Goal: Information Seeking & Learning: Learn about a topic

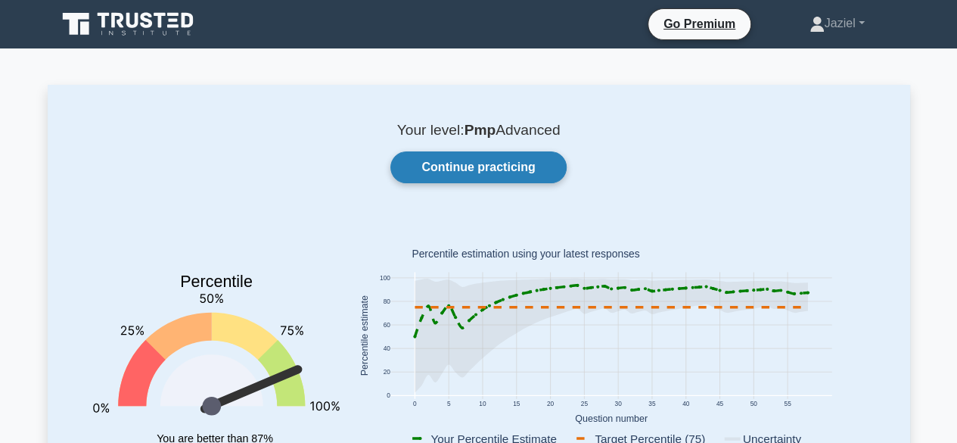
click at [440, 169] on link "Continue practicing" at bounding box center [477, 167] width 175 height 32
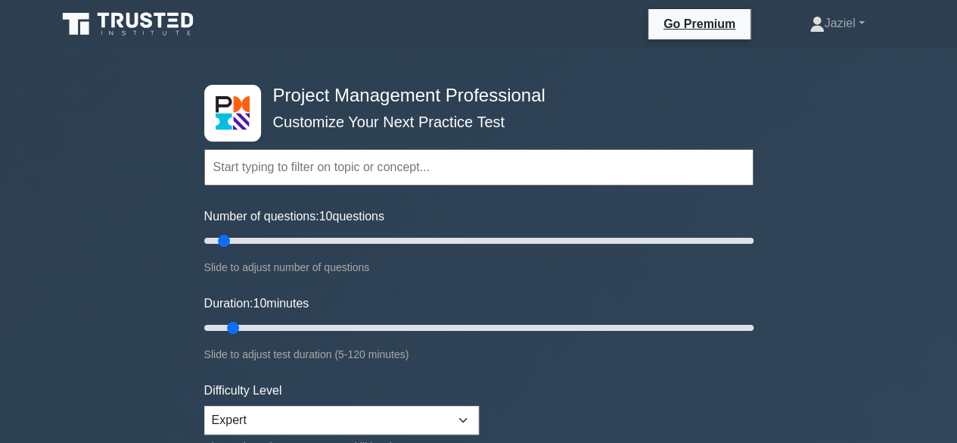
click at [328, 174] on input "text" at bounding box center [478, 167] width 549 height 36
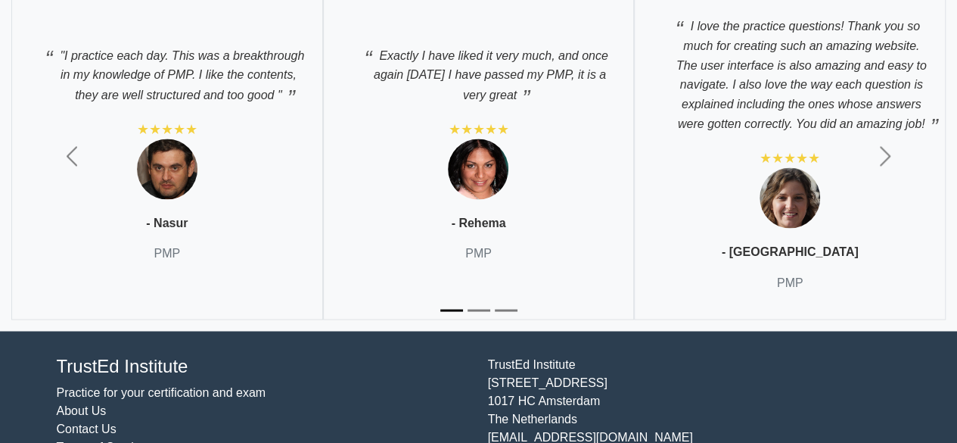
scroll to position [6901, 0]
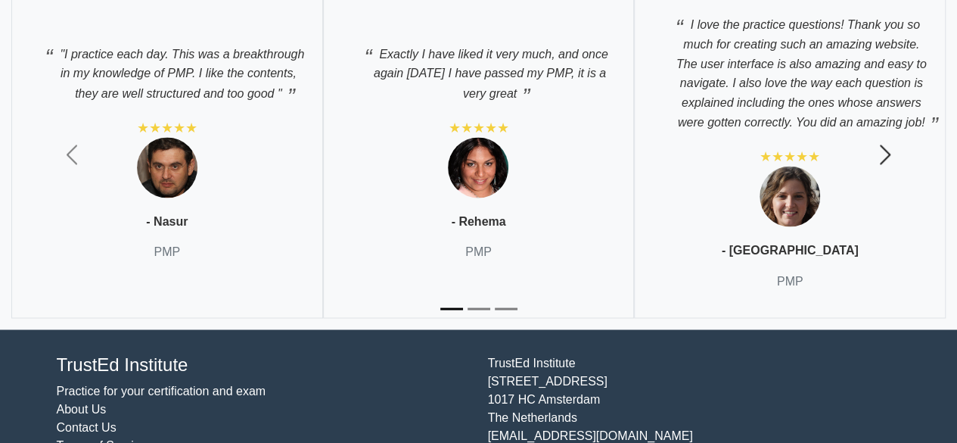
click at [894, 154] on span "button" at bounding box center [885, 154] width 24 height 24
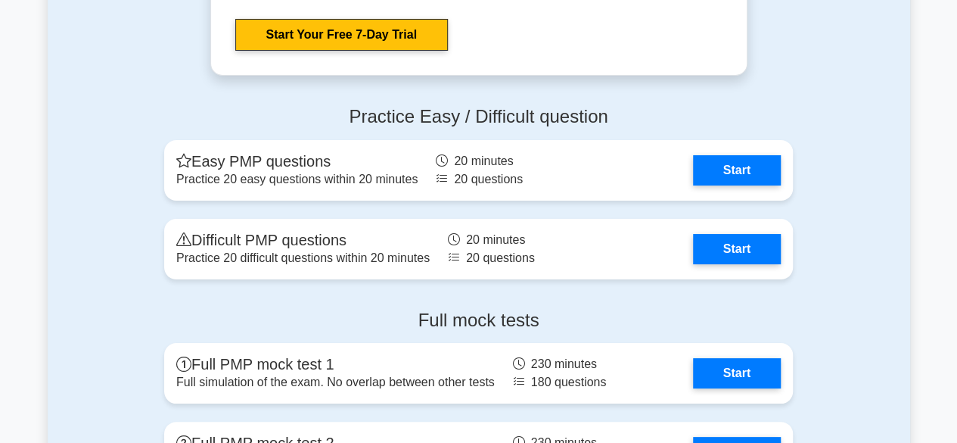
scroll to position [5676, 0]
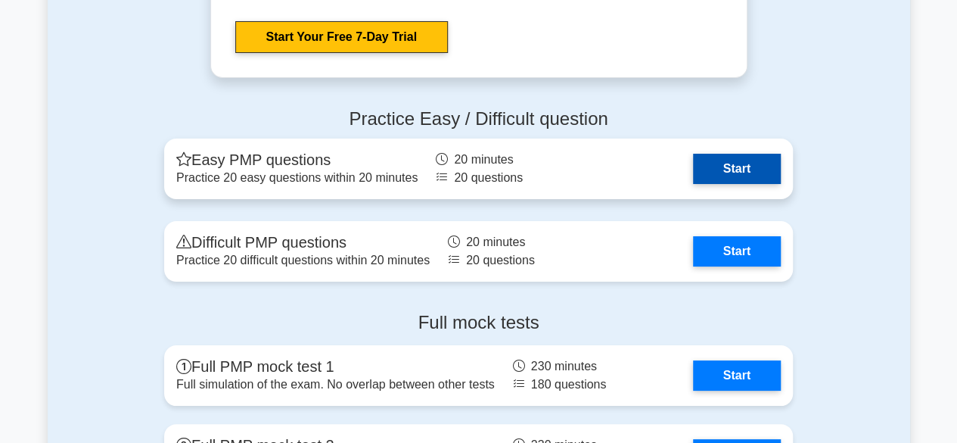
click at [737, 178] on link "Start" at bounding box center [737, 169] width 88 height 30
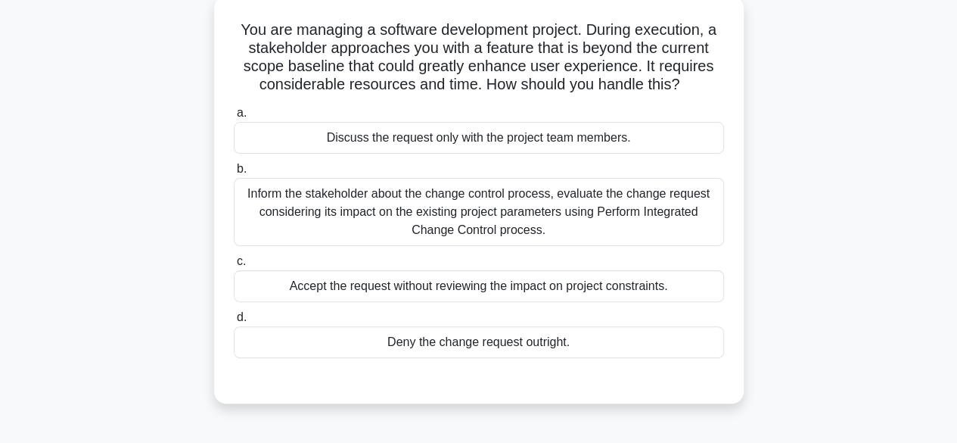
scroll to position [89, 0]
click at [669, 216] on div "Inform the stakeholder about the change control process, evaluate the change re…" at bounding box center [479, 211] width 490 height 68
click at [234, 173] on input "b. Inform the stakeholder about the change control process, evaluate the change…" at bounding box center [234, 168] width 0 height 10
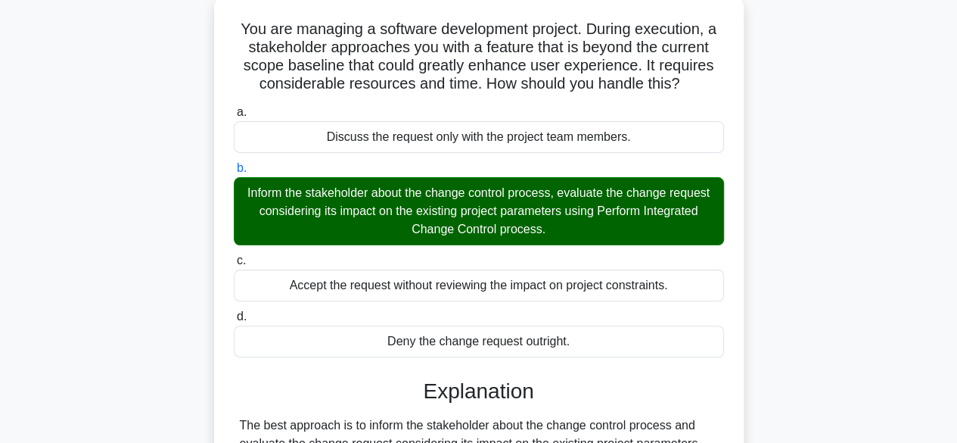
scroll to position [452, 0]
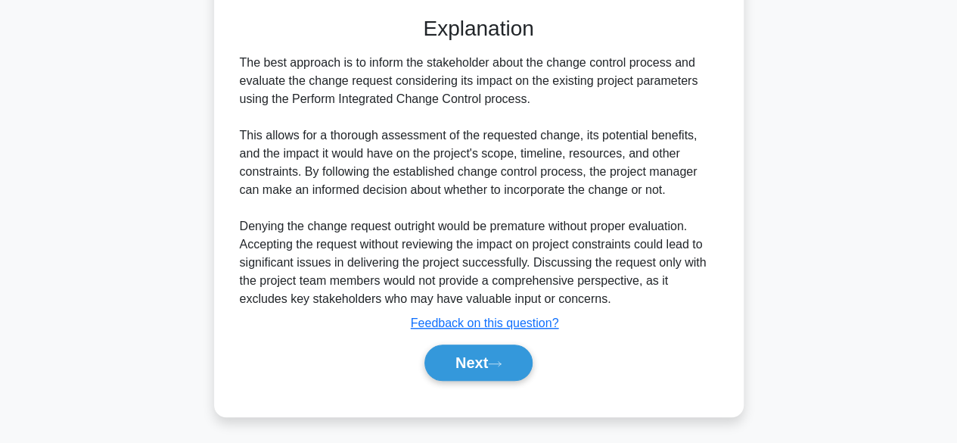
click at [458, 379] on div "Next" at bounding box center [479, 362] width 490 height 48
click at [458, 374] on button "Next" at bounding box center [478, 362] width 108 height 36
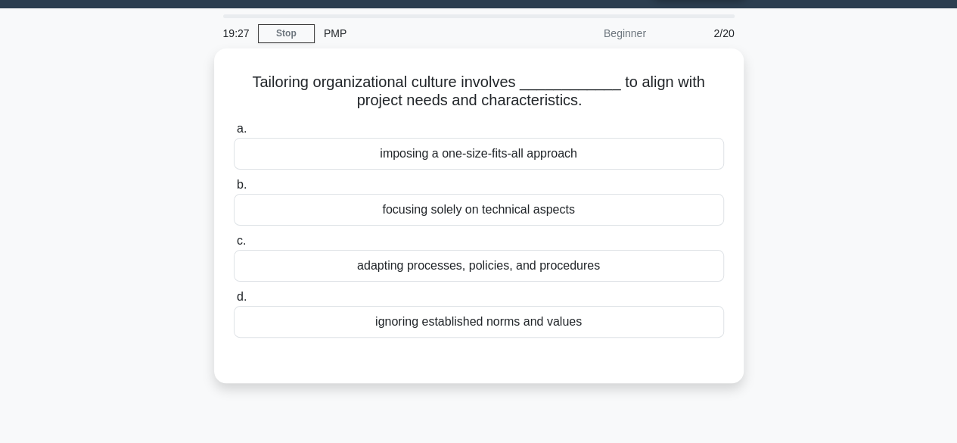
scroll to position [0, 0]
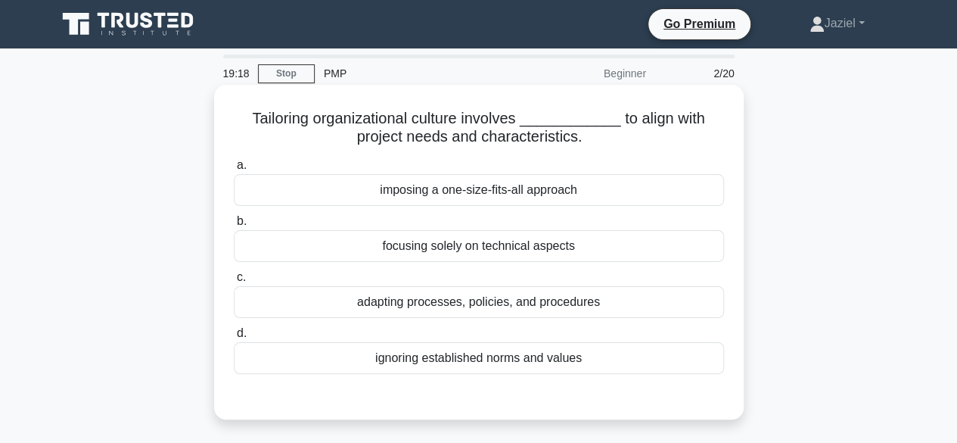
click at [464, 311] on div "adapting processes, policies, and procedures" at bounding box center [479, 302] width 490 height 32
click at [234, 282] on input "c. adapting processes, policies, and procedures" at bounding box center [234, 277] width 0 height 10
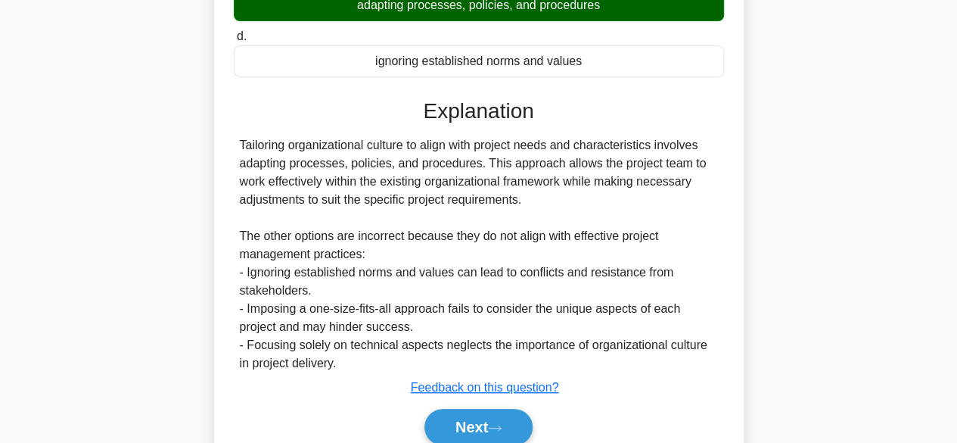
scroll to position [374, 0]
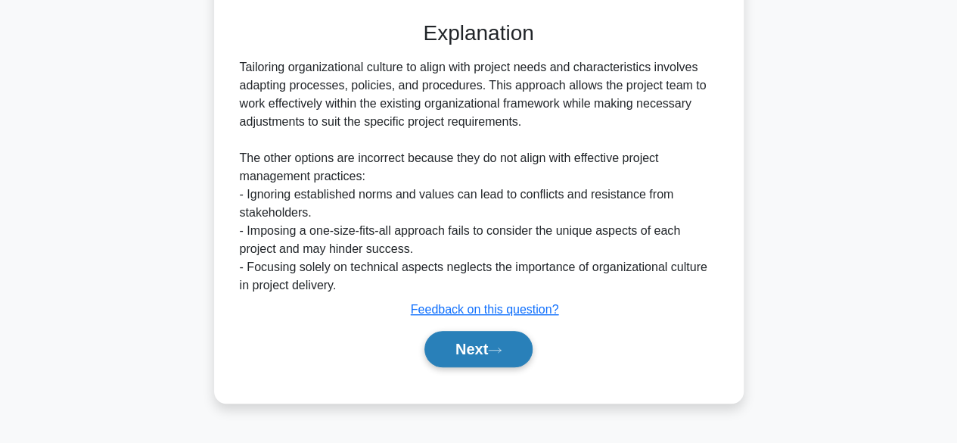
click at [486, 365] on button "Next" at bounding box center [478, 349] width 108 height 36
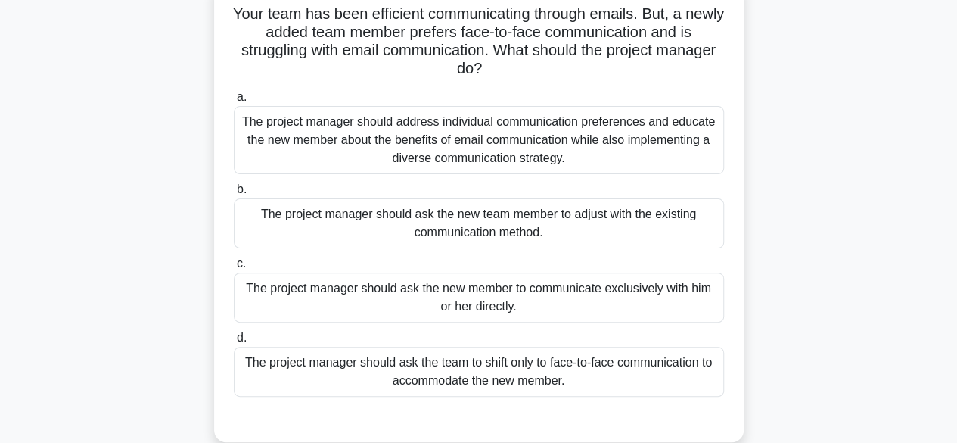
scroll to position [107, 0]
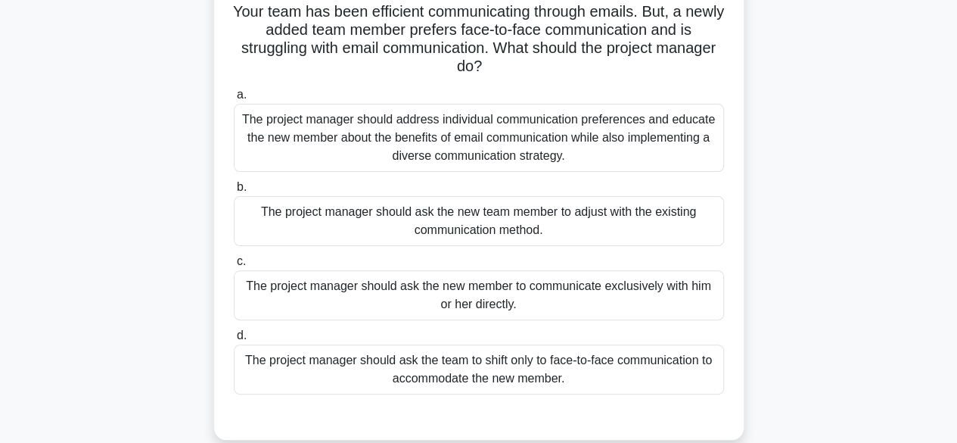
click at [366, 128] on div "The project manager should address individual communication preferences and edu…" at bounding box center [479, 138] width 490 height 68
click at [234, 100] on input "a. The project manager should address individual communication preferences and …" at bounding box center [234, 95] width 0 height 10
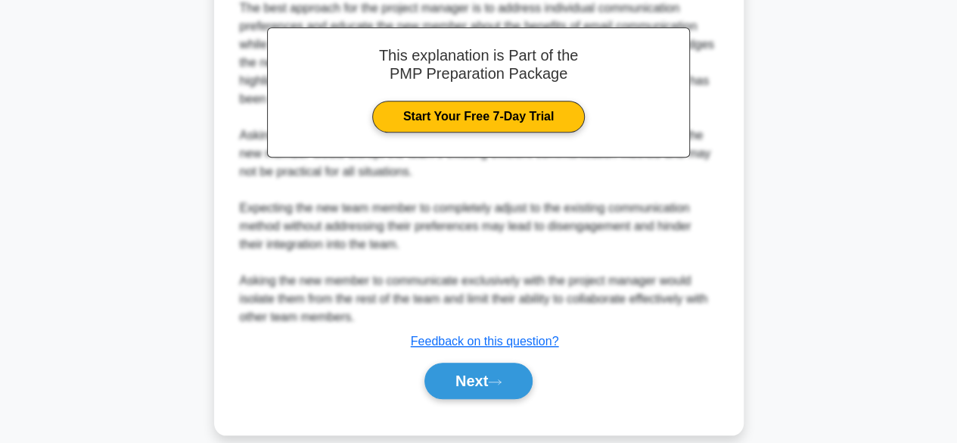
scroll to position [579, 0]
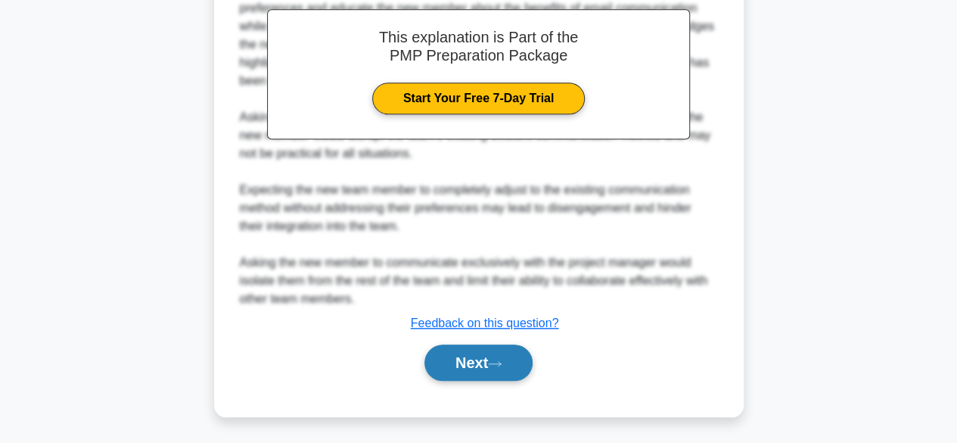
click at [472, 355] on button "Next" at bounding box center [478, 362] width 108 height 36
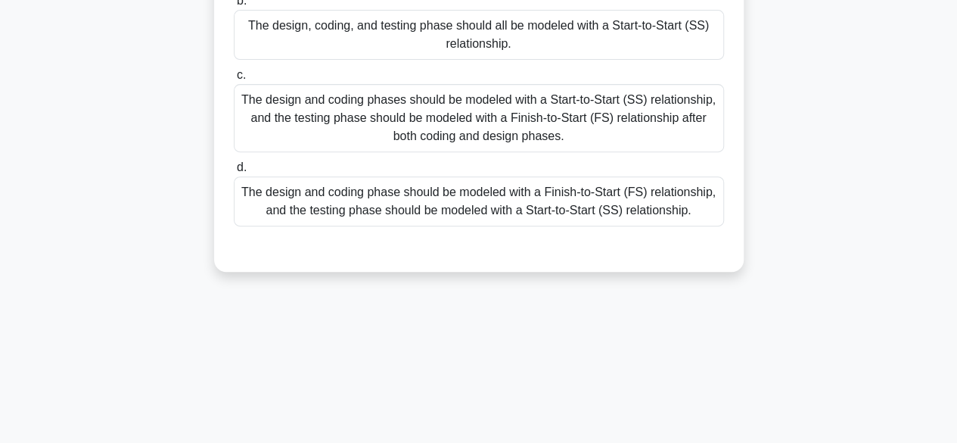
scroll to position [252, 0]
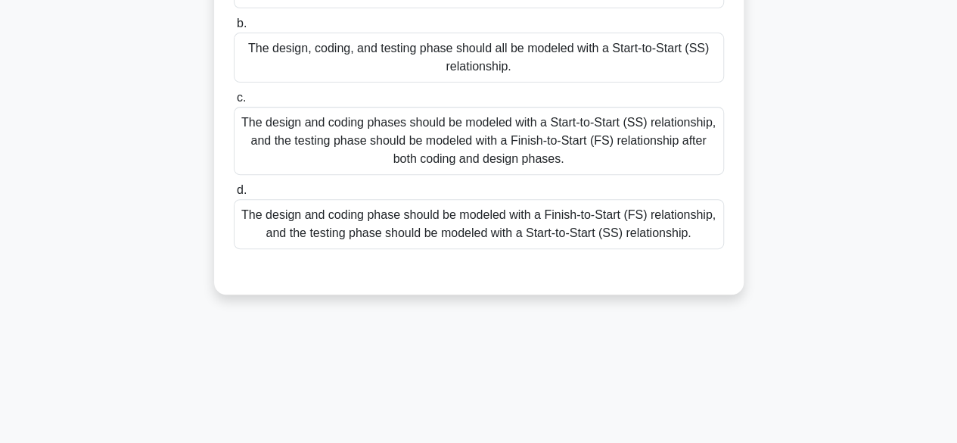
click at [669, 242] on div "The design and coding phase should be modeled with a Finish-to-Start (FS) relat…" at bounding box center [479, 224] width 490 height 50
click at [234, 195] on input "d. The design and coding phase should be modeled with a Finish-to-Start (FS) re…" at bounding box center [234, 190] width 0 height 10
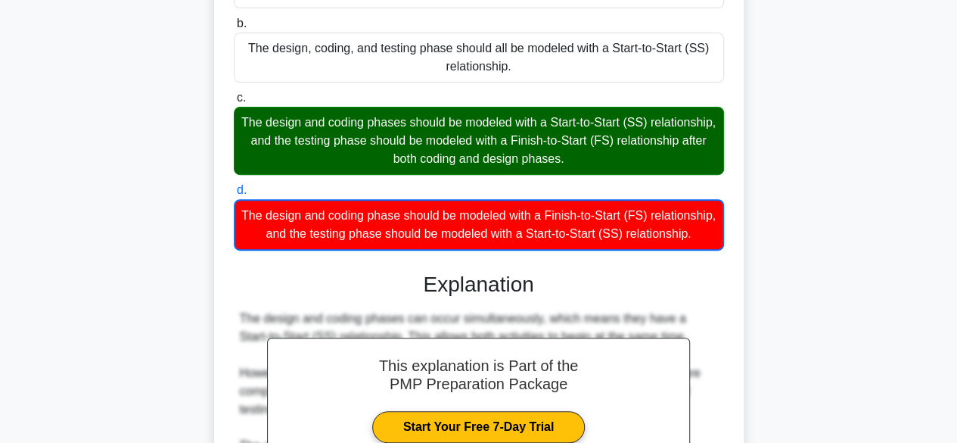
scroll to position [563, 0]
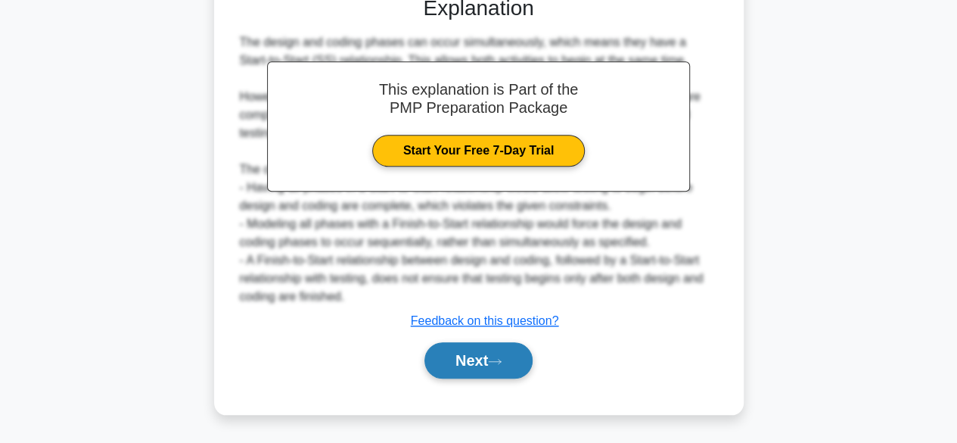
click at [513, 372] on button "Next" at bounding box center [478, 360] width 108 height 36
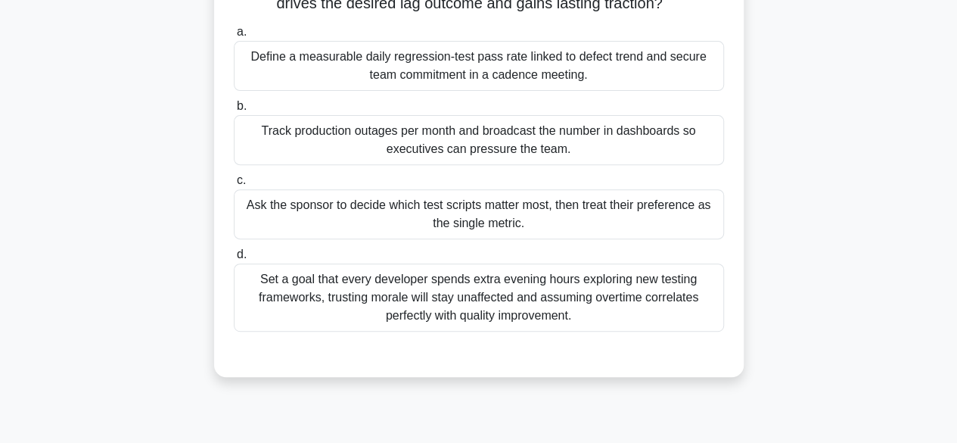
scroll to position [207, 0]
click at [517, 73] on div "Define a measurable daily regression-test pass rate linked to defect trend and …" at bounding box center [479, 65] width 490 height 50
click at [234, 36] on input "a. Define a measurable daily regression-test pass rate linked to defect trend a…" at bounding box center [234, 31] width 0 height 10
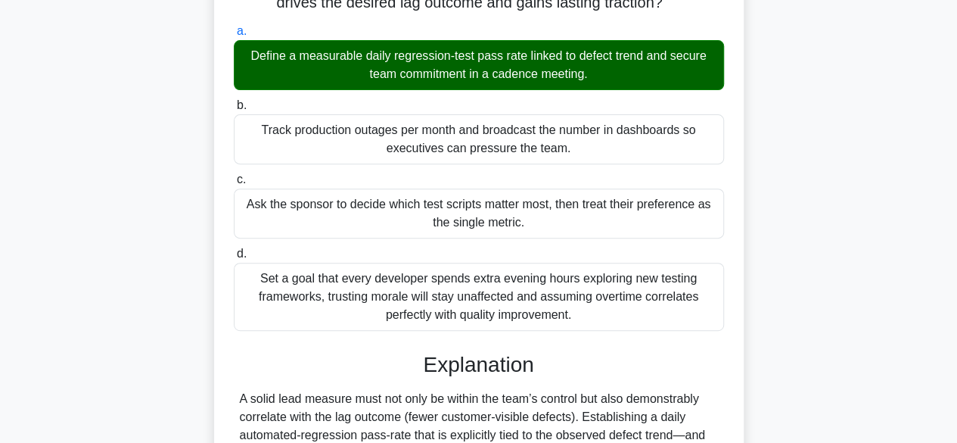
scroll to position [470, 0]
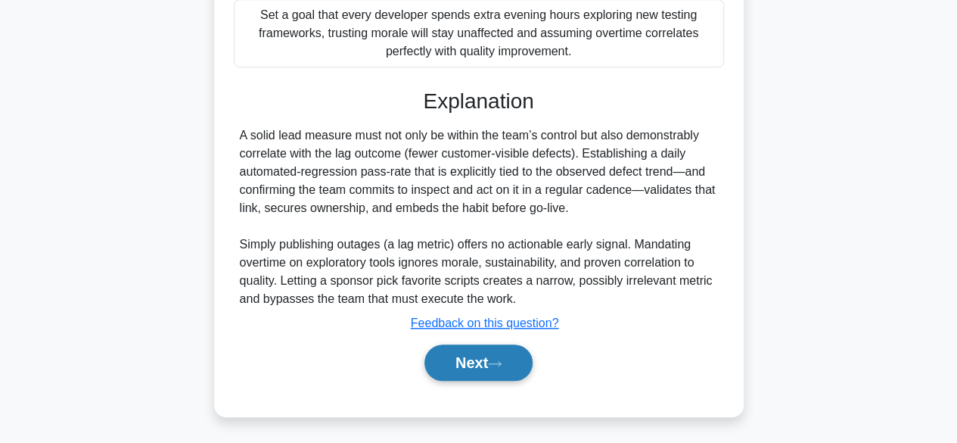
click at [465, 364] on button "Next" at bounding box center [478, 362] width 108 height 36
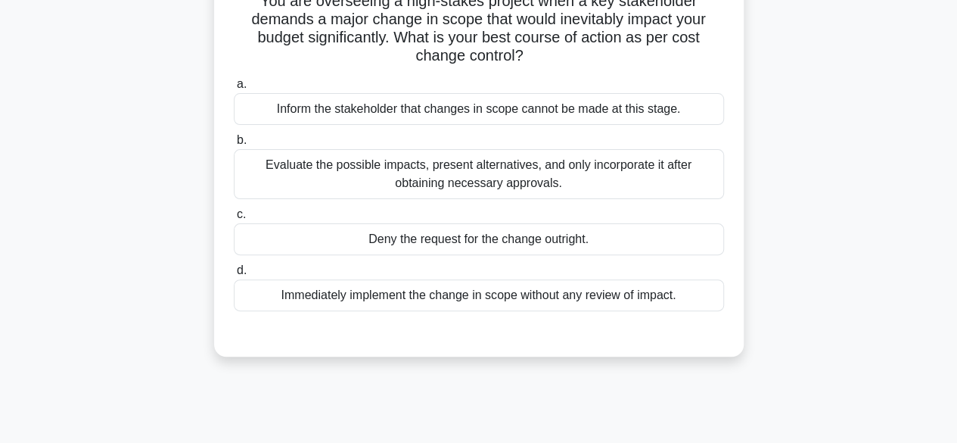
scroll to position [118, 0]
click at [426, 163] on div "Evaluate the possible impacts, present alternatives, and only incorporate it af…" at bounding box center [479, 173] width 490 height 50
click at [234, 144] on input "b. Evaluate the possible impacts, present alternatives, and only incorporate it…" at bounding box center [234, 140] width 0 height 10
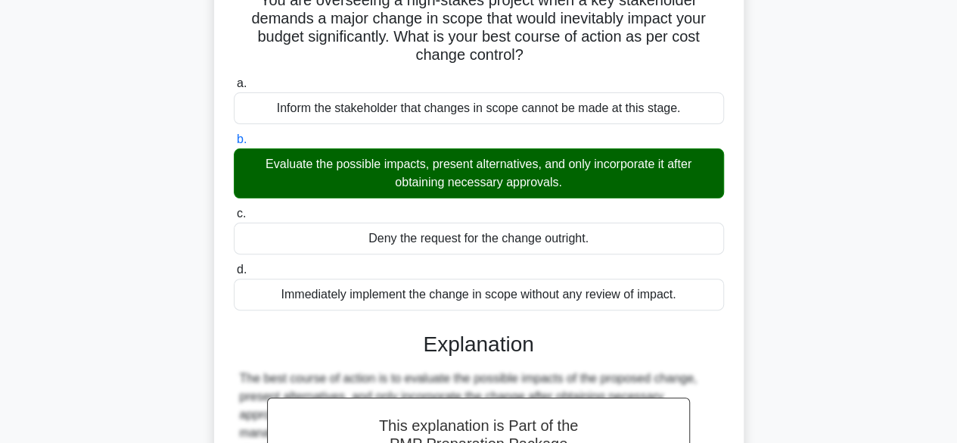
scroll to position [374, 0]
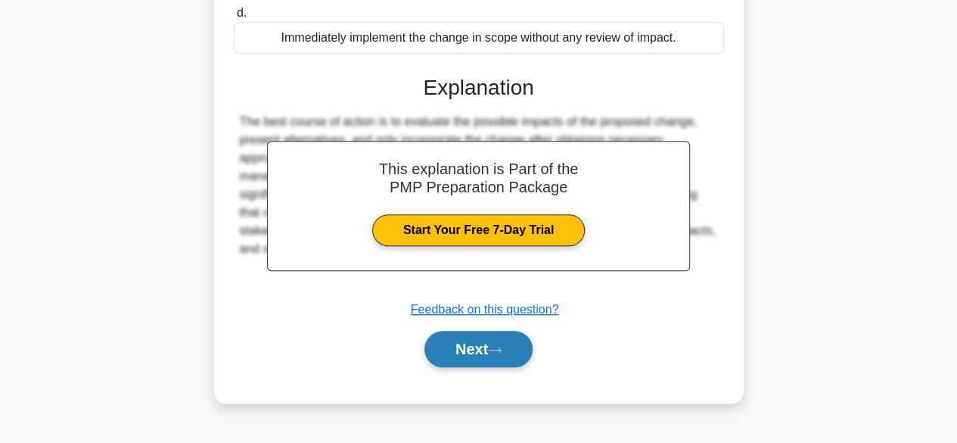
click at [458, 340] on button "Next" at bounding box center [478, 349] width 108 height 36
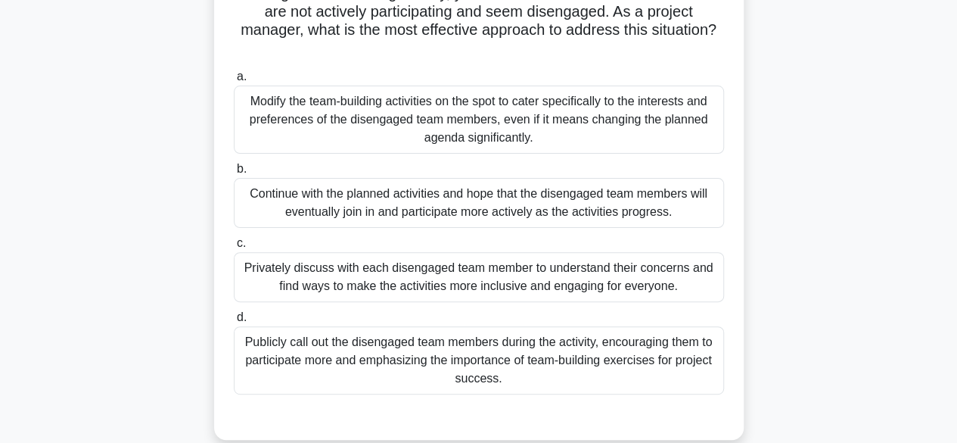
scroll to position [126, 0]
click at [364, 185] on div "Continue with the planned activities and hope that the disengaged team members …" at bounding box center [479, 202] width 490 height 50
click at [234, 173] on input "b. Continue with the planned activities and hope that the disengaged team membe…" at bounding box center [234, 168] width 0 height 10
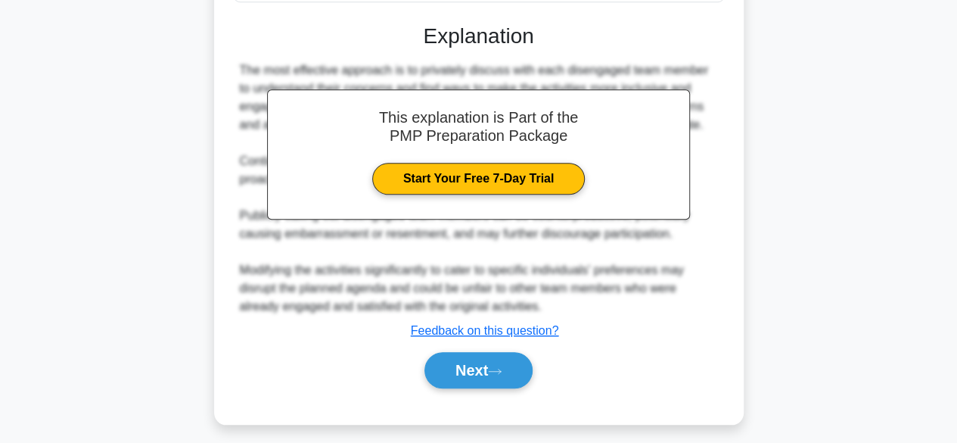
scroll to position [526, 0]
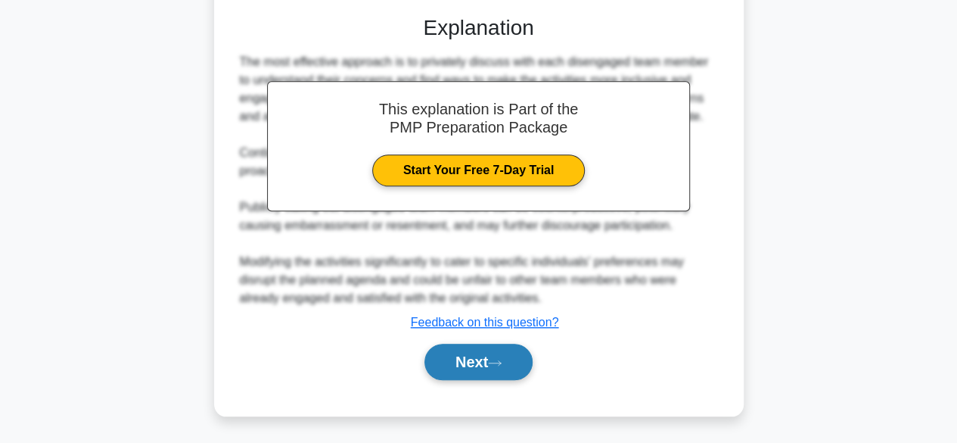
click at [452, 375] on button "Next" at bounding box center [478, 361] width 108 height 36
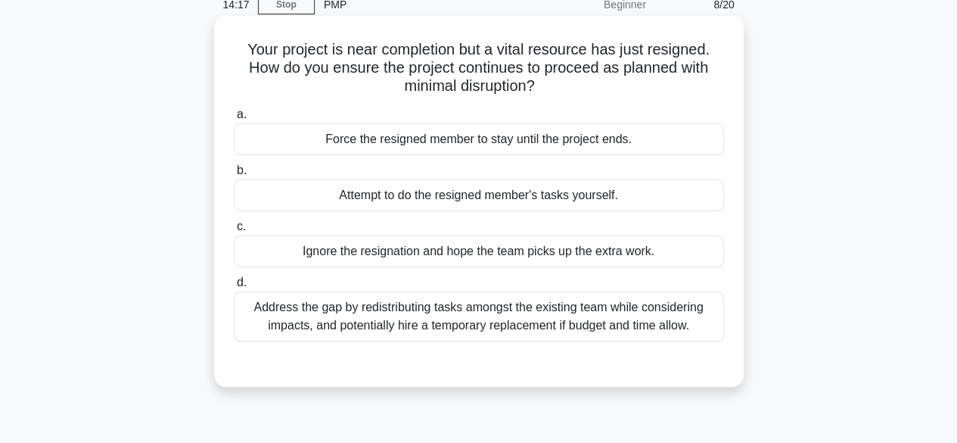
scroll to position [70, 0]
click at [479, 321] on div "Address the gap by redistributing tasks amongst the existing team while conside…" at bounding box center [479, 315] width 490 height 50
click at [234, 287] on input "d. Address the gap by redistributing tasks amongst the existing team while cons…" at bounding box center [234, 282] width 0 height 10
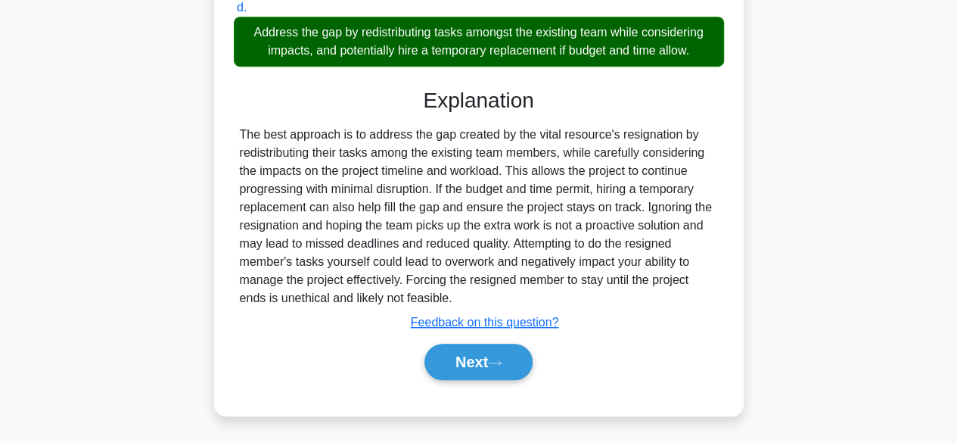
scroll to position [374, 0]
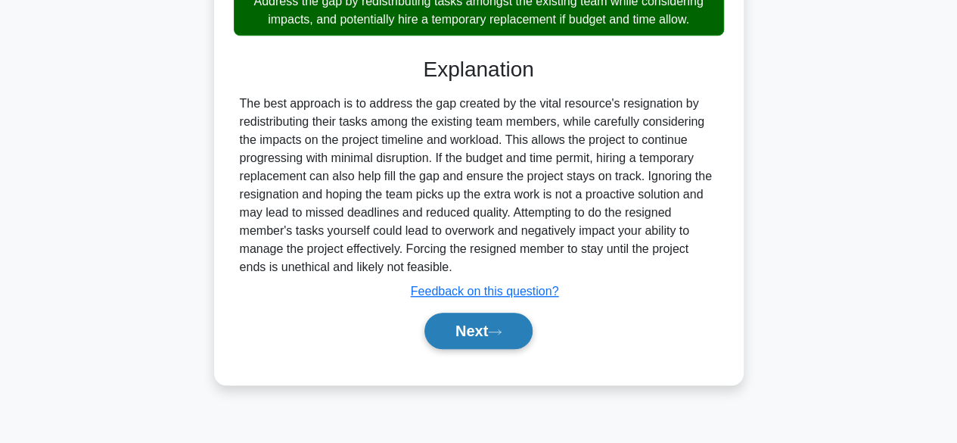
click at [478, 336] on button "Next" at bounding box center [478, 330] width 108 height 36
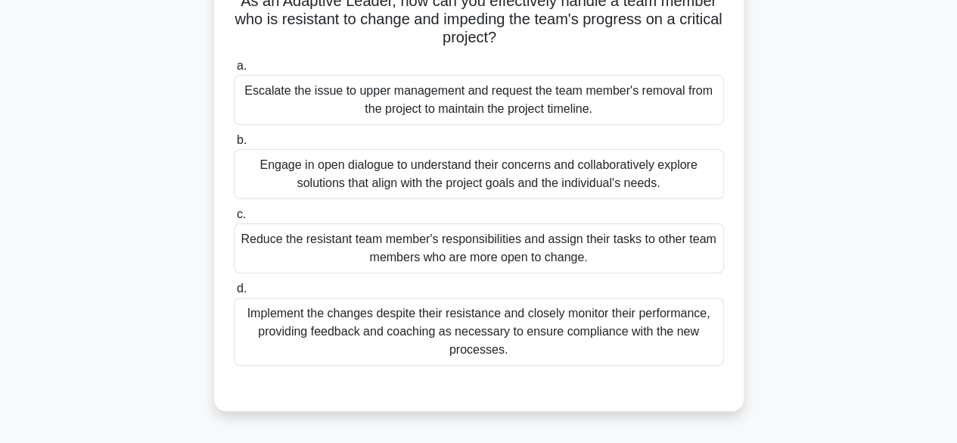
scroll to position [118, 0]
click at [336, 175] on div "Engage in open dialogue to understand their concerns and collaboratively explor…" at bounding box center [479, 173] width 490 height 50
click at [234, 144] on input "b. Engage in open dialogue to understand their concerns and collaboratively exp…" at bounding box center [234, 140] width 0 height 10
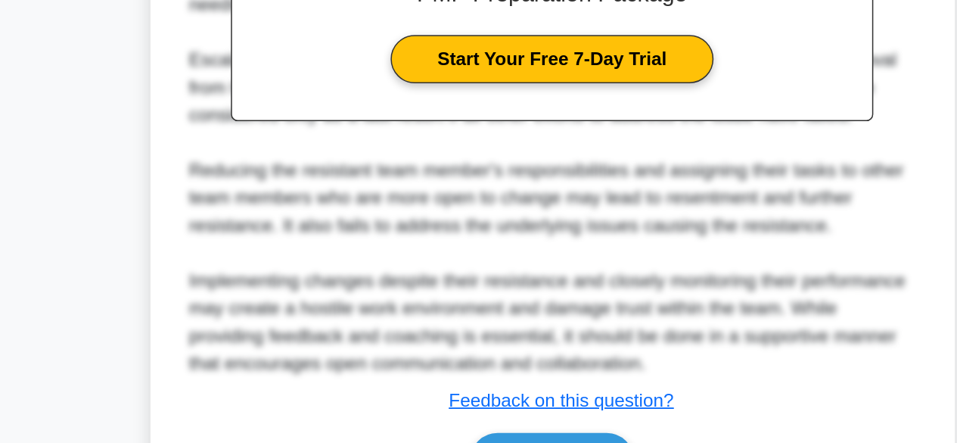
scroll to position [561, 0]
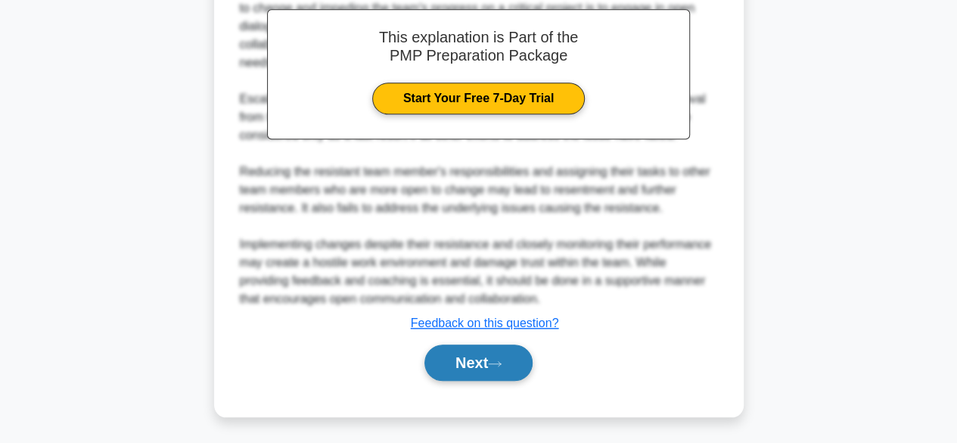
click at [481, 363] on button "Next" at bounding box center [478, 362] width 108 height 36
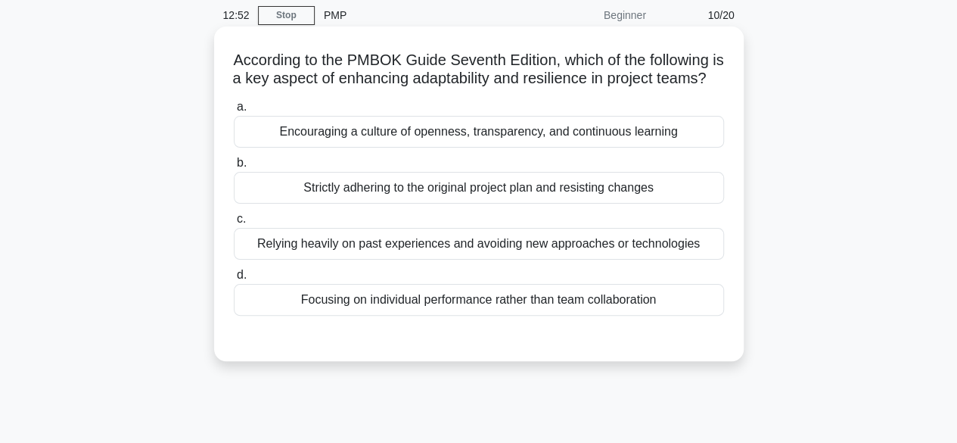
scroll to position [59, 0]
click at [384, 147] on div "Encouraging a culture of openness, transparency, and continuous learning" at bounding box center [479, 131] width 490 height 32
click at [234, 111] on input "a. Encouraging a culture of openness, transparency, and continuous learning" at bounding box center [234, 106] width 0 height 10
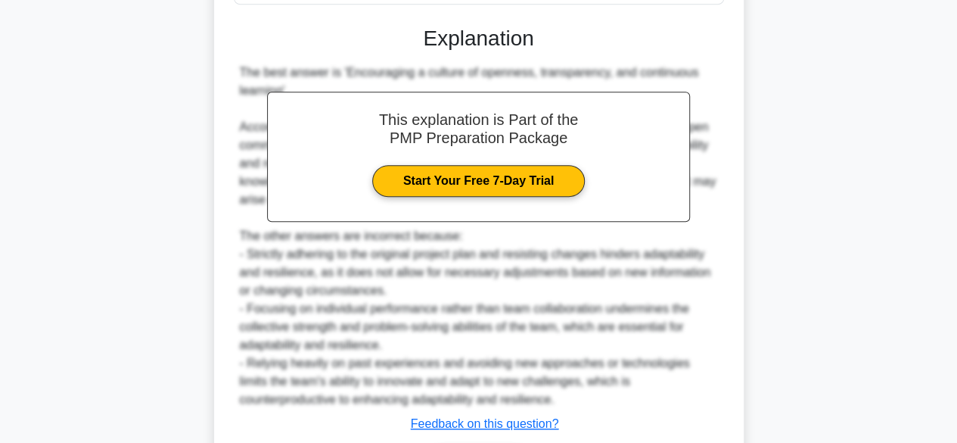
scroll to position [488, 0]
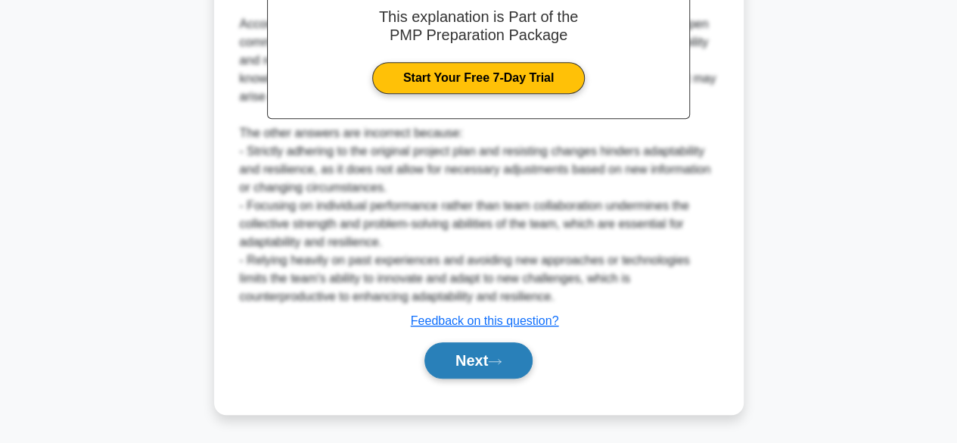
click at [498, 368] on button "Next" at bounding box center [478, 360] width 108 height 36
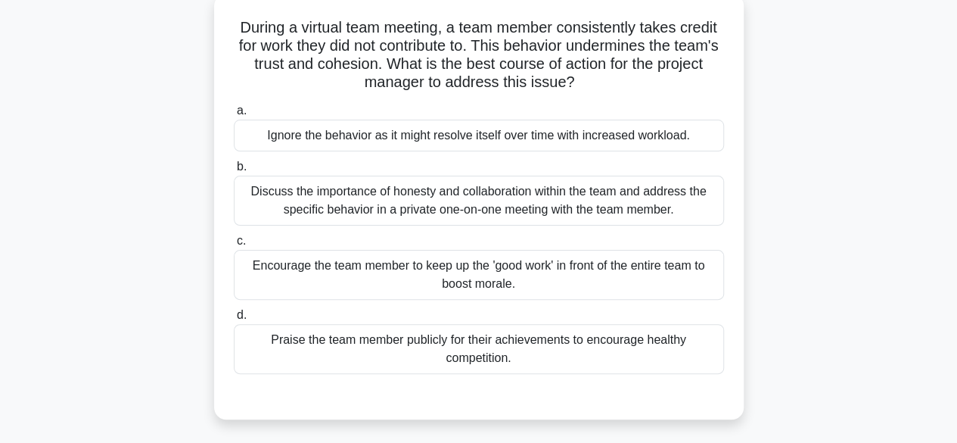
scroll to position [92, 0]
click at [391, 200] on div "Discuss the importance of honesty and collaboration within the team and address…" at bounding box center [479, 199] width 490 height 50
click at [234, 170] on input "b. Discuss the importance of honesty and collaboration within the team and addr…" at bounding box center [234, 165] width 0 height 10
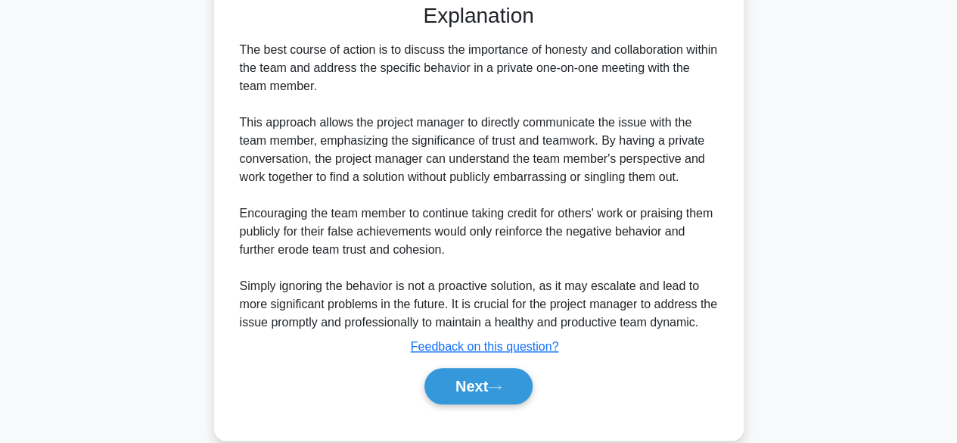
scroll to position [524, 0]
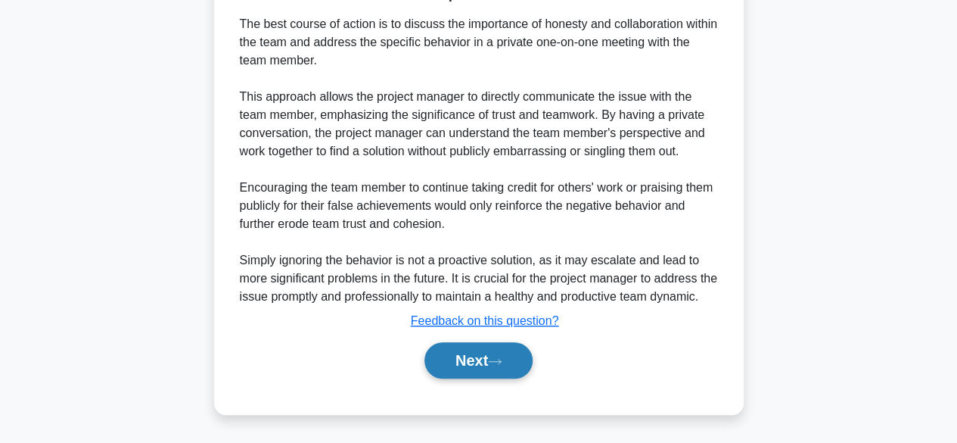
click at [470, 373] on button "Next" at bounding box center [478, 360] width 108 height 36
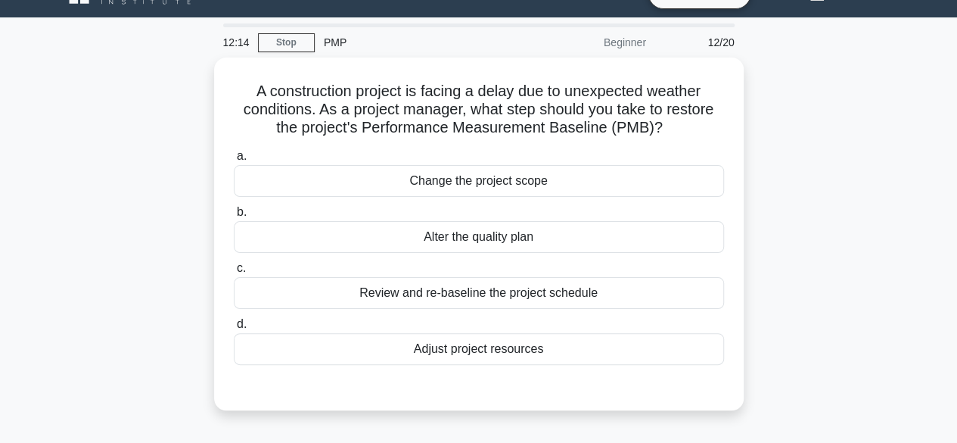
scroll to position [0, 0]
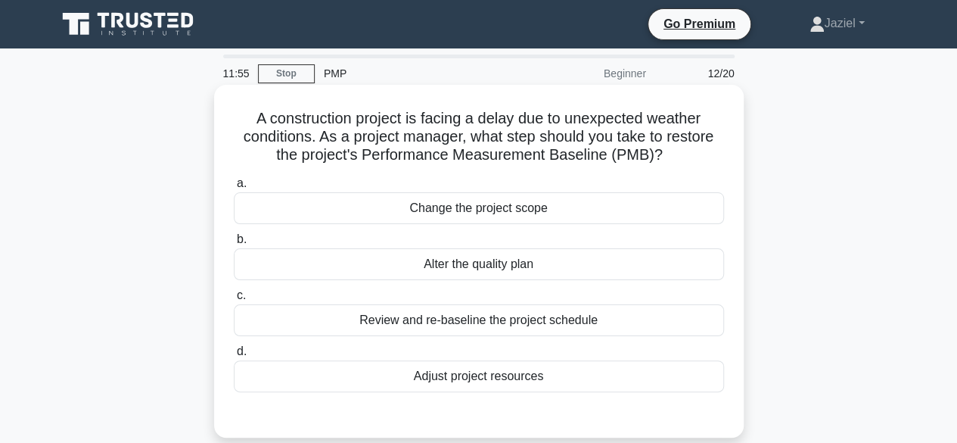
click at [440, 320] on div "Review and re-baseline the project schedule" at bounding box center [479, 320] width 490 height 32
click at [234, 300] on input "c. Review and re-baseline the project schedule" at bounding box center [234, 295] width 0 height 10
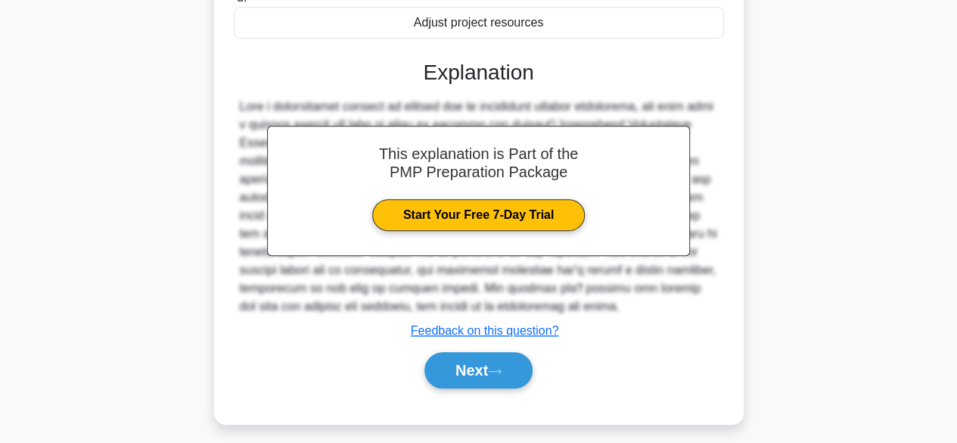
scroll to position [379, 0]
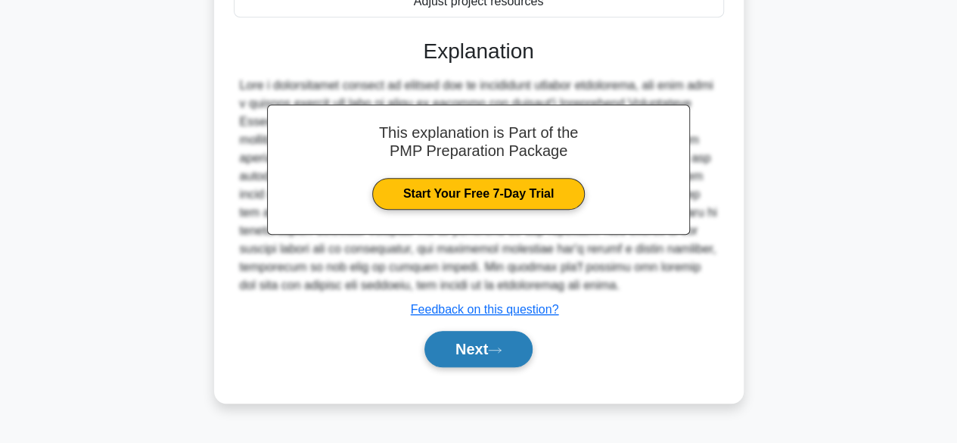
click at [474, 367] on button "Next" at bounding box center [478, 349] width 108 height 36
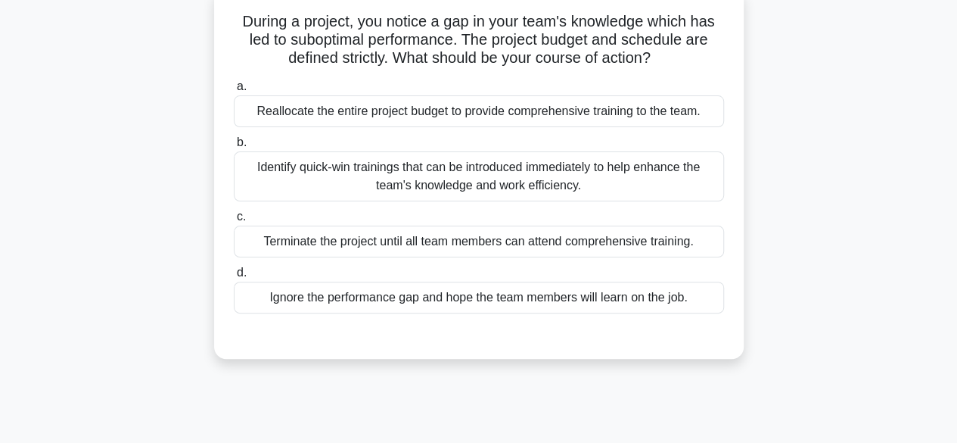
scroll to position [96, 0]
click at [419, 161] on div "Identify quick-win trainings that can be introduced immediately to help enhance…" at bounding box center [479, 177] width 490 height 50
click at [234, 148] on input "b. Identify quick-win trainings that can be introduced immediately to help enha…" at bounding box center [234, 143] width 0 height 10
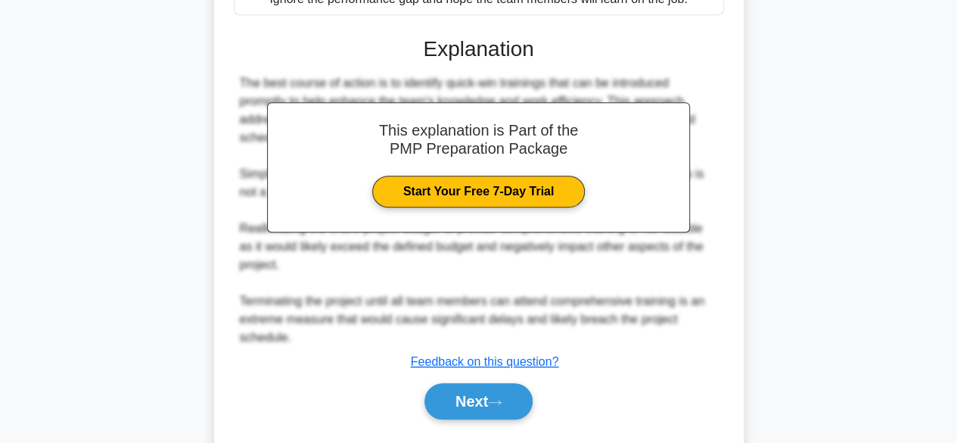
scroll to position [433, 0]
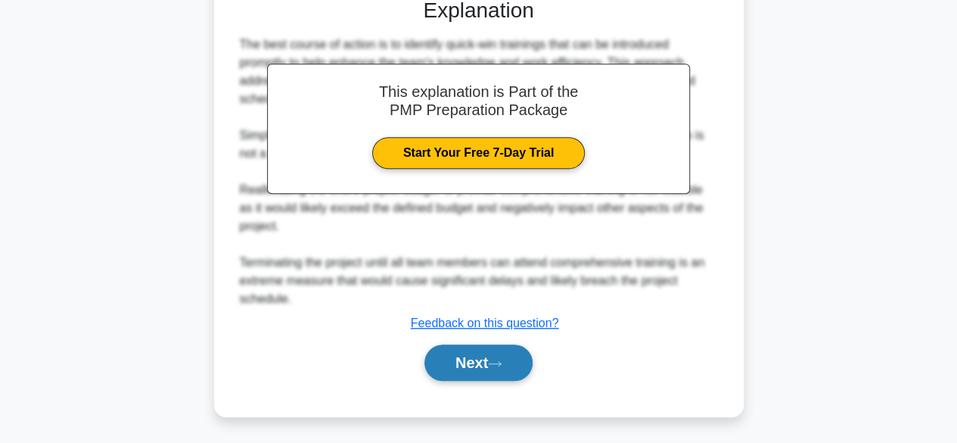
click at [468, 368] on button "Next" at bounding box center [478, 362] width 108 height 36
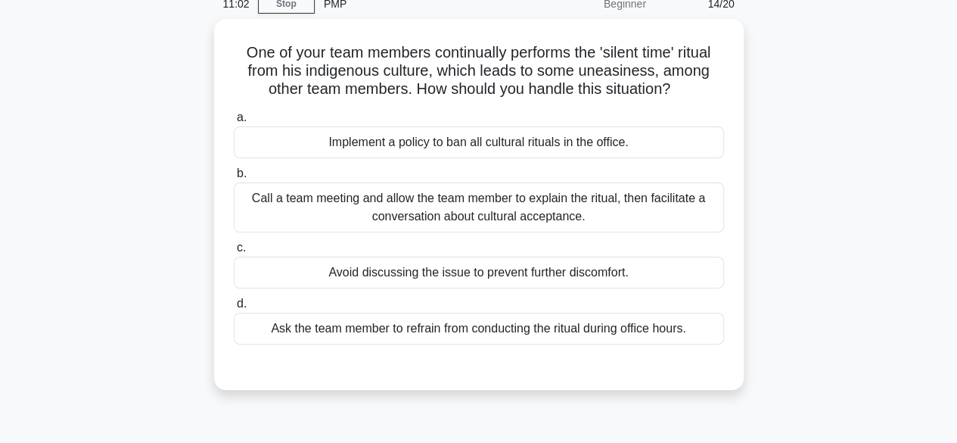
scroll to position [74, 0]
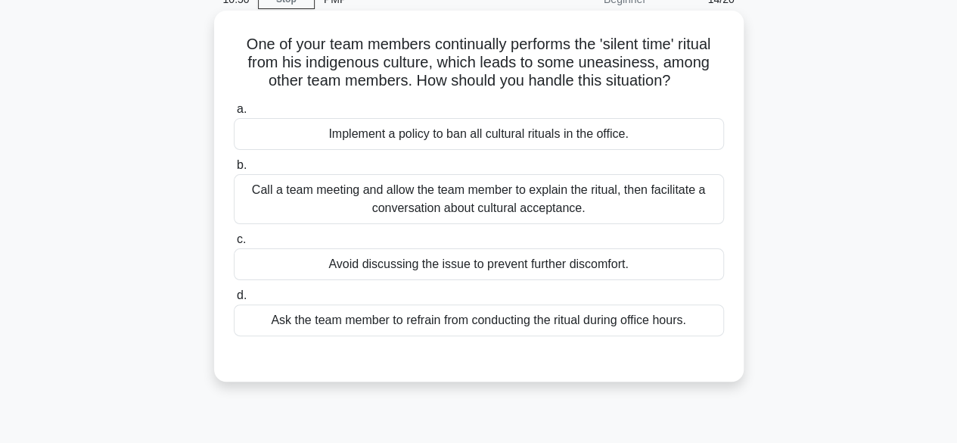
click at [404, 196] on div "Call a team meeting and allow the team member to explain the ritual, then facil…" at bounding box center [479, 199] width 490 height 50
click at [234, 170] on input "b. Call a team meeting and allow the team member to explain the ritual, then fa…" at bounding box center [234, 165] width 0 height 10
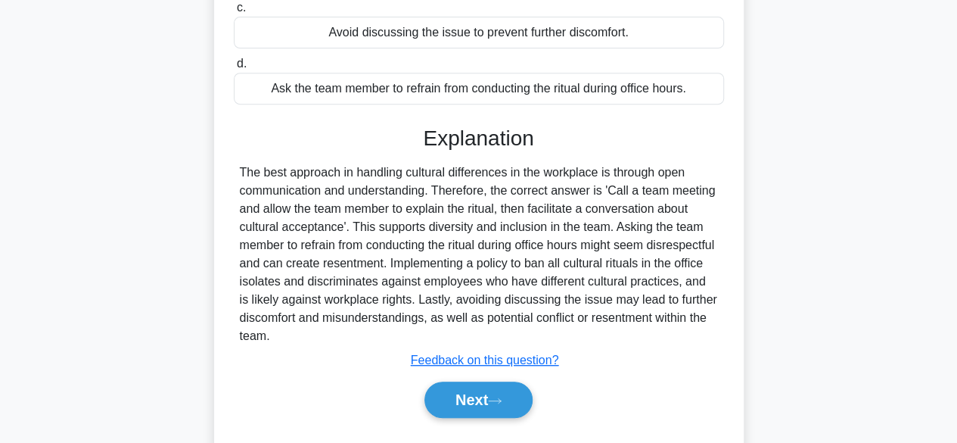
scroll to position [306, 0]
click at [493, 390] on button "Next" at bounding box center [478, 398] width 108 height 36
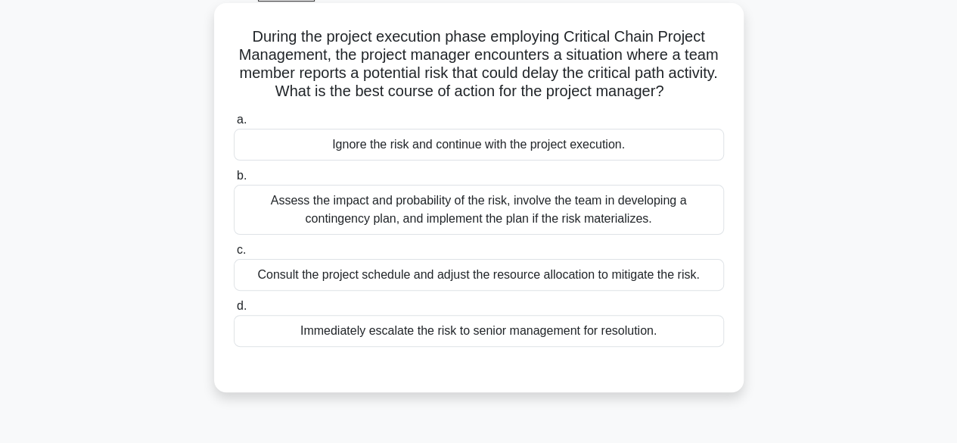
scroll to position [101, 0]
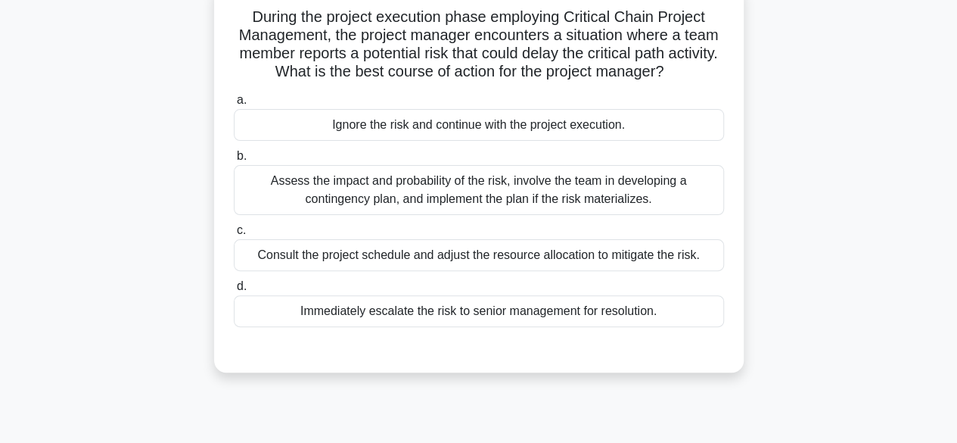
click at [311, 200] on div "Assess the impact and probability of the risk, involve the team in developing a…" at bounding box center [479, 190] width 490 height 50
click at [234, 161] on input "b. Assess the impact and probability of the risk, involve the team in developin…" at bounding box center [234, 156] width 0 height 10
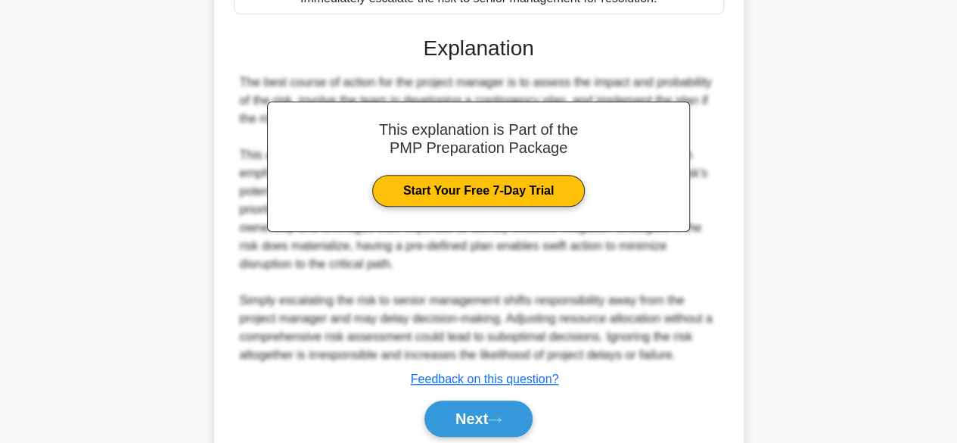
scroll to position [418, 0]
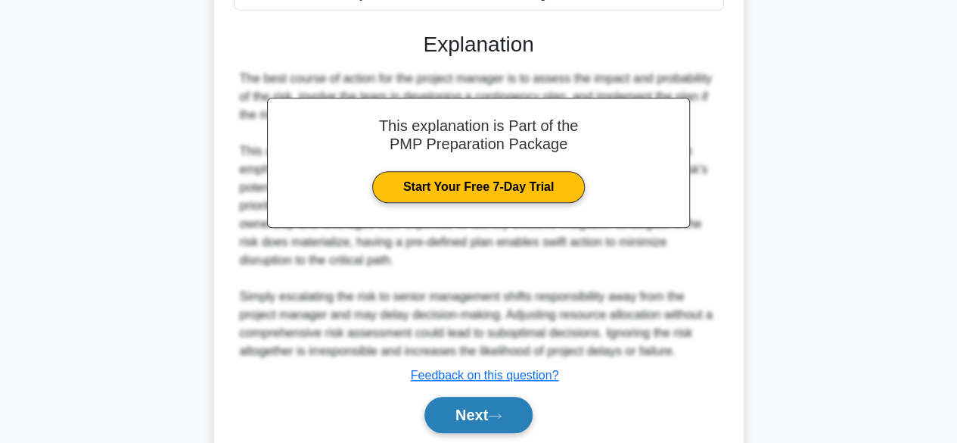
click at [454, 409] on button "Next" at bounding box center [478, 414] width 108 height 36
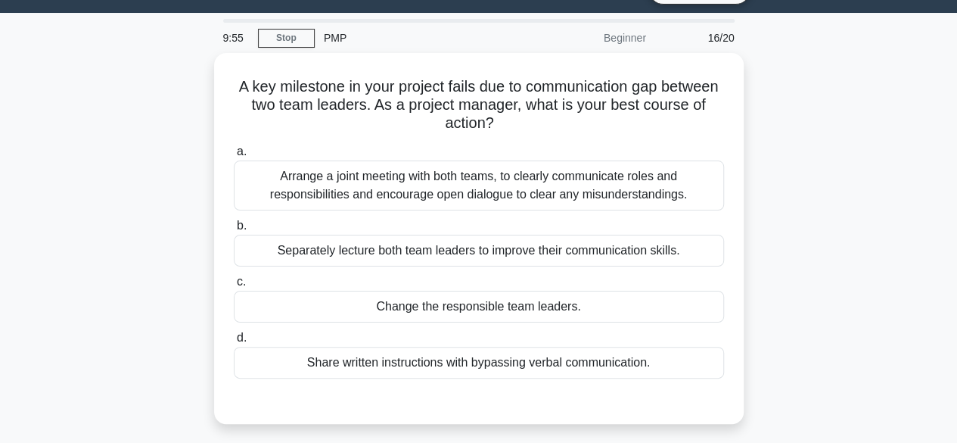
scroll to position [36, 0]
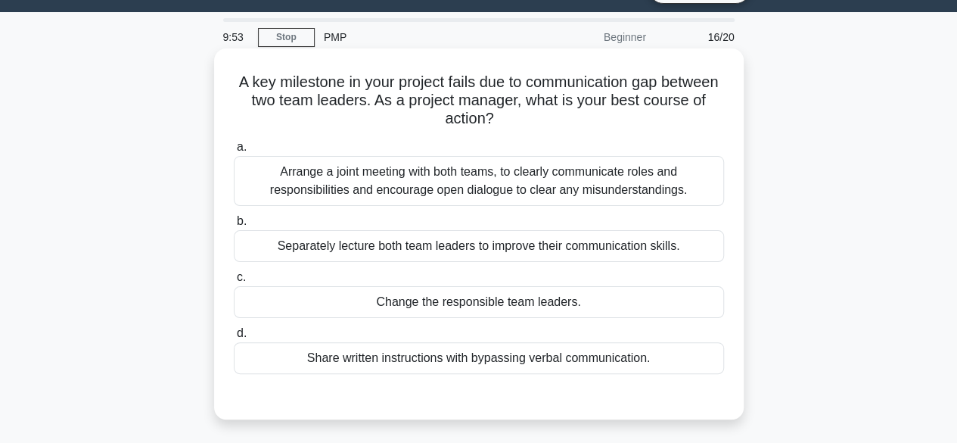
click at [542, 196] on div "Arrange a joint meeting with both teams, to clearly communicate roles and respo…" at bounding box center [479, 181] width 490 height 50
click at [234, 152] on input "a. Arrange a joint meeting with both teams, to clearly communicate roles and re…" at bounding box center [234, 147] width 0 height 10
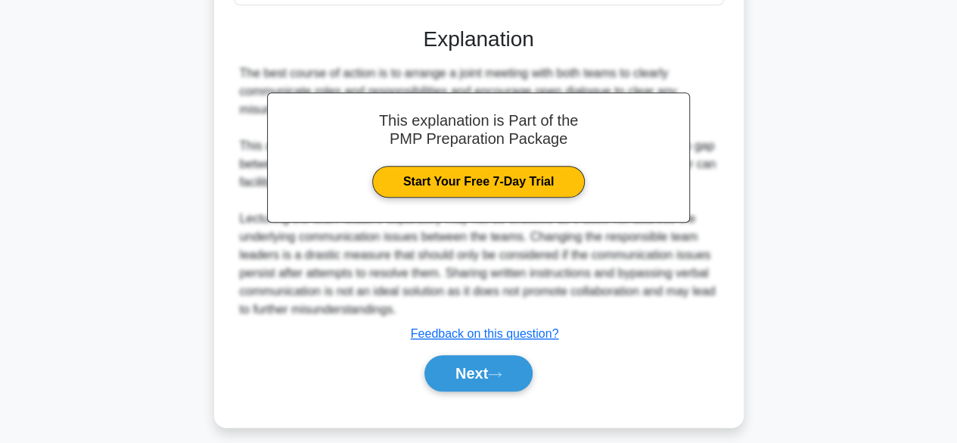
scroll to position [413, 0]
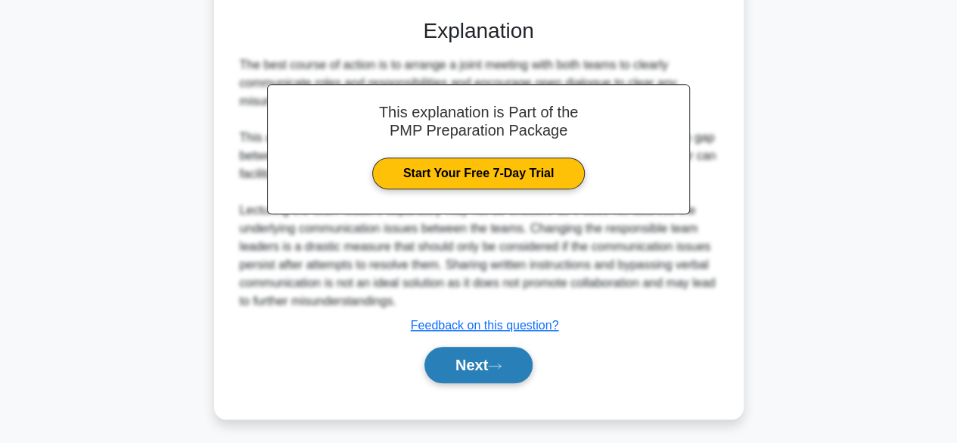
click at [511, 357] on button "Next" at bounding box center [478, 364] width 108 height 36
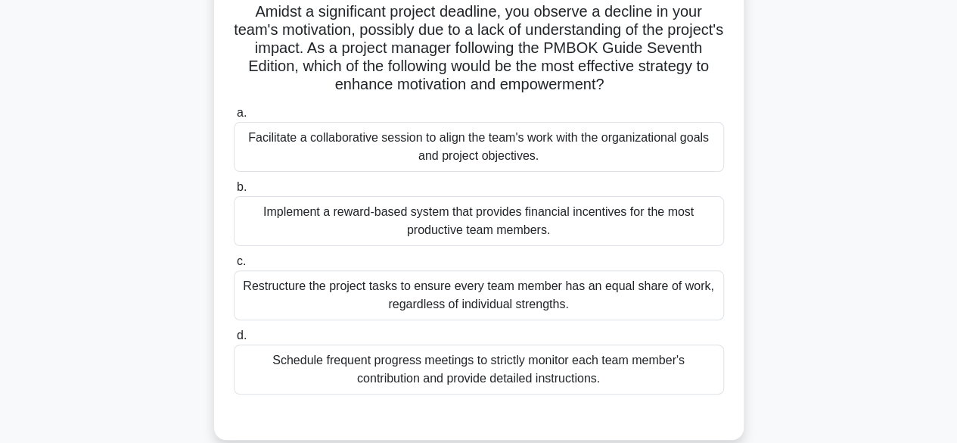
scroll to position [107, 0]
click at [476, 156] on div "Facilitate a collaborative session to align the team's work with the organizati…" at bounding box center [479, 146] width 490 height 50
click at [234, 117] on input "a. Facilitate a collaborative session to align the team's work with the organiz…" at bounding box center [234, 112] width 0 height 10
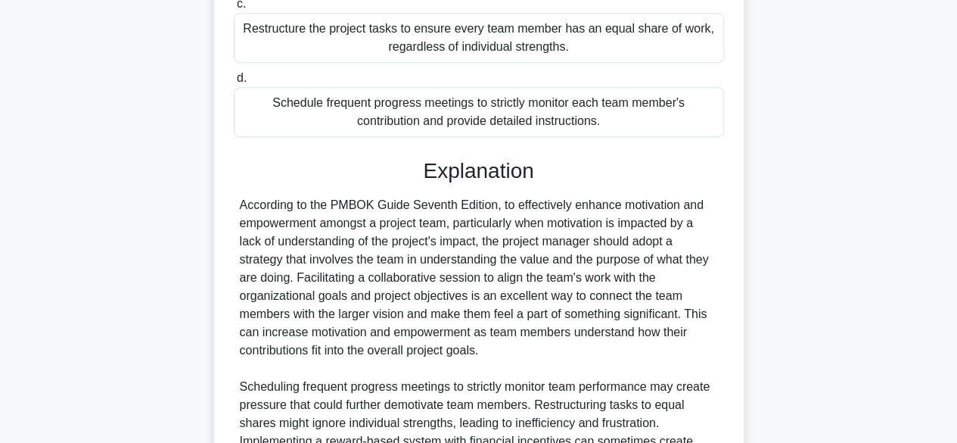
scroll to position [561, 0]
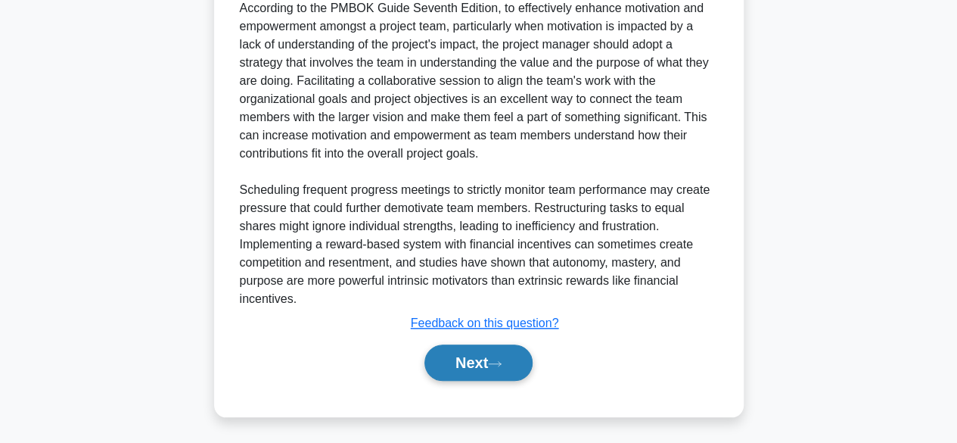
click at [490, 349] on button "Next" at bounding box center [478, 362] width 108 height 36
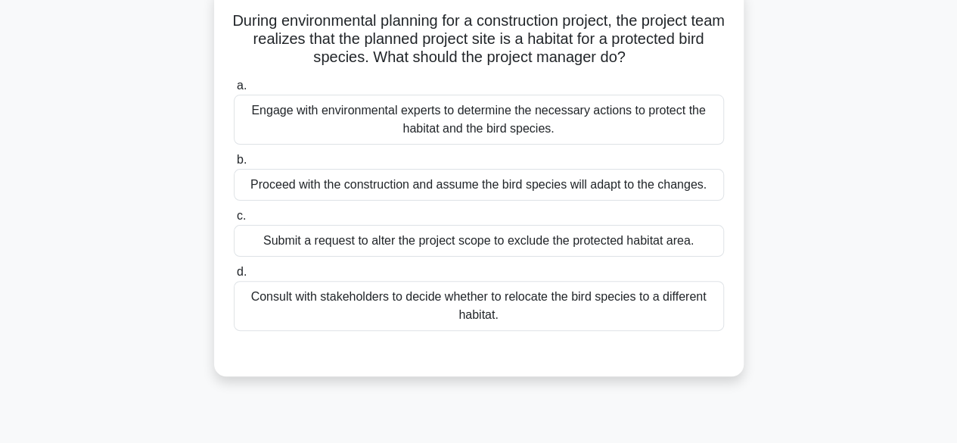
scroll to position [98, 0]
click at [369, 123] on div "Engage with environmental experts to determine the necessary actions to protect…" at bounding box center [479, 119] width 490 height 50
click at [234, 90] on input "a. Engage with environmental experts to determine the necessary actions to prot…" at bounding box center [234, 85] width 0 height 10
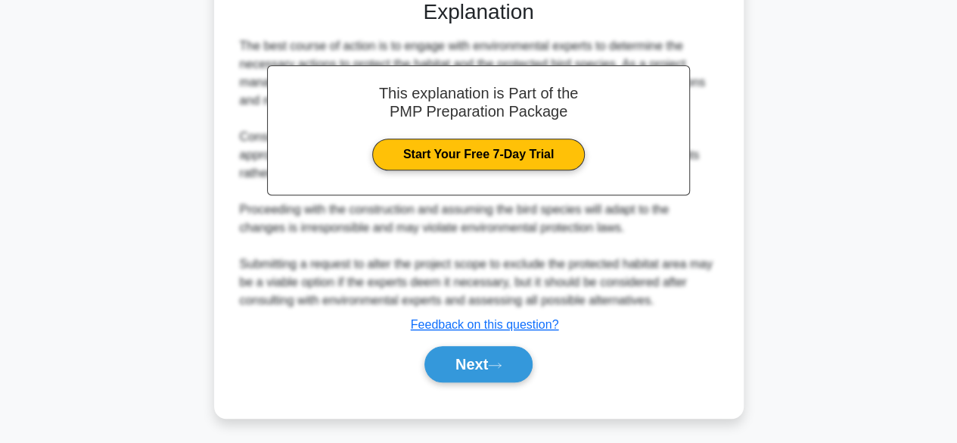
scroll to position [452, 0]
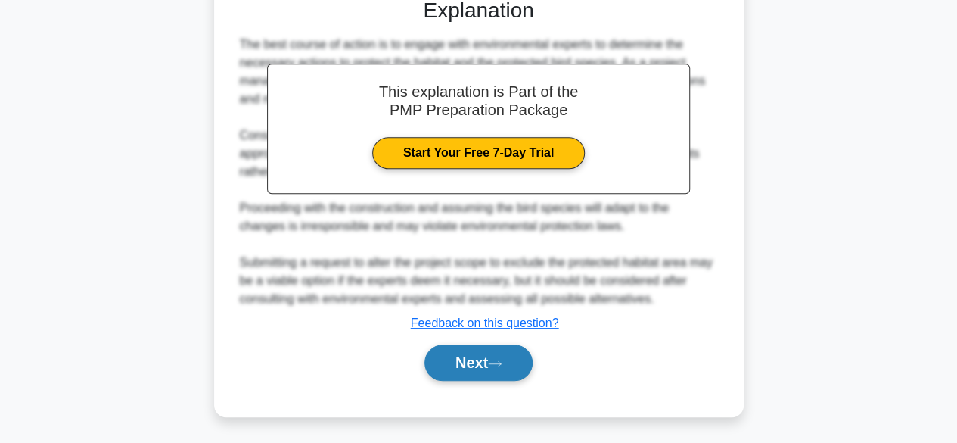
click at [446, 373] on button "Next" at bounding box center [478, 362] width 108 height 36
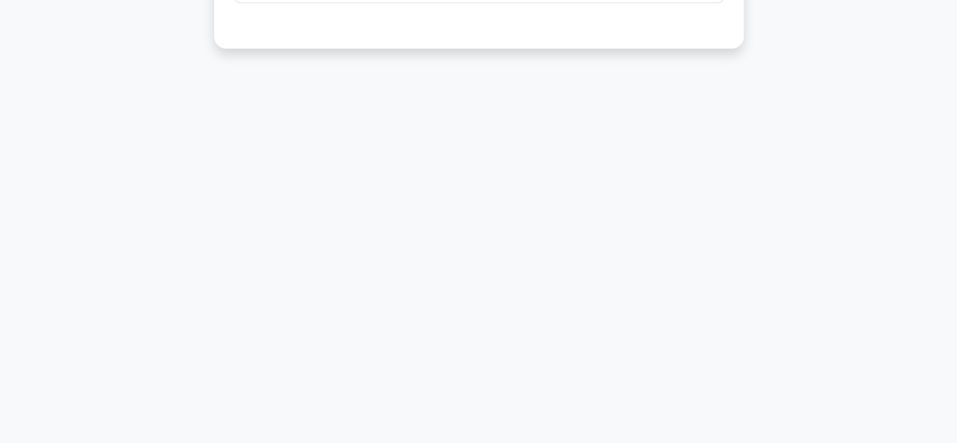
scroll to position [0, 0]
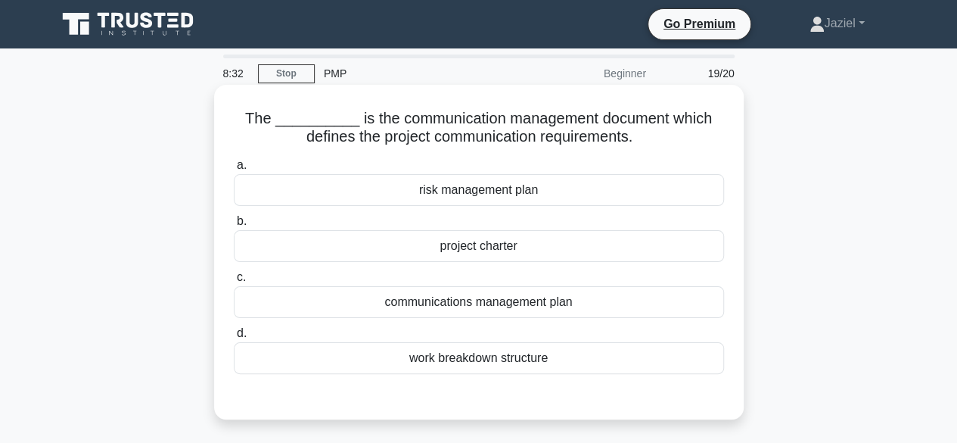
click at [540, 312] on div "communications management plan" at bounding box center [479, 302] width 490 height 32
click at [234, 282] on input "c. communications management plan" at bounding box center [234, 277] width 0 height 10
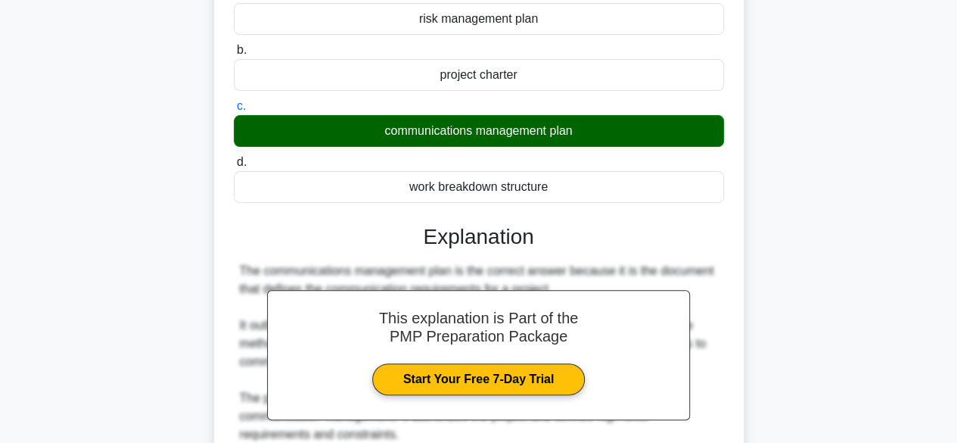
scroll to position [415, 0]
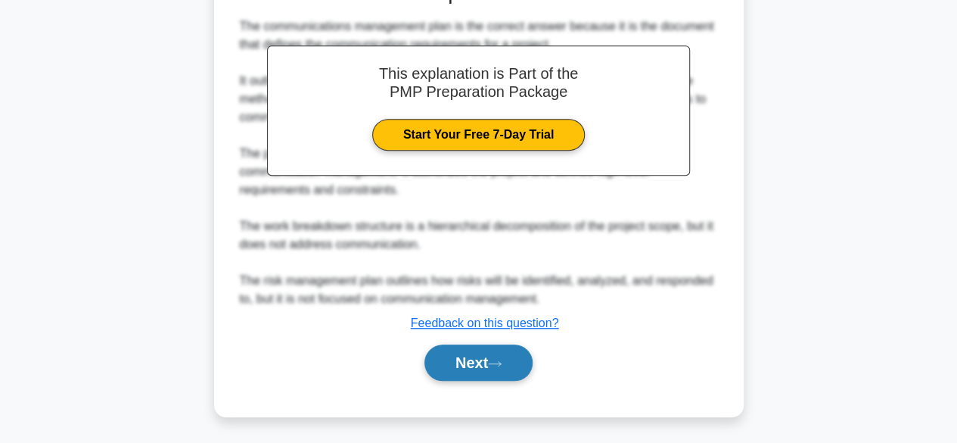
click at [481, 366] on button "Next" at bounding box center [478, 362] width 108 height 36
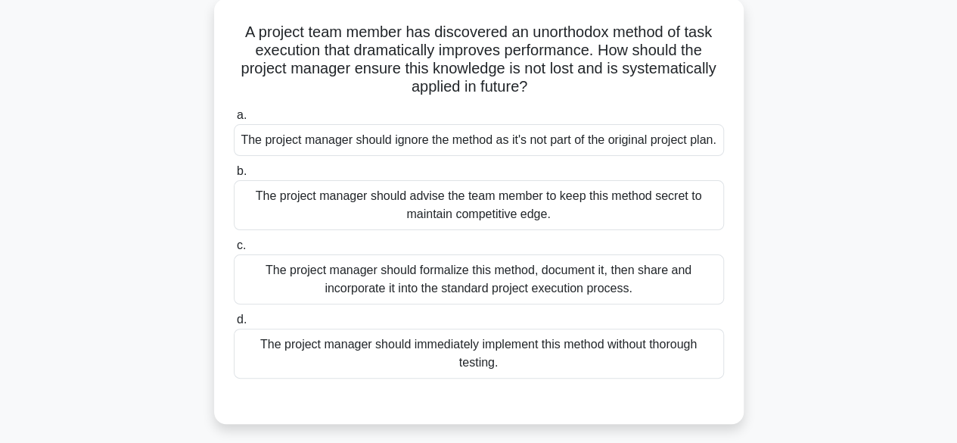
scroll to position [91, 0]
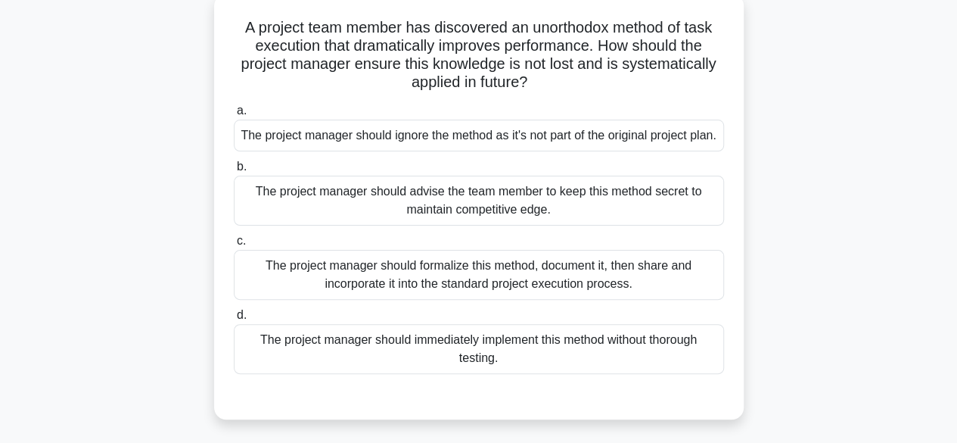
click at [553, 293] on div "The project manager should formalize this method, document it, then share and i…" at bounding box center [479, 275] width 490 height 50
click at [234, 246] on input "c. The project manager should formalize this method, document it, then share an…" at bounding box center [234, 241] width 0 height 10
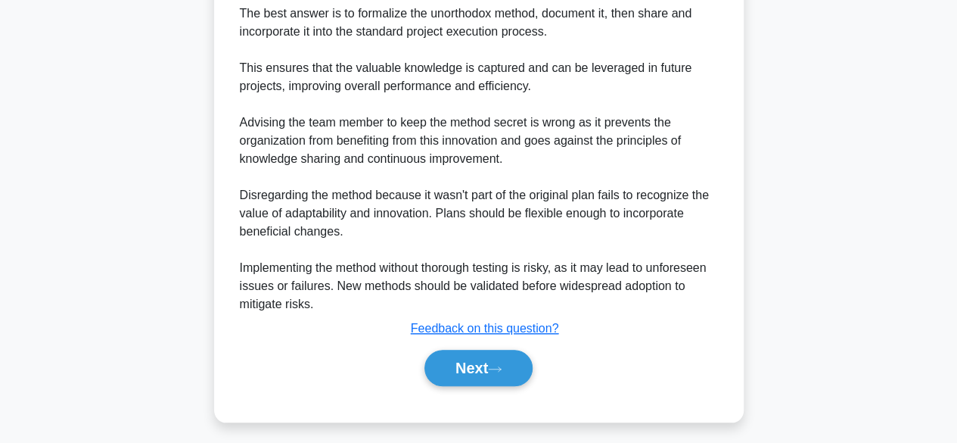
scroll to position [531, 0]
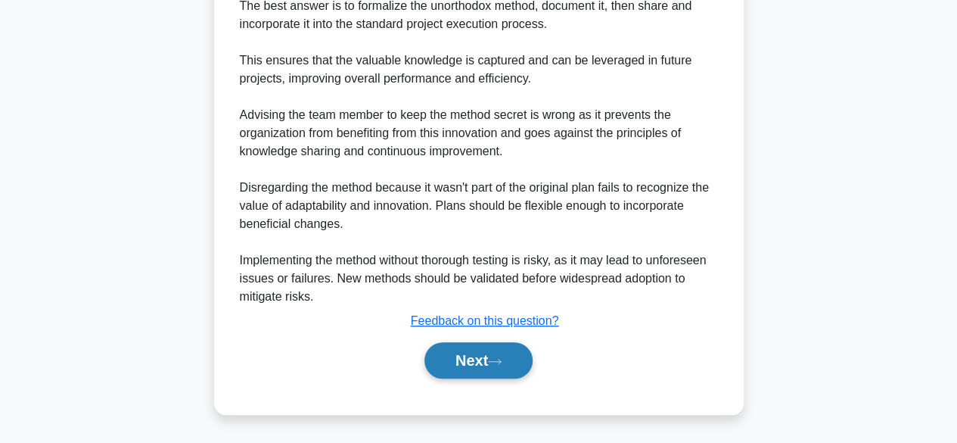
click at [464, 378] on button "Next" at bounding box center [478, 360] width 108 height 36
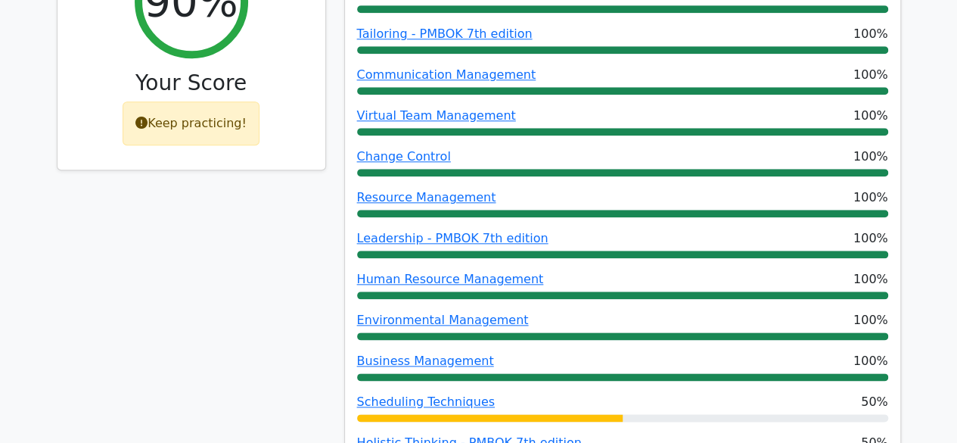
scroll to position [823, 0]
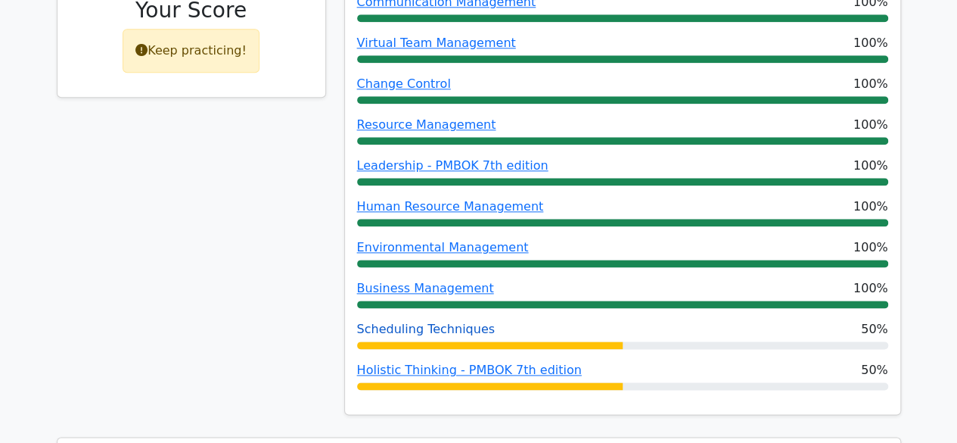
click at [421, 321] on link "Scheduling Techniques" at bounding box center [426, 328] width 138 height 14
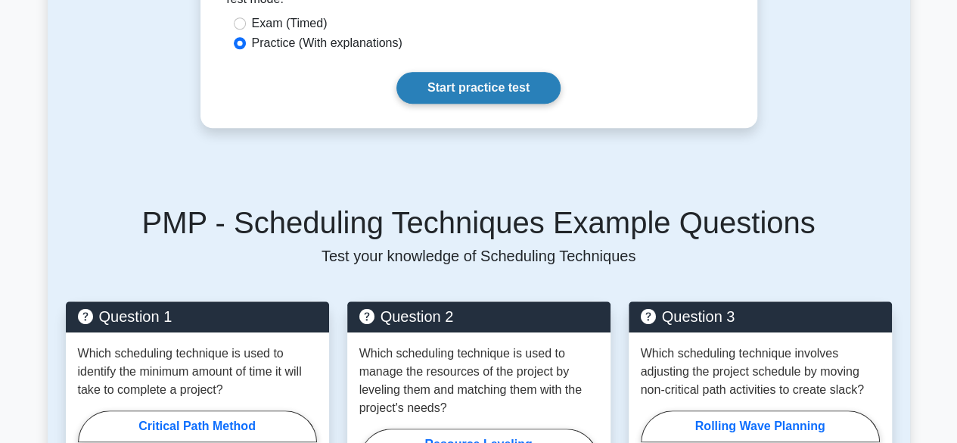
scroll to position [756, 0]
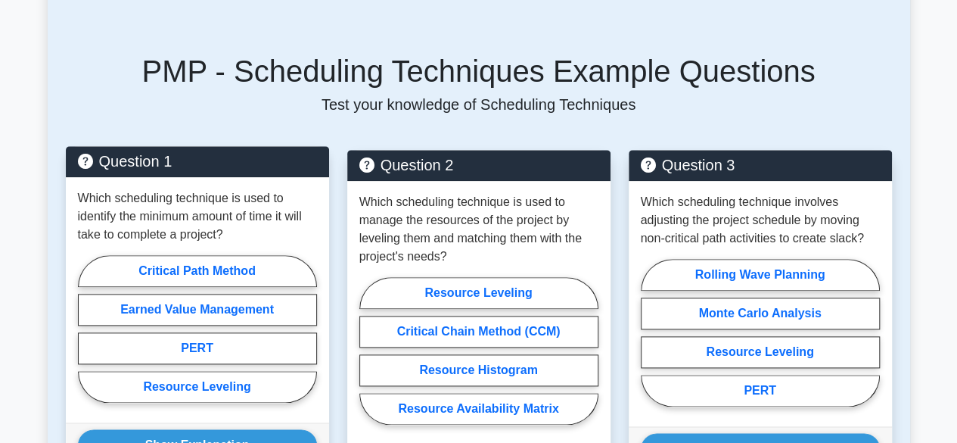
click at [238, 235] on div "Which scheduling technique is used to identify the minimum amount of time it wi…" at bounding box center [197, 299] width 263 height 245
click at [237, 255] on label "Critical Path Method" at bounding box center [197, 271] width 239 height 32
click at [88, 328] on input "Critical Path Method" at bounding box center [83, 333] width 10 height 10
radio input "true"
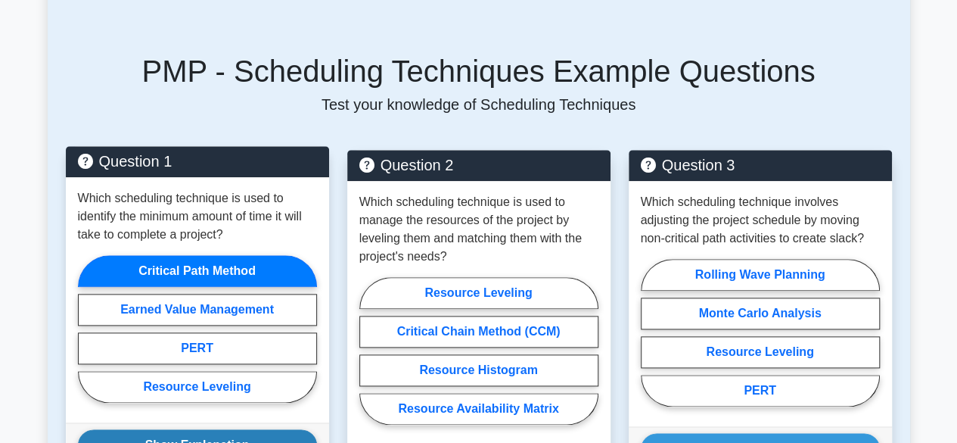
click at [200, 429] on button "Show Explanation" at bounding box center [197, 445] width 239 height 32
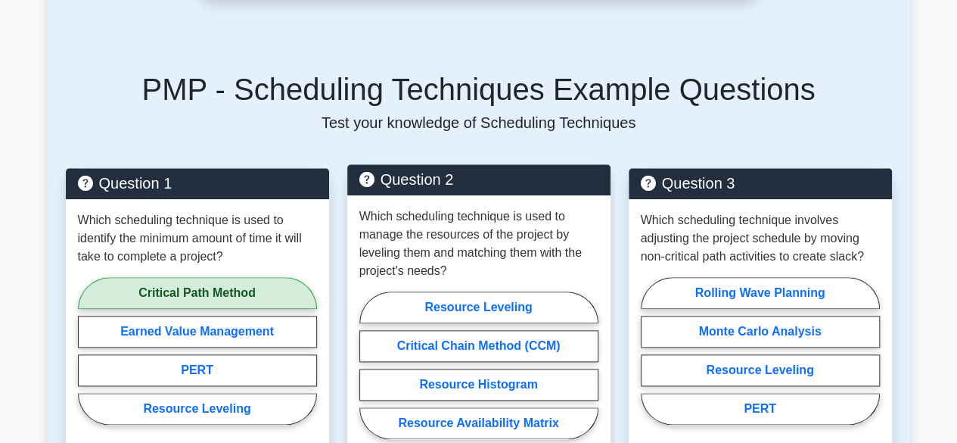
scroll to position [738, 0]
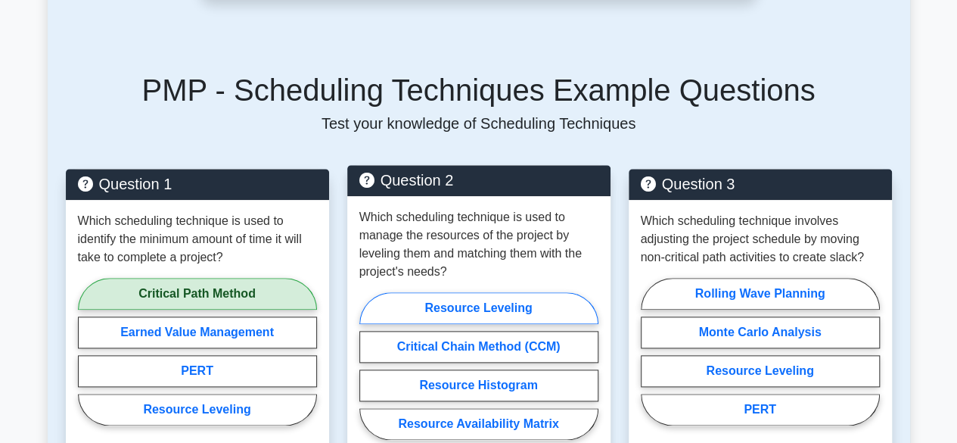
click at [481, 295] on label "Resource Leveling" at bounding box center [478, 308] width 239 height 32
click at [369, 365] on input "Resource Leveling" at bounding box center [364, 370] width 10 height 10
radio input "true"
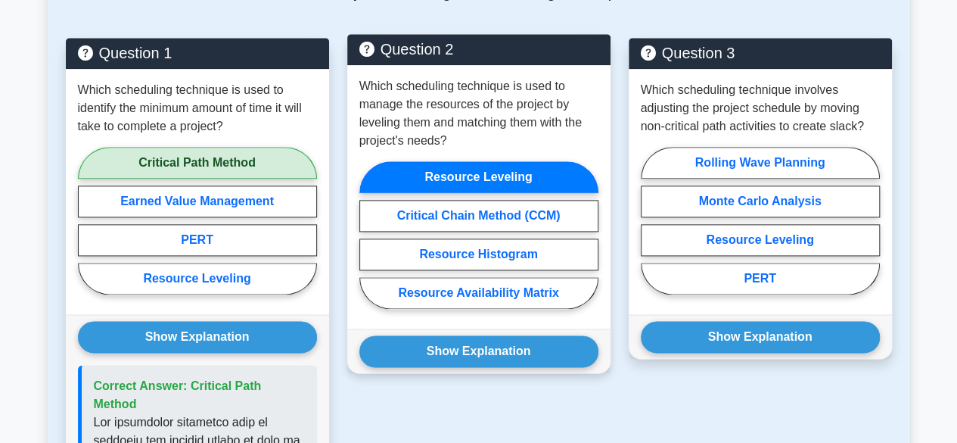
scroll to position [869, 0]
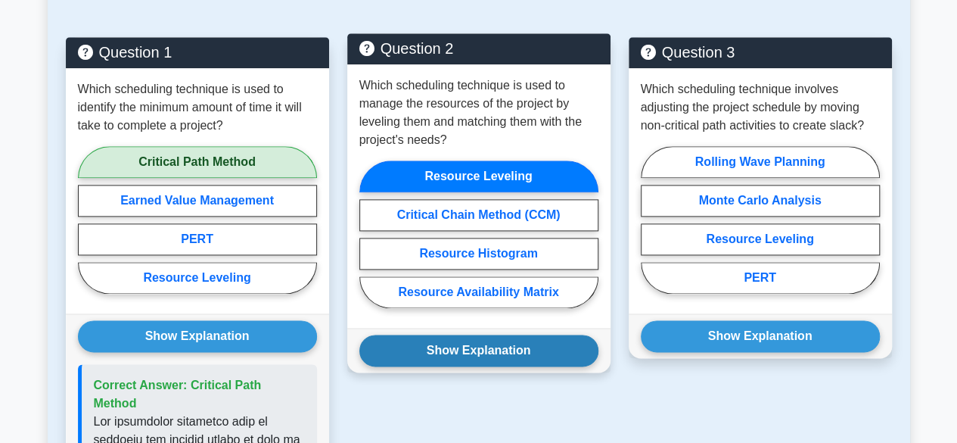
click at [493, 337] on button "Show Explanation" at bounding box center [478, 350] width 239 height 32
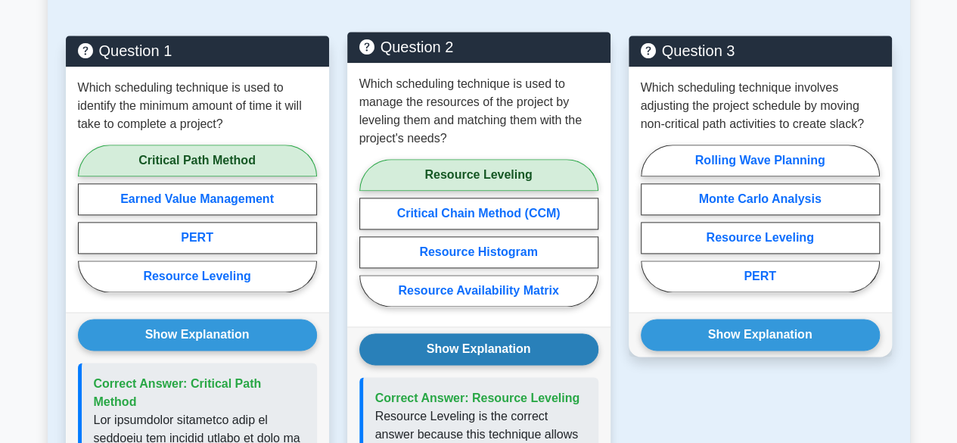
scroll to position [860, 0]
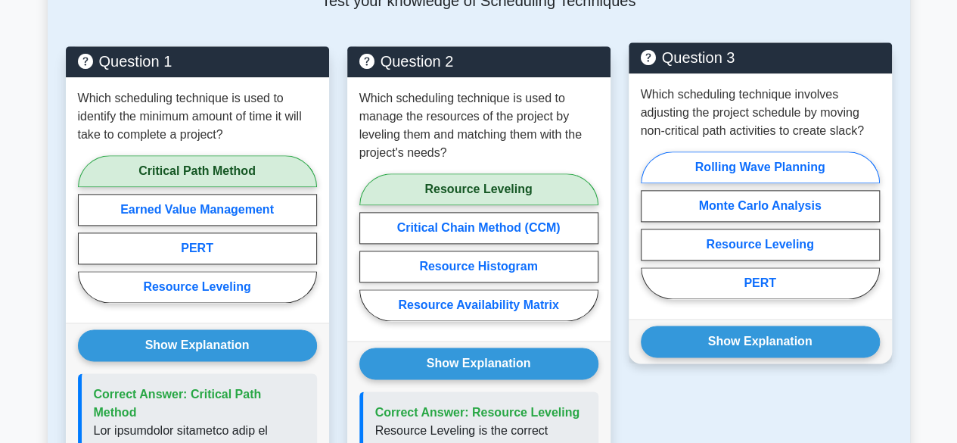
click at [797, 154] on label "Rolling Wave Planning" at bounding box center [760, 167] width 239 height 32
click at [651, 225] on input "Rolling Wave Planning" at bounding box center [646, 230] width 10 height 10
radio input "true"
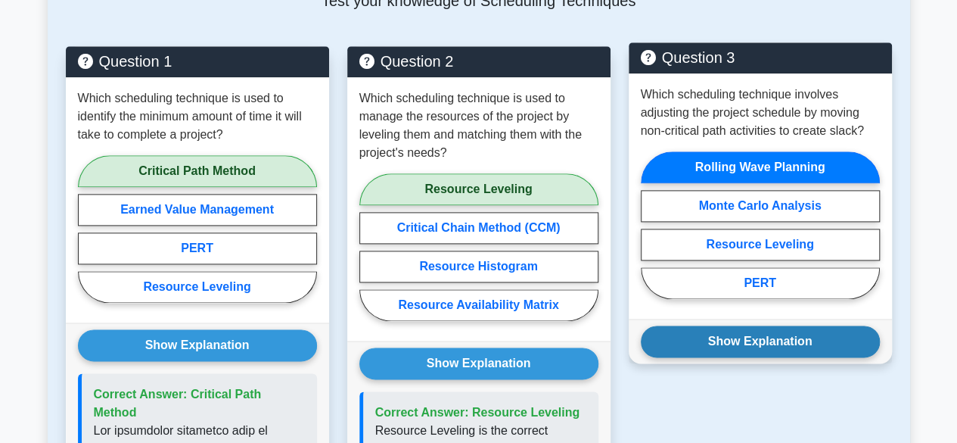
click at [804, 325] on button "Show Explanation" at bounding box center [760, 341] width 239 height 32
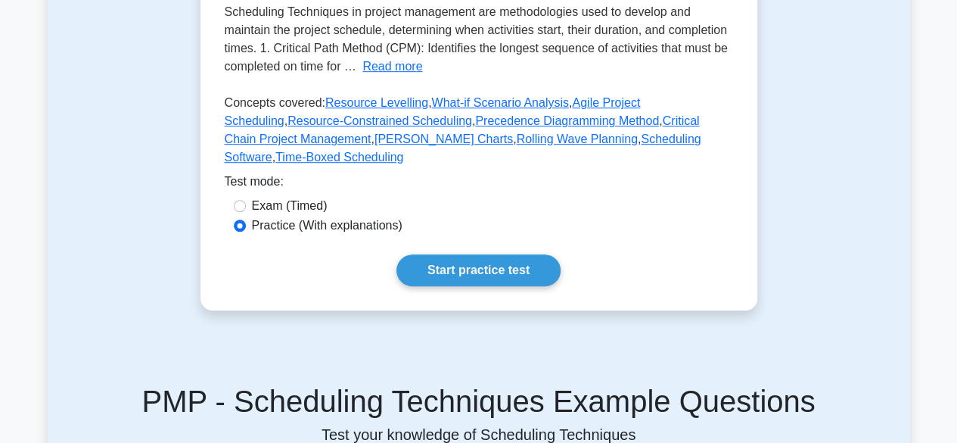
scroll to position [0, 0]
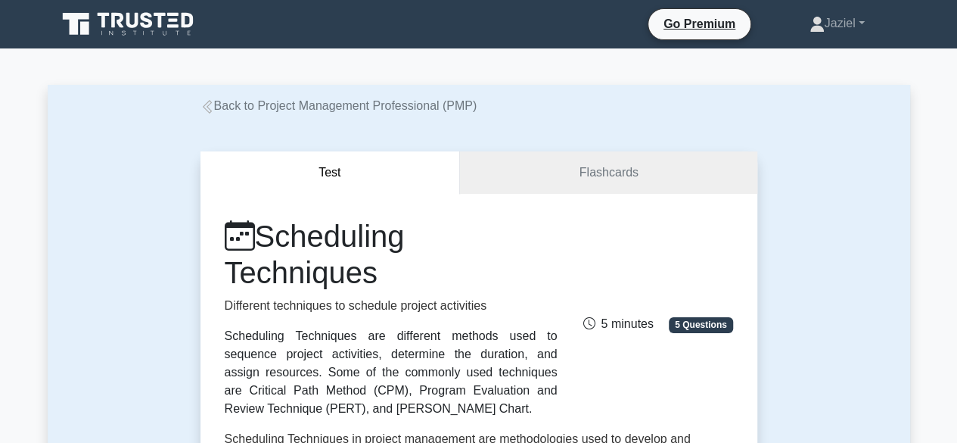
click at [229, 104] on link "Back to Project Management Professional (PMP)" at bounding box center [338, 105] width 277 height 13
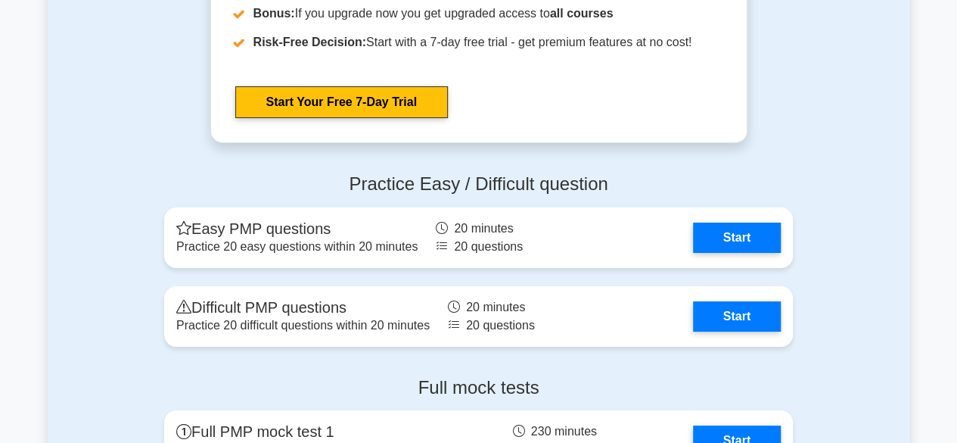
scroll to position [5612, 0]
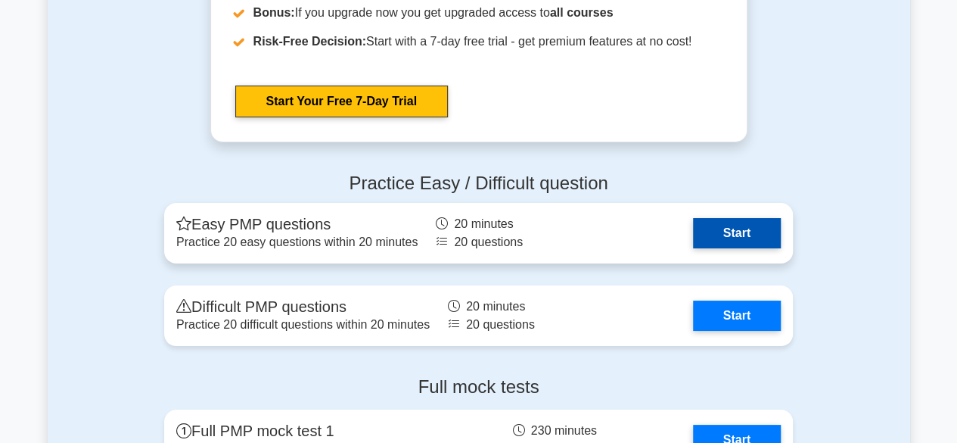
click at [722, 222] on link "Start" at bounding box center [737, 233] width 88 height 30
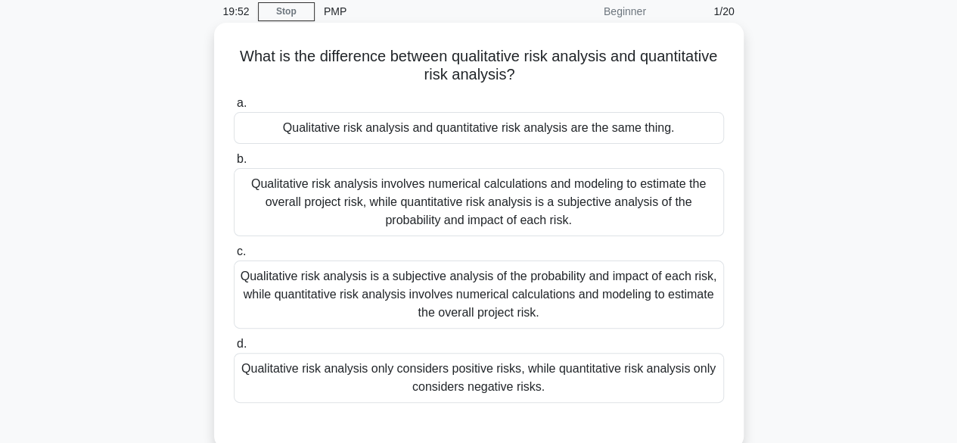
scroll to position [63, 0]
click at [387, 299] on div "Qualitative risk analysis is a subjective analysis of the probability and impac…" at bounding box center [479, 293] width 490 height 68
click at [234, 256] on input "c. Qualitative risk analysis is a subjective analysis of the probability and im…" at bounding box center [234, 251] width 0 height 10
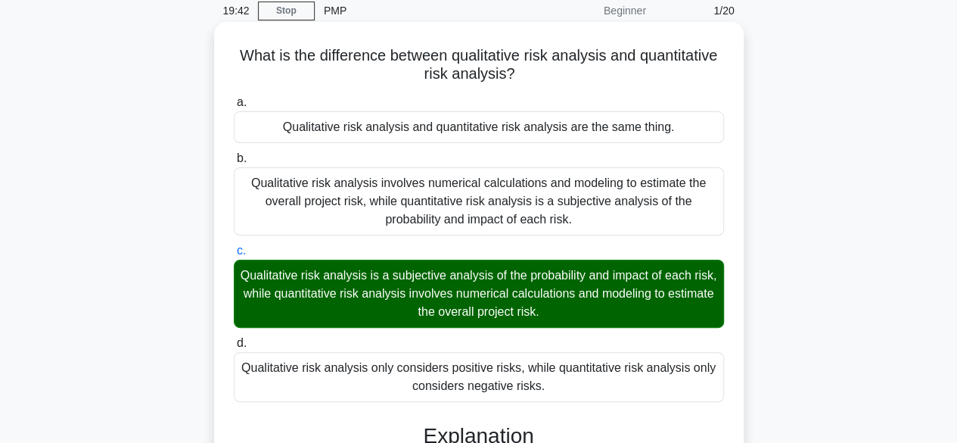
scroll to position [433, 0]
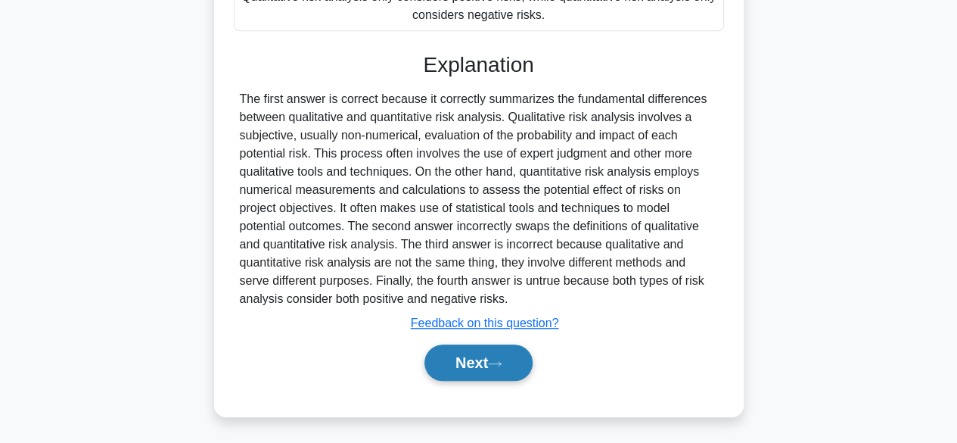
click at [436, 364] on button "Next" at bounding box center [478, 362] width 108 height 36
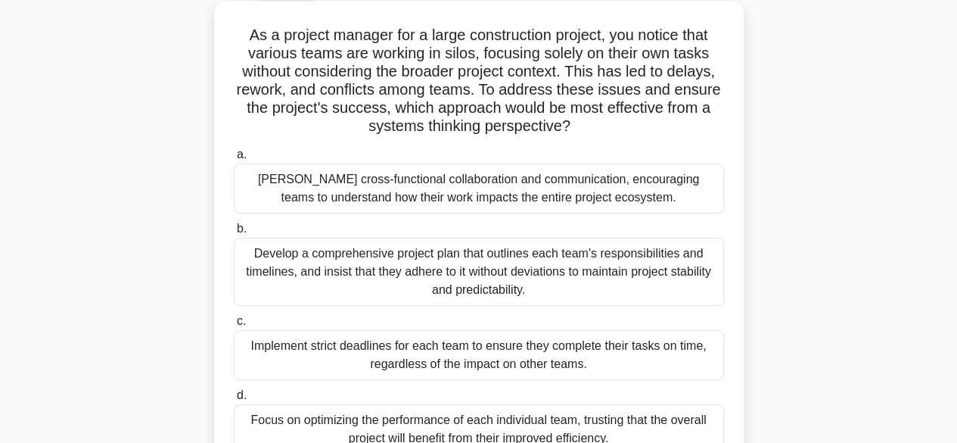
scroll to position [79, 0]
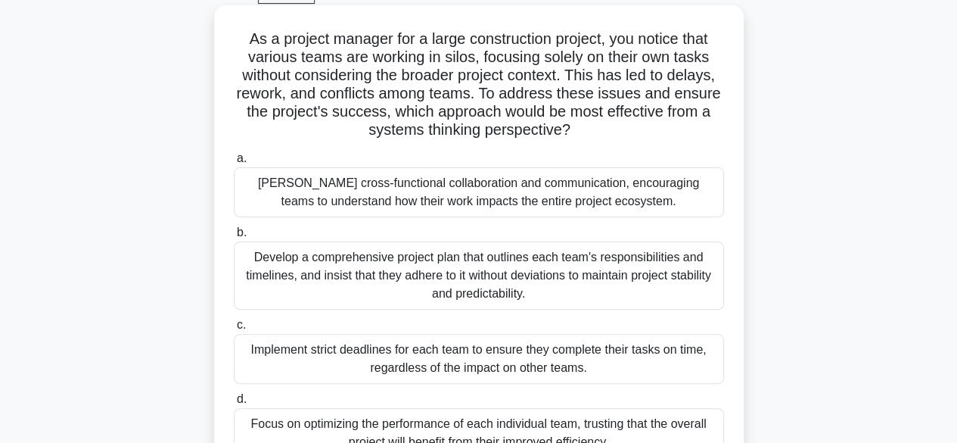
click at [531, 199] on div "Foster cross-functional collaboration and communication, encouraging teams to u…" at bounding box center [479, 192] width 490 height 50
click at [234, 163] on input "a. Foster cross-functional collaboration and communication, encouraging teams t…" at bounding box center [234, 159] width 0 height 10
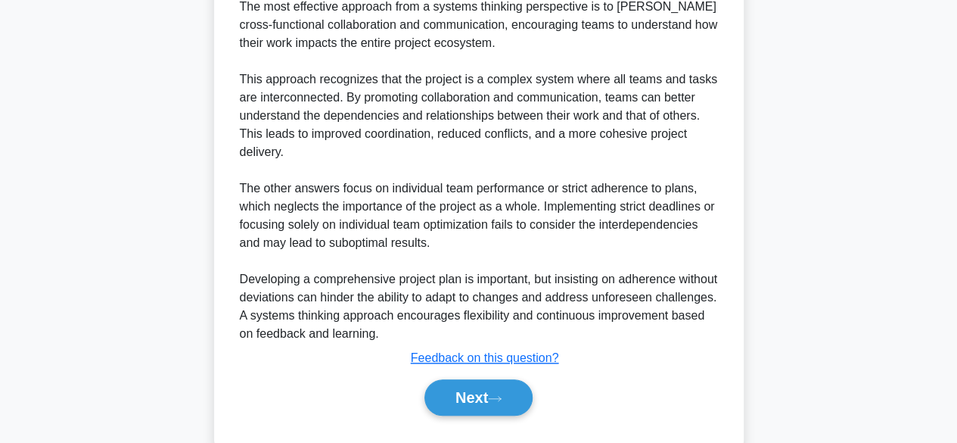
scroll to position [633, 0]
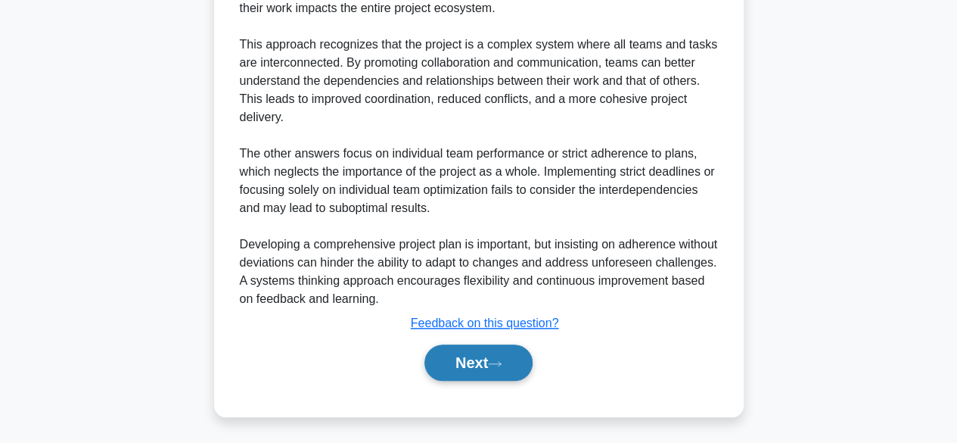
click at [487, 365] on button "Next" at bounding box center [478, 362] width 108 height 36
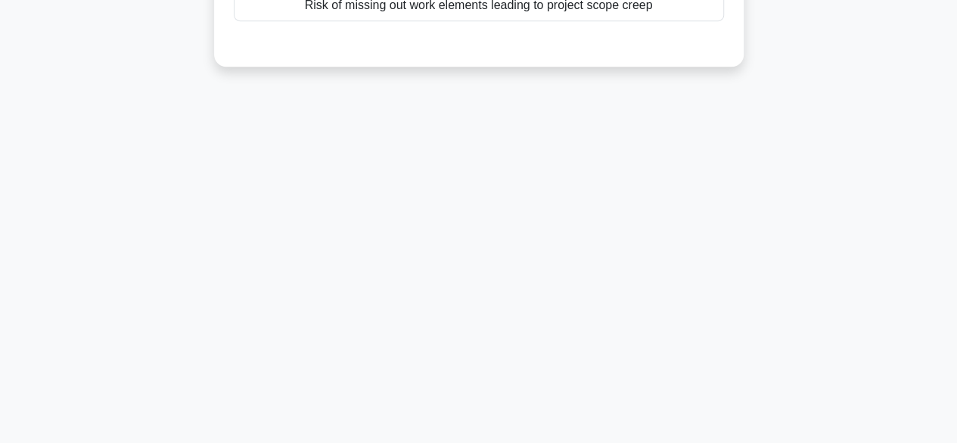
scroll to position [0, 0]
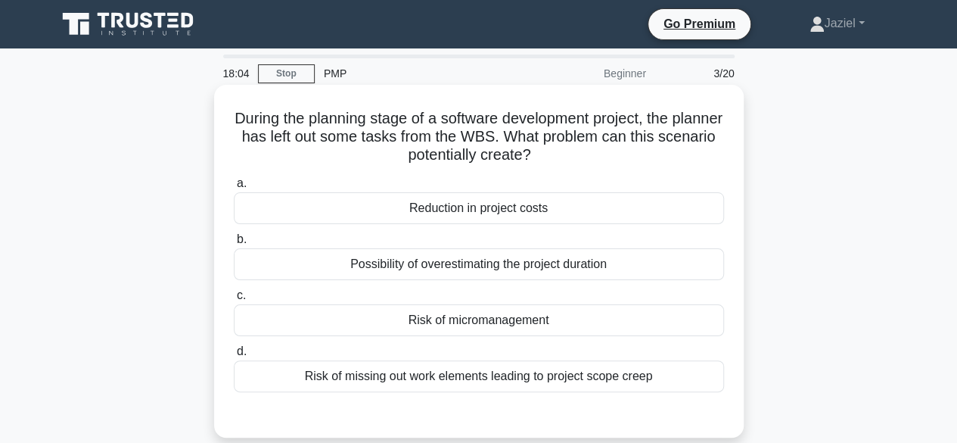
click at [433, 376] on div "Risk of missing out work elements leading to project scope creep" at bounding box center [479, 376] width 490 height 32
click at [234, 356] on input "d. Risk of missing out work elements leading to project scope creep" at bounding box center [234, 351] width 0 height 10
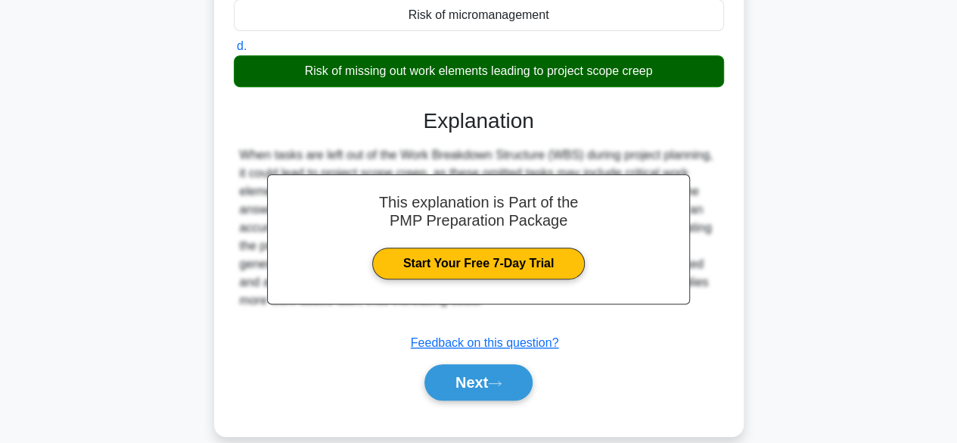
scroll to position [374, 0]
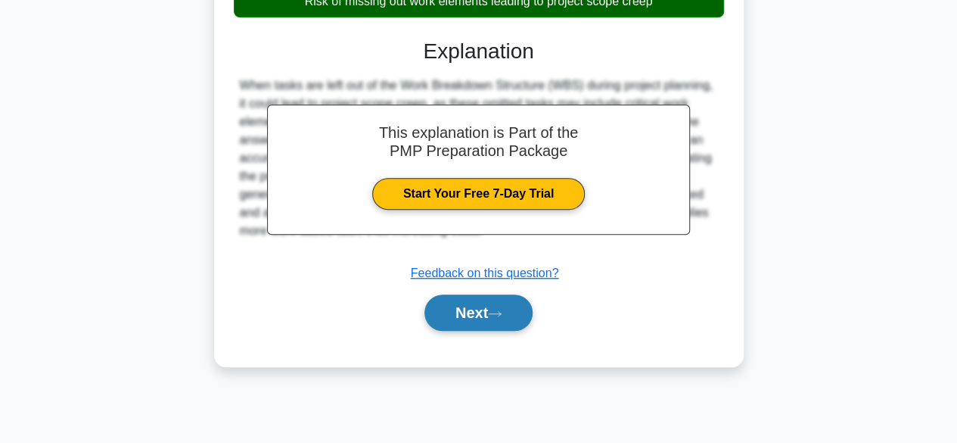
drag, startPoint x: 461, startPoint y: 335, endPoint x: 481, endPoint y: 306, distance: 34.8
click at [481, 306] on div "a. Reduction in project costs b. Possibility of overestimating the project dura…" at bounding box center [478, 73] width 493 height 552
click at [481, 306] on button "Next" at bounding box center [478, 312] width 108 height 36
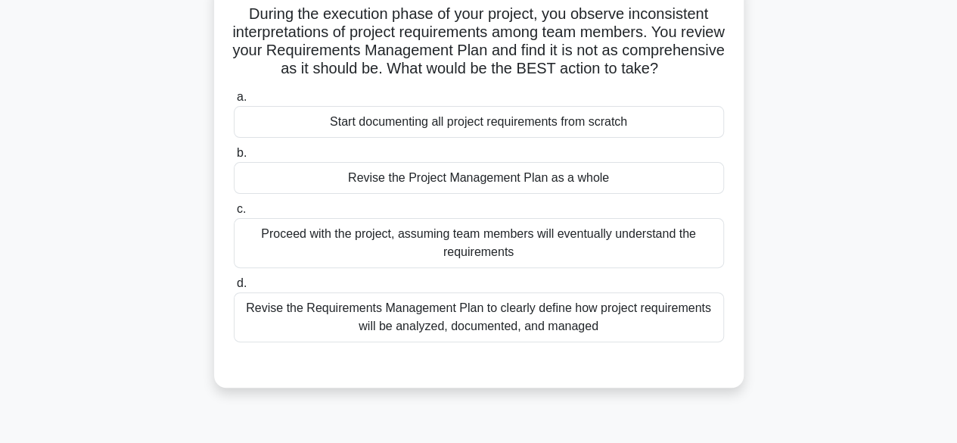
scroll to position [105, 0]
click at [335, 329] on div "Revise the Requirements Management Plan to clearly define how project requireme…" at bounding box center [479, 316] width 490 height 50
click at [234, 287] on input "d. Revise the Requirements Management Plan to clearly define how project requir…" at bounding box center [234, 283] width 0 height 10
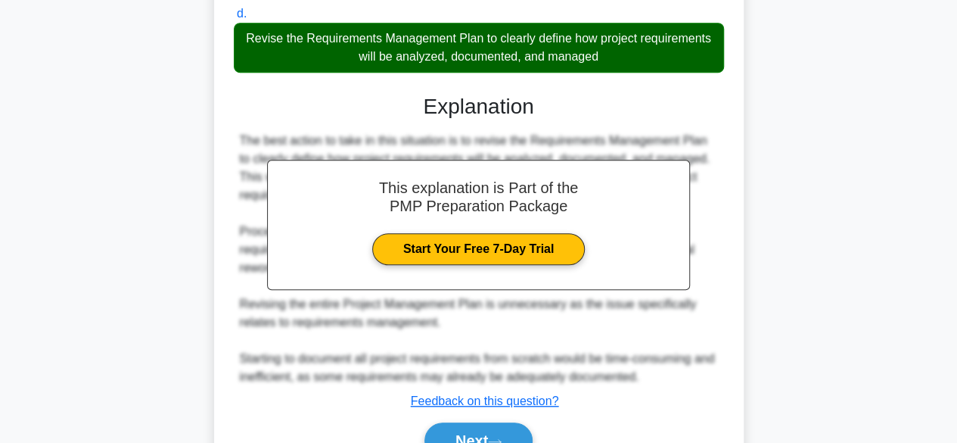
scroll to position [470, 0]
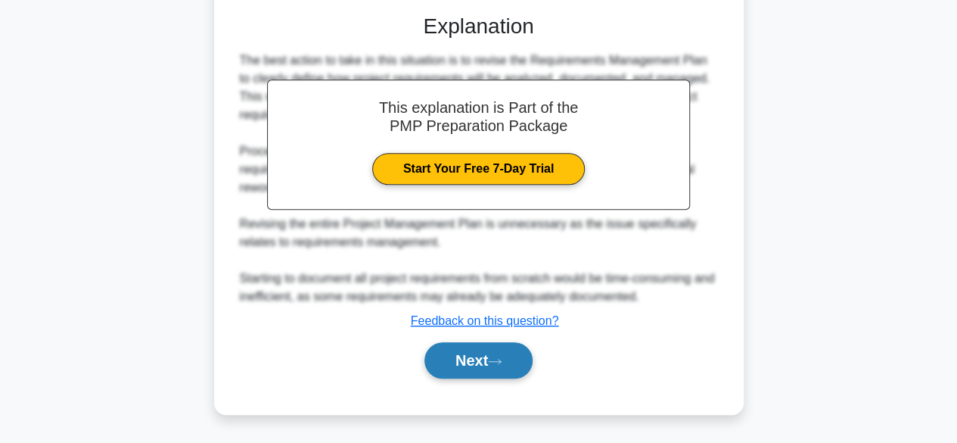
click at [424, 356] on button "Next" at bounding box center [478, 360] width 108 height 36
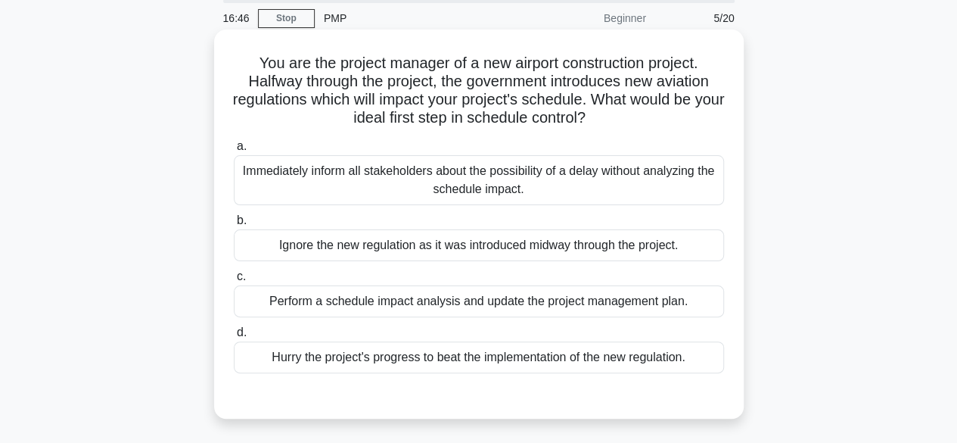
scroll to position [56, 0]
click at [534, 300] on div "Perform a schedule impact analysis and update the project management plan." at bounding box center [479, 300] width 490 height 32
click at [234, 281] on input "c. Perform a schedule impact analysis and update the project management plan." at bounding box center [234, 276] width 0 height 10
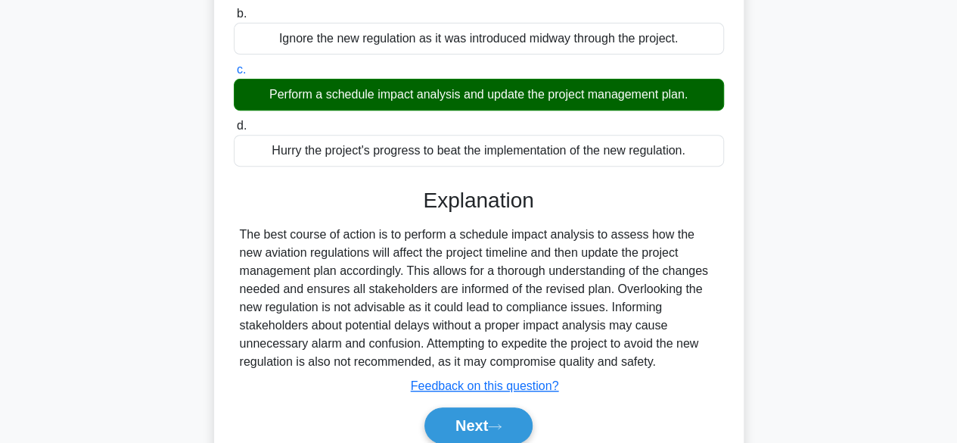
scroll to position [374, 0]
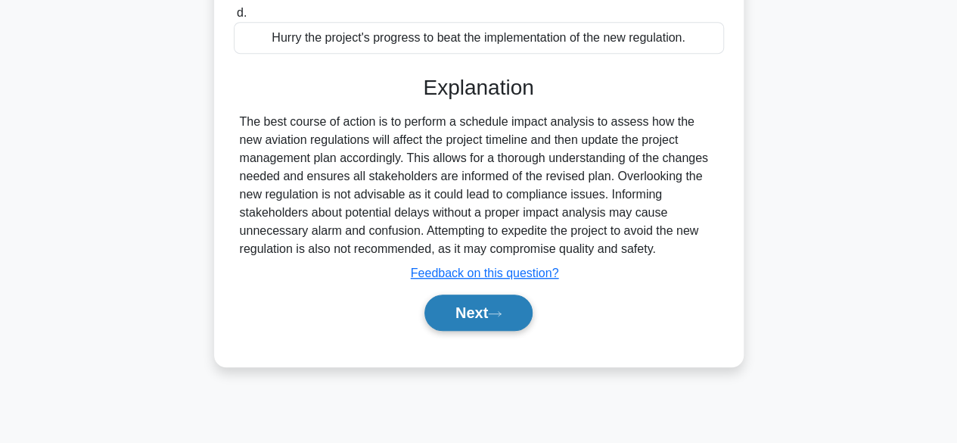
click at [488, 312] on button "Next" at bounding box center [478, 312] width 108 height 36
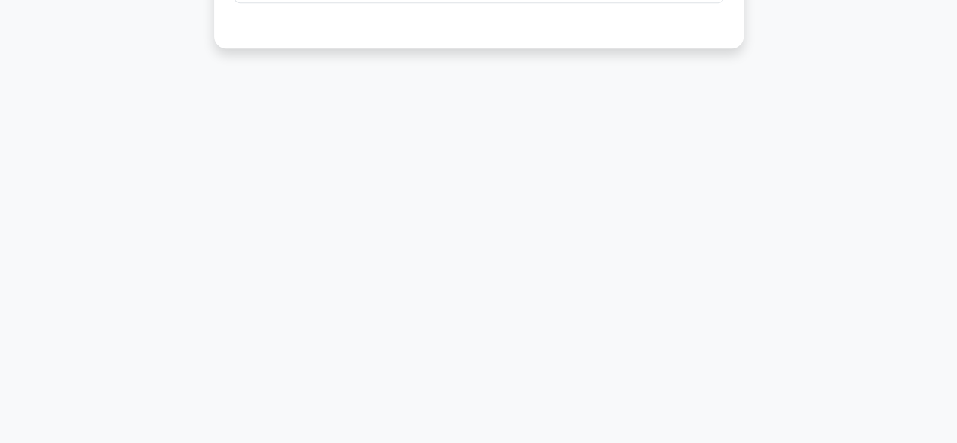
scroll to position [0, 0]
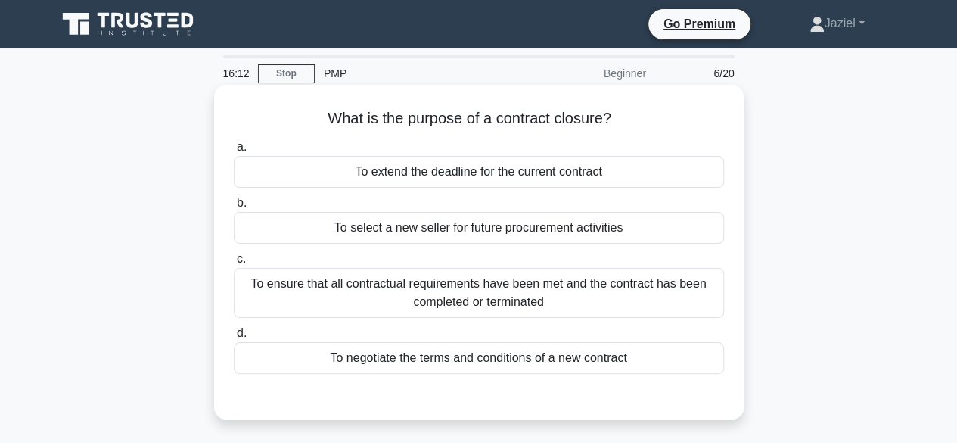
click at [469, 304] on div "To ensure that all contractual requirements have been met and the contract has …" at bounding box center [479, 293] width 490 height 50
click at [234, 264] on input "c. To ensure that all contractual requirements have been met and the contract h…" at bounding box center [234, 259] width 0 height 10
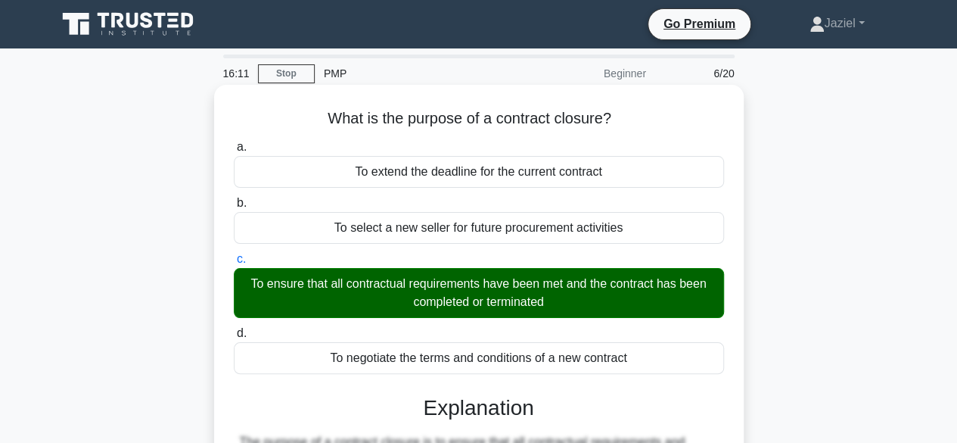
scroll to position [374, 0]
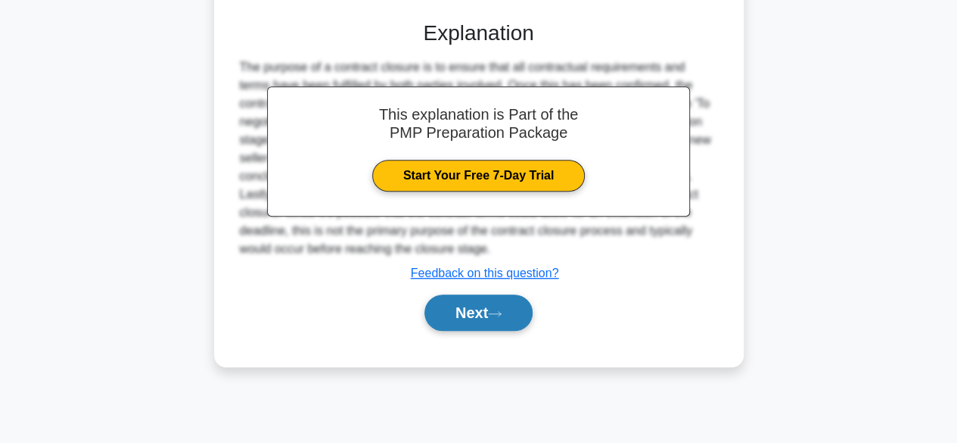
click at [470, 306] on button "Next" at bounding box center [478, 312] width 108 height 36
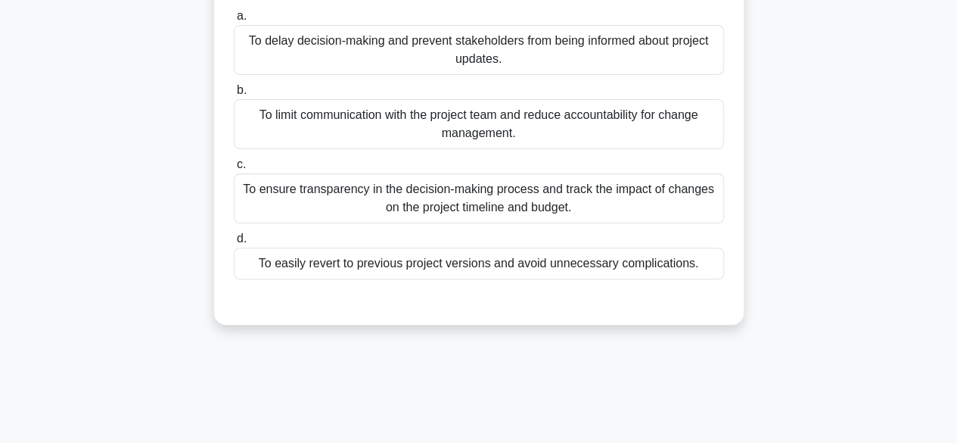
scroll to position [186, 0]
click at [684, 193] on div "To ensure transparency in the decision-making process and track the impact of c…" at bounding box center [479, 197] width 490 height 50
click at [234, 169] on input "c. To ensure transparency in the decision-making process and track the impact o…" at bounding box center [234, 164] width 0 height 10
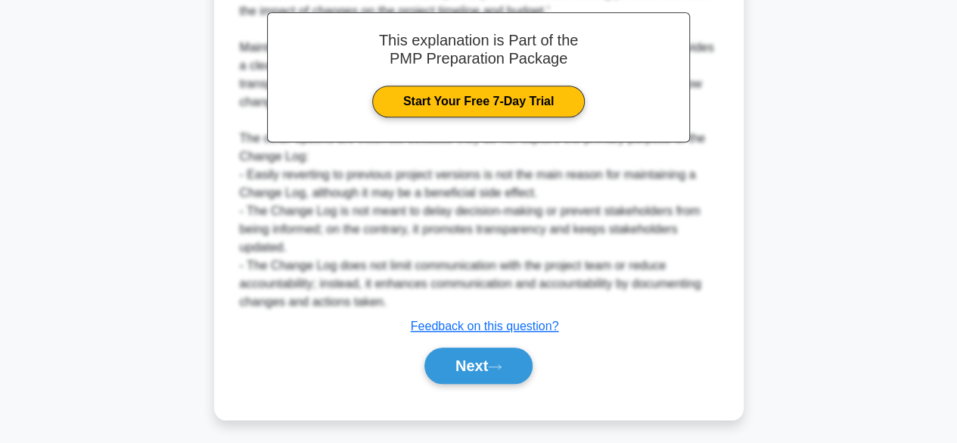
scroll to position [542, 0]
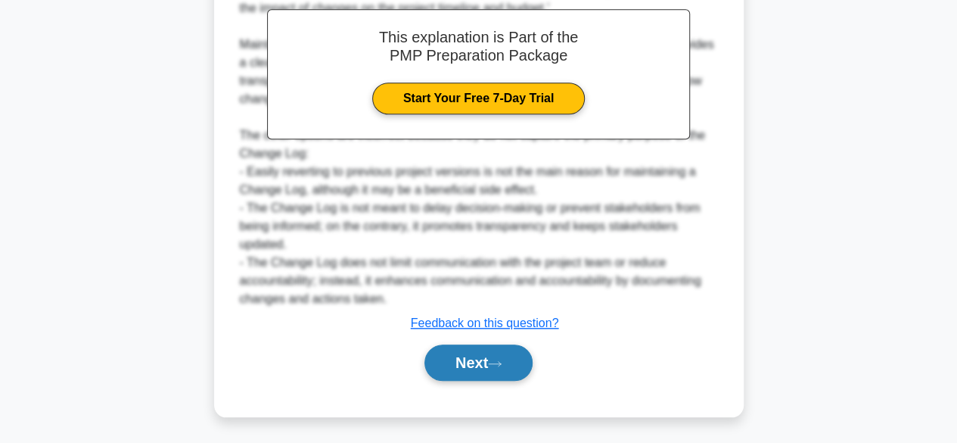
click at [493, 368] on button "Next" at bounding box center [478, 362] width 108 height 36
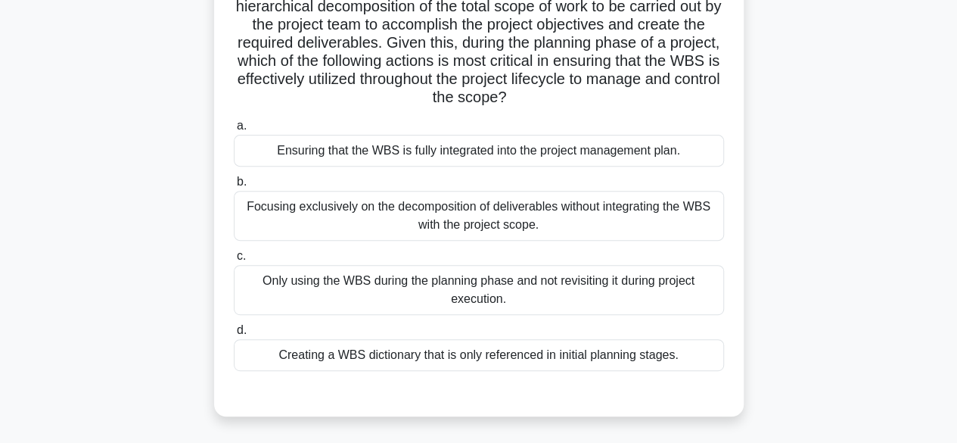
scroll to position [222, 0]
click at [328, 151] on div "Ensuring that the WBS is fully integrated into the project management plan." at bounding box center [479, 150] width 490 height 32
click at [234, 130] on input "a. Ensuring that the WBS is fully integrated into the project management plan." at bounding box center [234, 125] width 0 height 10
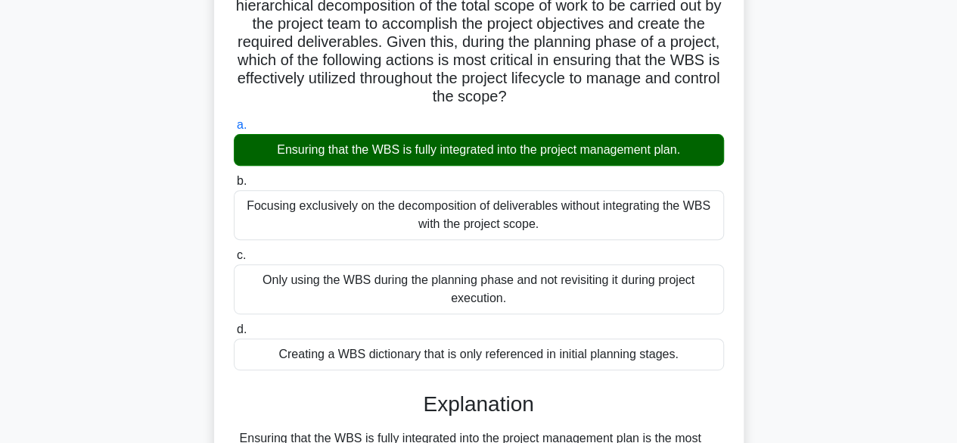
scroll to position [633, 0]
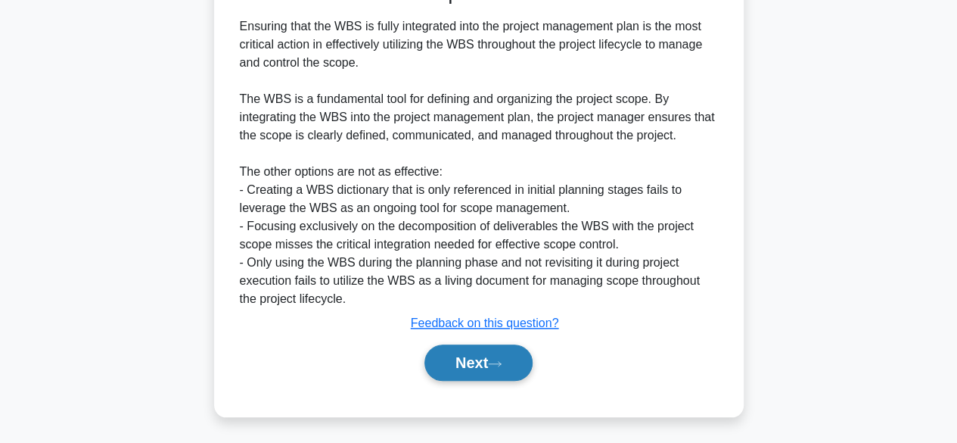
click at [464, 364] on button "Next" at bounding box center [478, 362] width 108 height 36
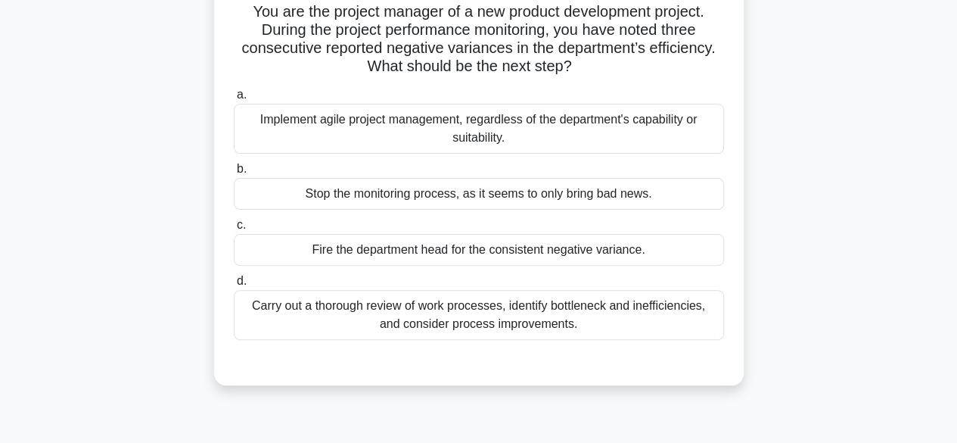
scroll to position [115, 0]
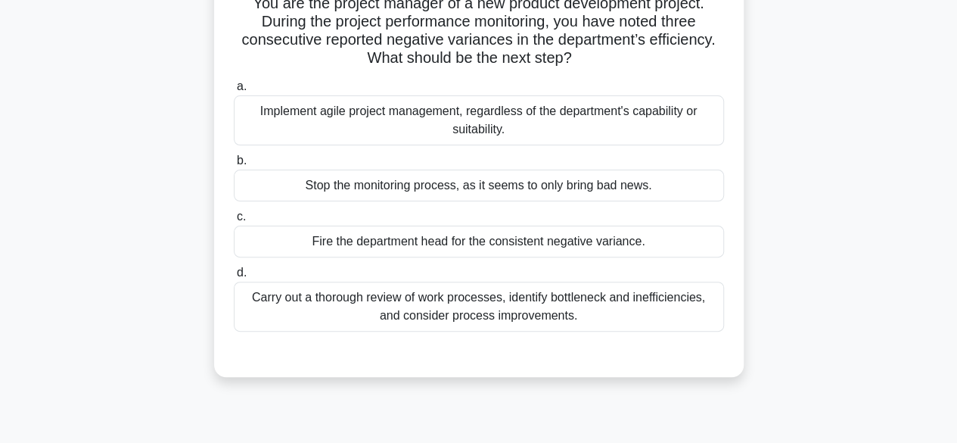
click at [464, 284] on div "Carry out a thorough review of work processes, identify bottleneck and ineffici…" at bounding box center [479, 306] width 490 height 50
click at [234, 278] on input "d. Carry out a thorough review of work processes, identify bottleneck and ineff…" at bounding box center [234, 273] width 0 height 10
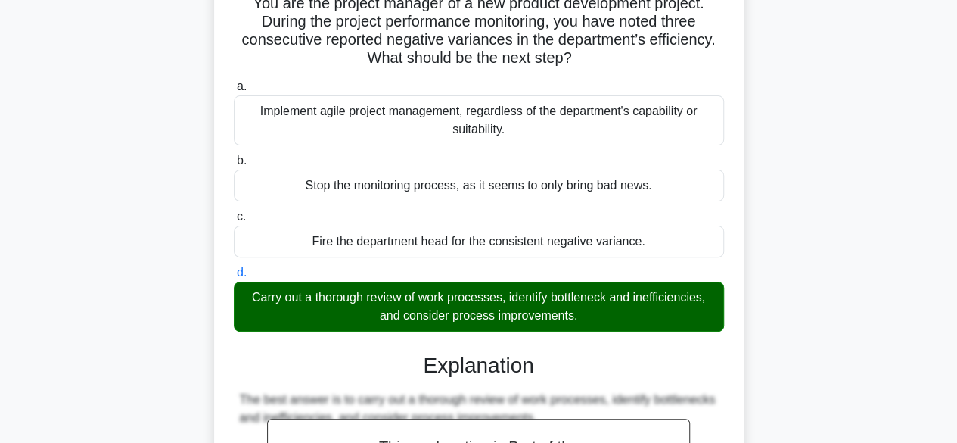
scroll to position [651, 0]
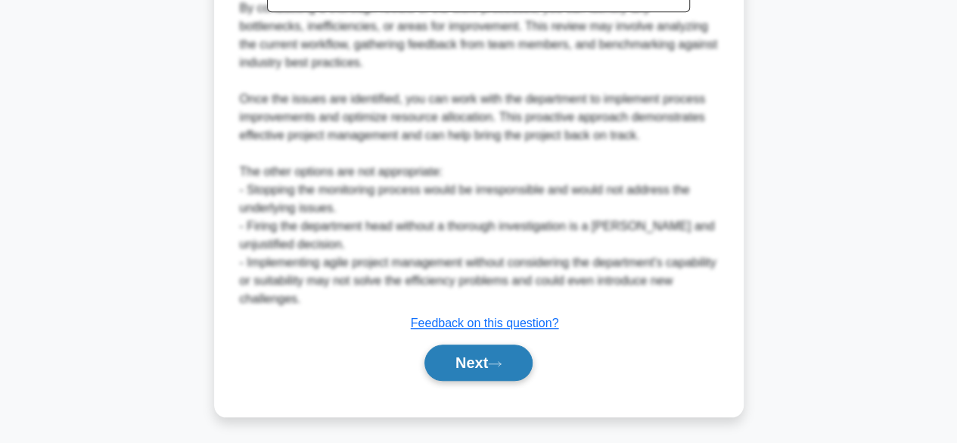
click at [460, 365] on button "Next" at bounding box center [478, 362] width 108 height 36
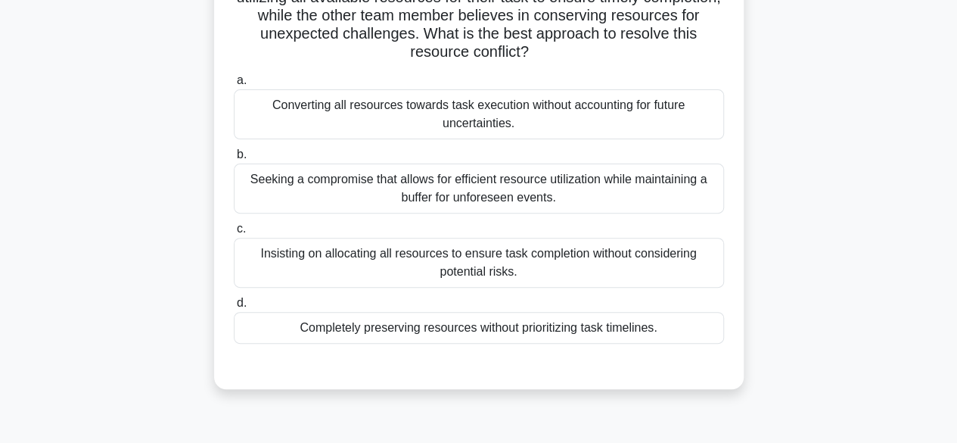
scroll to position [159, 0]
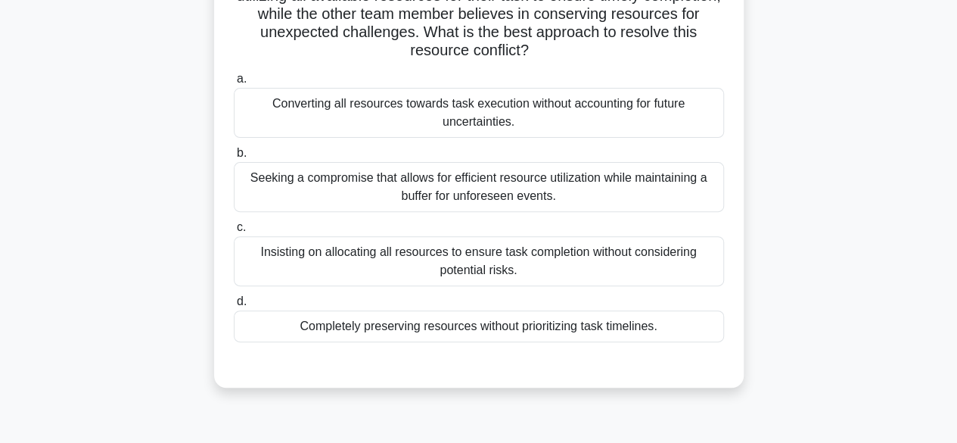
click at [434, 166] on div "Seeking a compromise that allows for efficient resource utilization while maint…" at bounding box center [479, 187] width 490 height 50
click at [234, 158] on input "b. Seeking a compromise that allows for efficient resource utilization while ma…" at bounding box center [234, 153] width 0 height 10
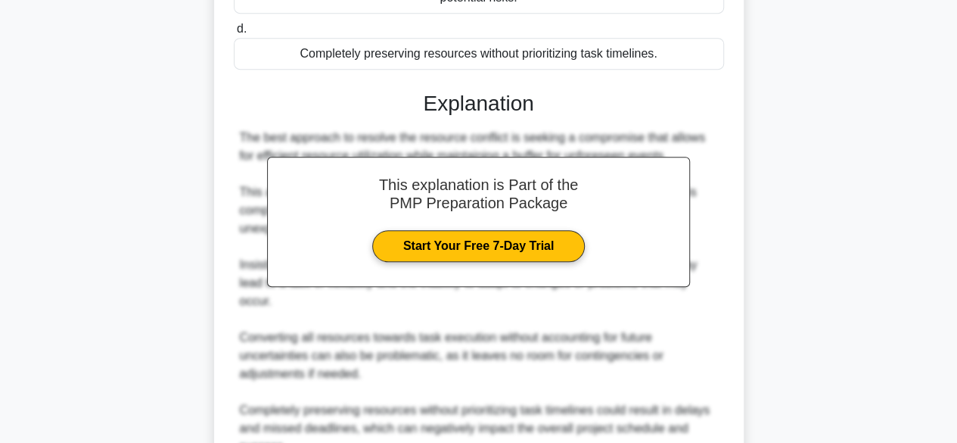
scroll to position [579, 0]
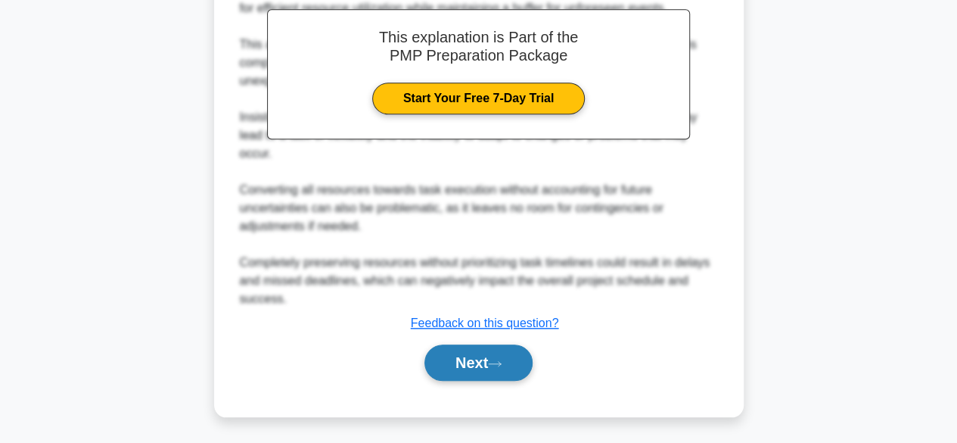
click at [484, 352] on button "Next" at bounding box center [478, 362] width 108 height 36
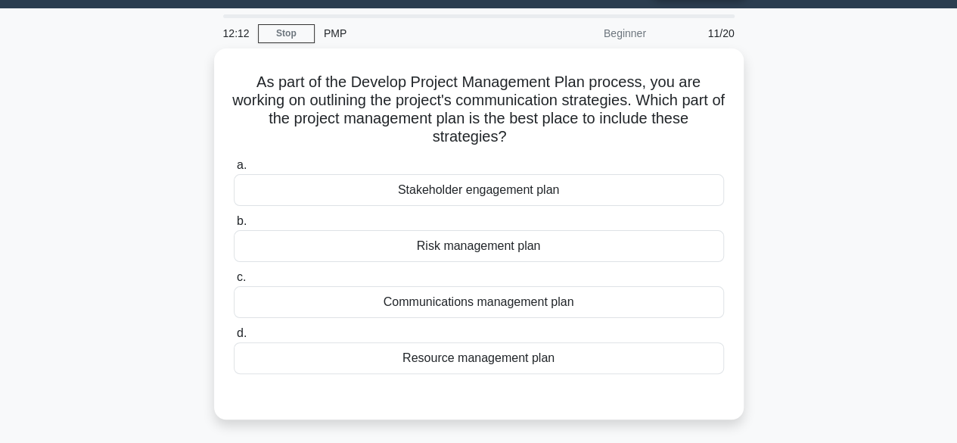
scroll to position [0, 0]
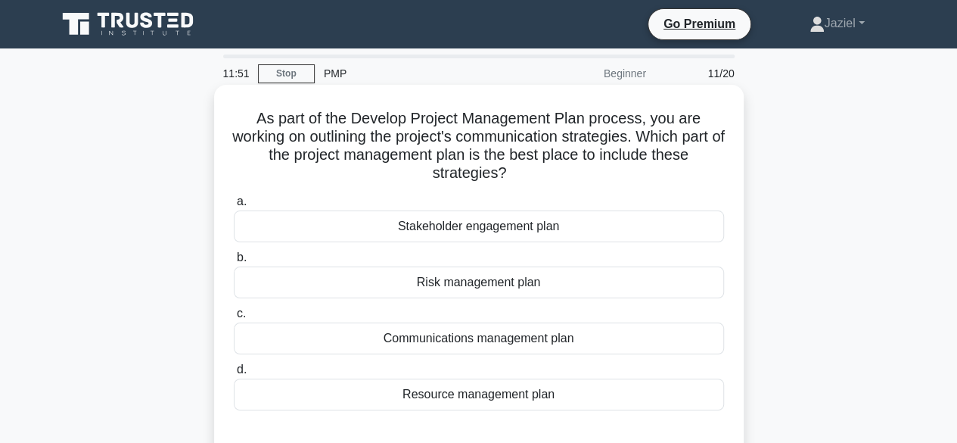
click at [482, 340] on div "Communications management plan" at bounding box center [479, 338] width 490 height 32
click at [234, 318] on input "c. Communications management plan" at bounding box center [234, 314] width 0 height 10
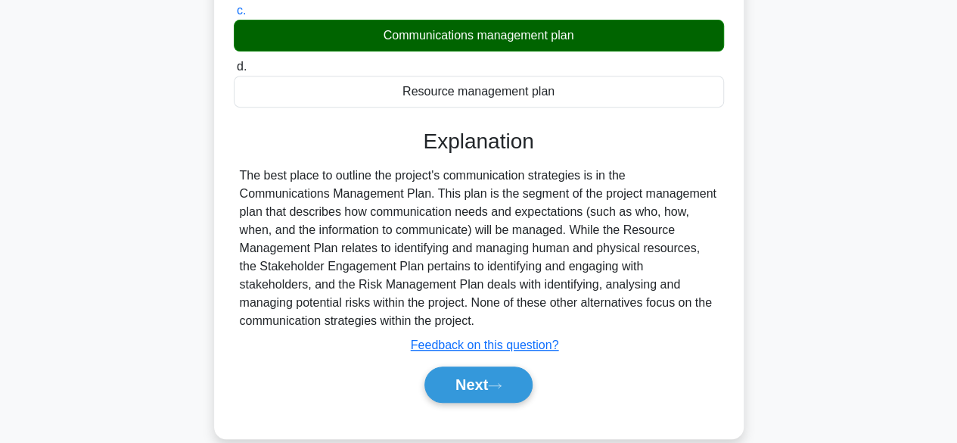
scroll to position [374, 0]
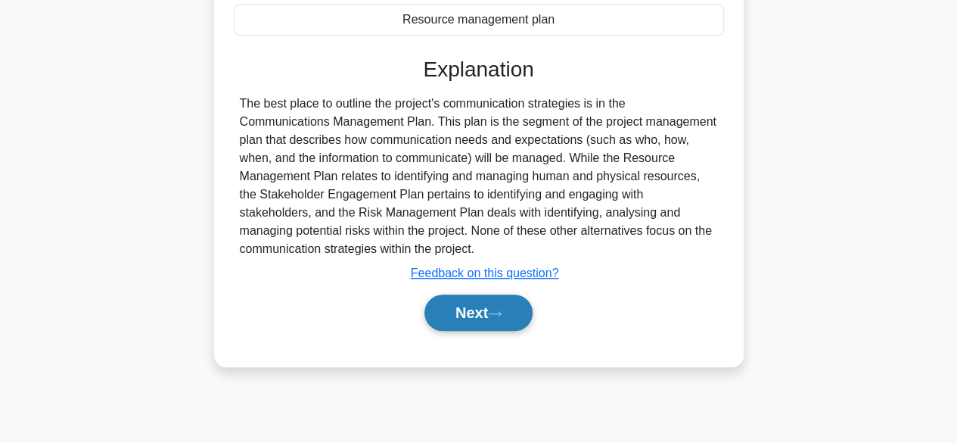
click at [474, 309] on button "Next" at bounding box center [478, 312] width 108 height 36
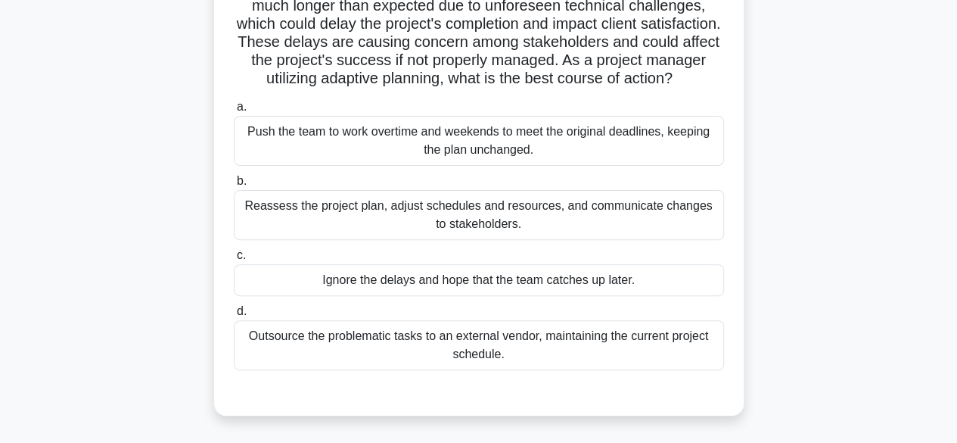
scroll to position [151, 0]
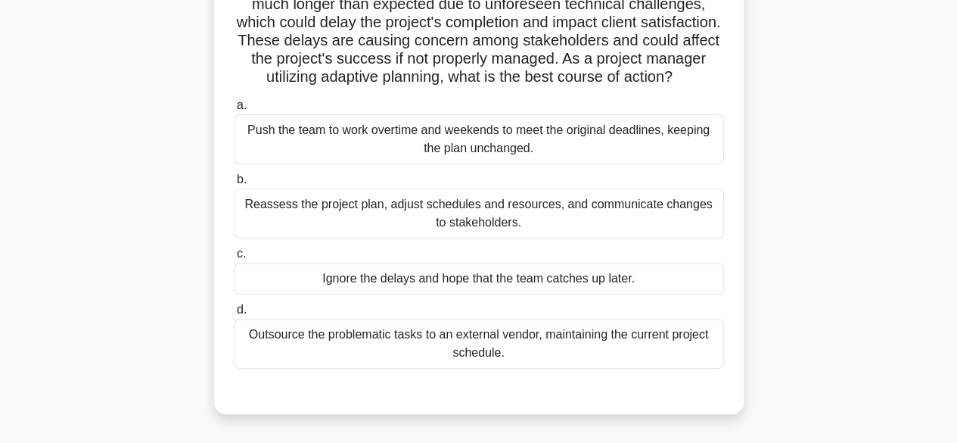
click at [422, 238] on div "Reassess the project plan, adjust schedules and resources, and communicate chan…" at bounding box center [479, 213] width 490 height 50
click at [234, 185] on input "b. Reassess the project plan, adjust schedules and resources, and communicate c…" at bounding box center [234, 180] width 0 height 10
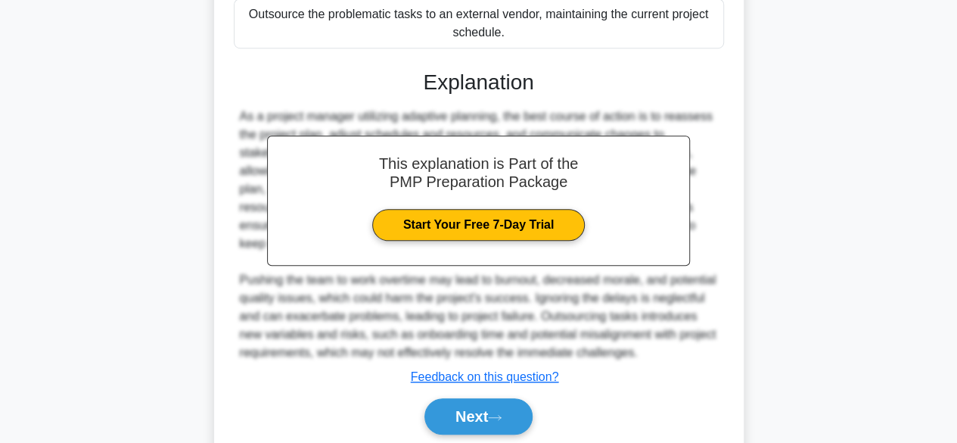
scroll to position [542, 0]
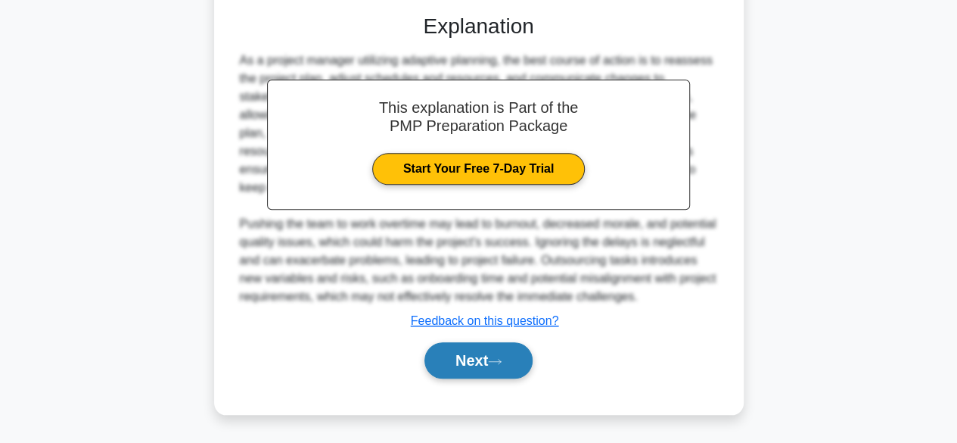
click at [476, 358] on button "Next" at bounding box center [478, 360] width 108 height 36
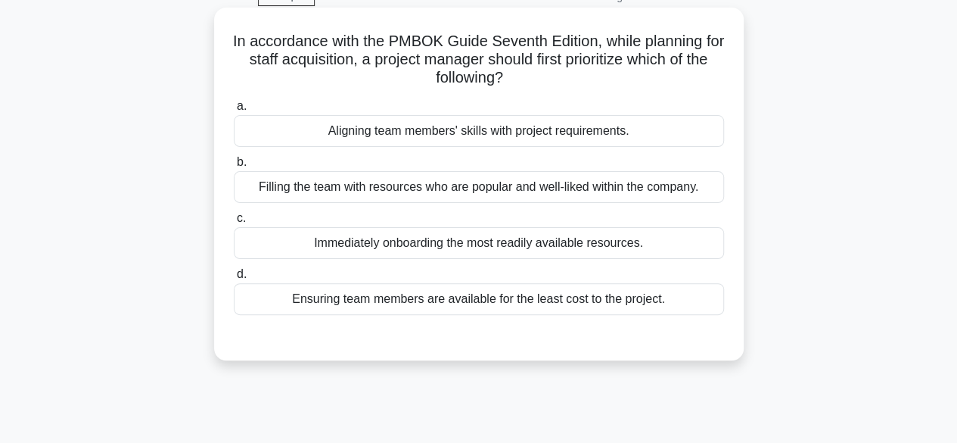
scroll to position [83, 0]
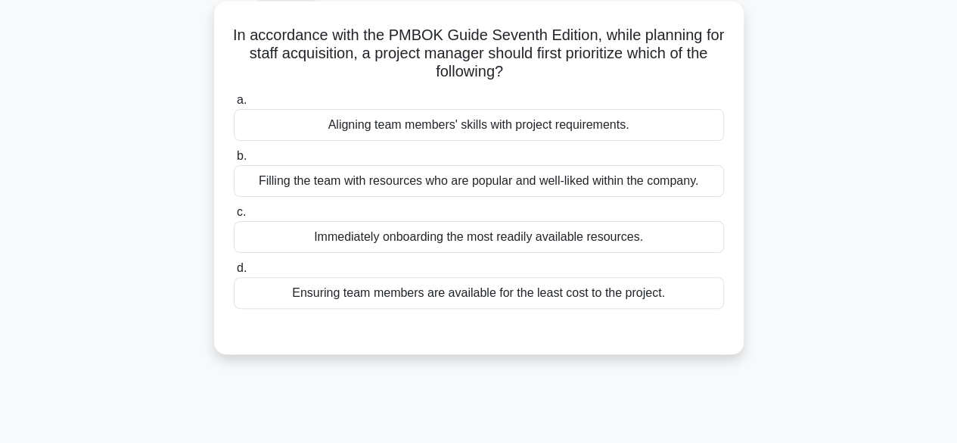
click at [395, 124] on div "Aligning team members' skills with project requirements." at bounding box center [479, 125] width 490 height 32
click at [234, 105] on input "a. Aligning team members' skills with project requirements." at bounding box center [234, 100] width 0 height 10
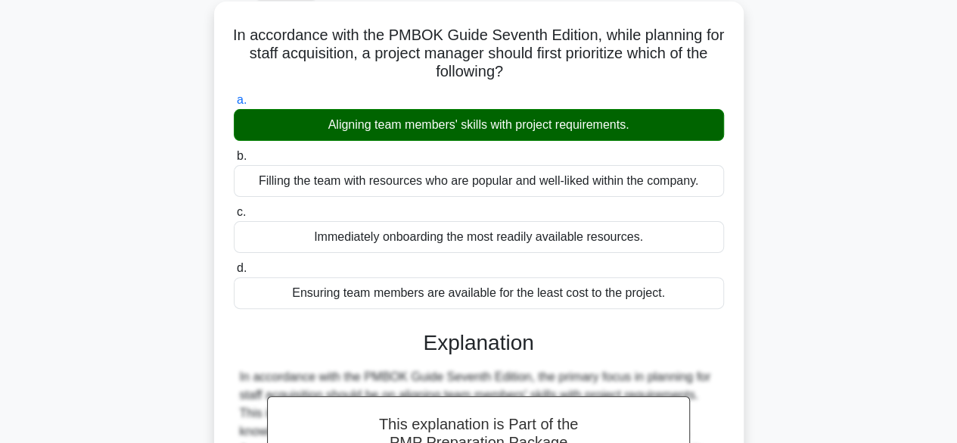
scroll to position [374, 0]
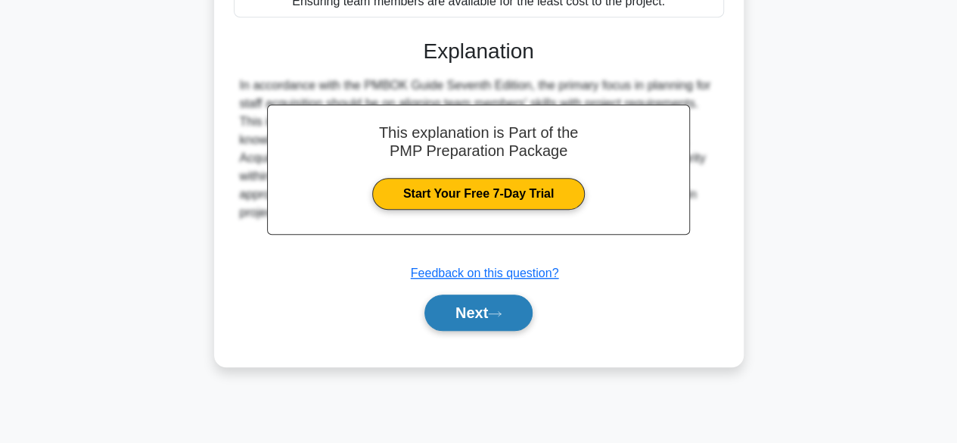
click at [469, 325] on button "Next" at bounding box center [478, 312] width 108 height 36
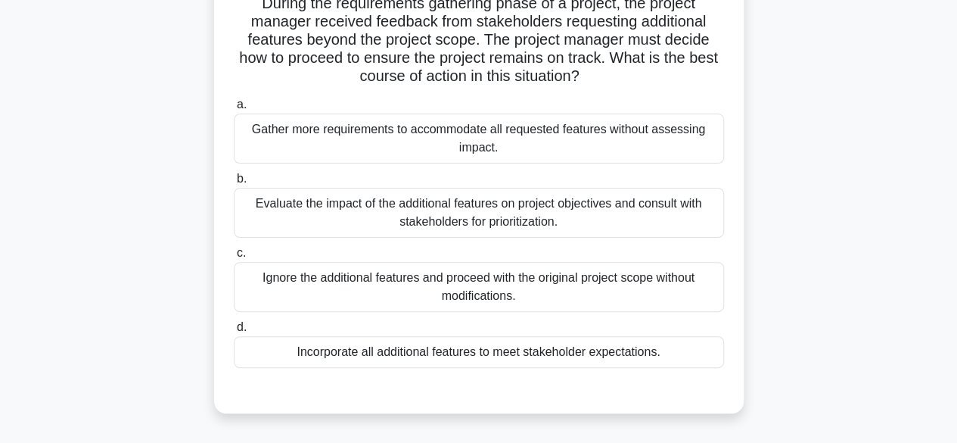
scroll to position [112, 0]
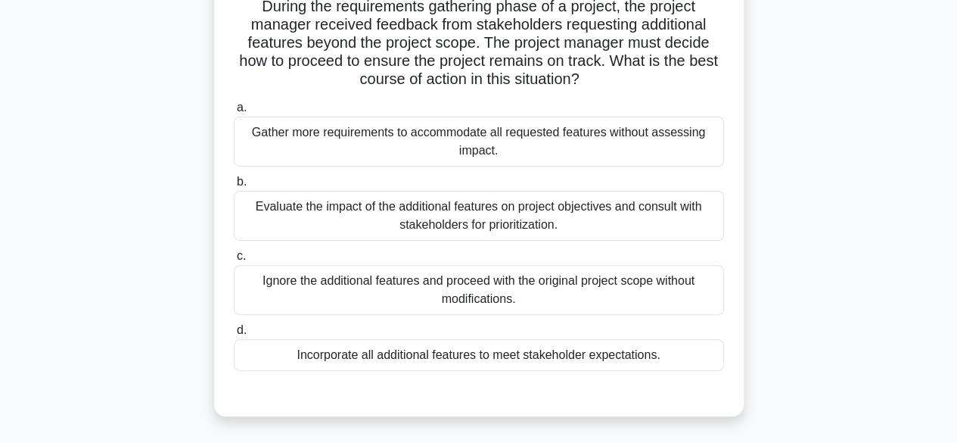
click at [463, 219] on div "Evaluate the impact of the additional features on project objectives and consul…" at bounding box center [479, 216] width 490 height 50
click at [234, 187] on input "b. Evaluate the impact of the additional features on project objectives and con…" at bounding box center [234, 182] width 0 height 10
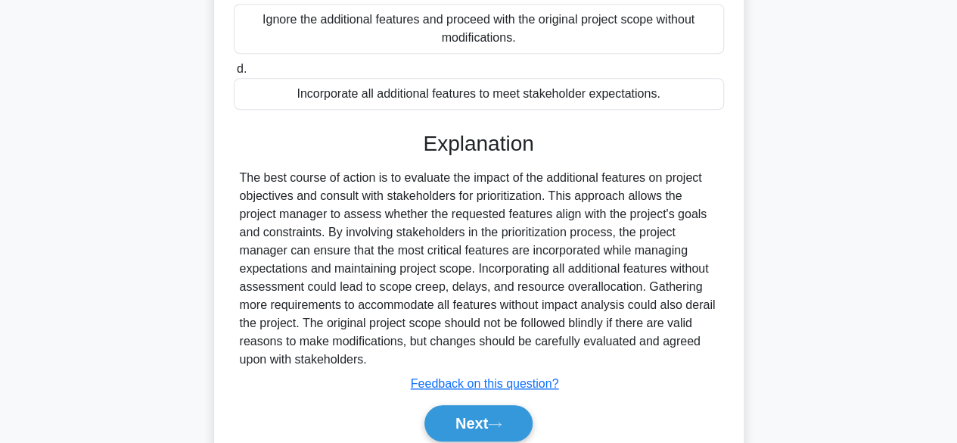
scroll to position [433, 0]
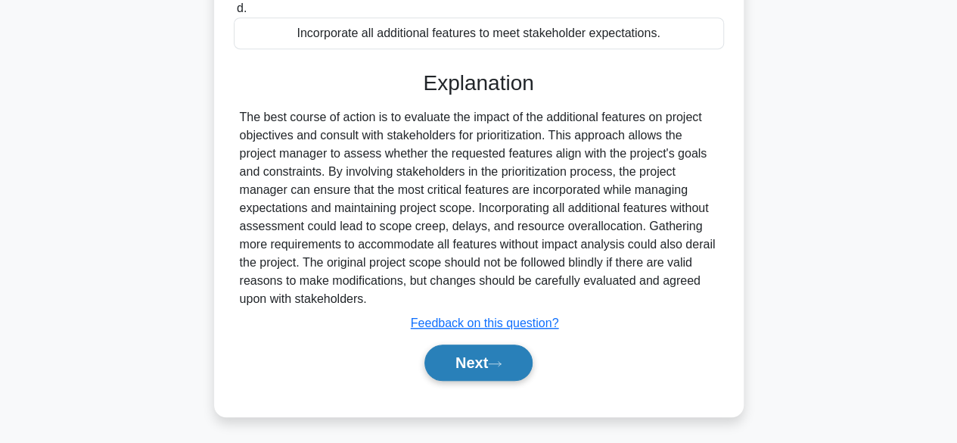
click at [512, 359] on button "Next" at bounding box center [478, 362] width 108 height 36
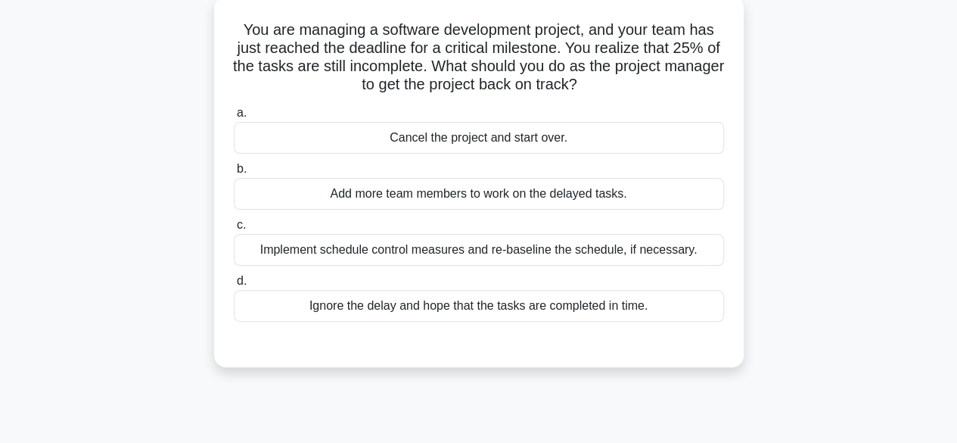
scroll to position [97, 0]
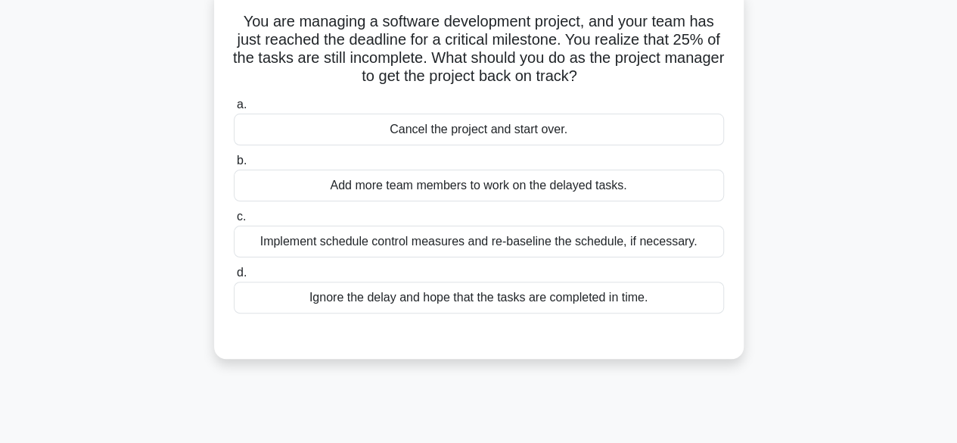
click at [439, 241] on div "Implement schedule control measures and re-baseline the schedule, if necessary." at bounding box center [479, 241] width 490 height 32
click at [234, 222] on input "c. Implement schedule control measures and re-baseline the schedule, if necessa…" at bounding box center [234, 217] width 0 height 10
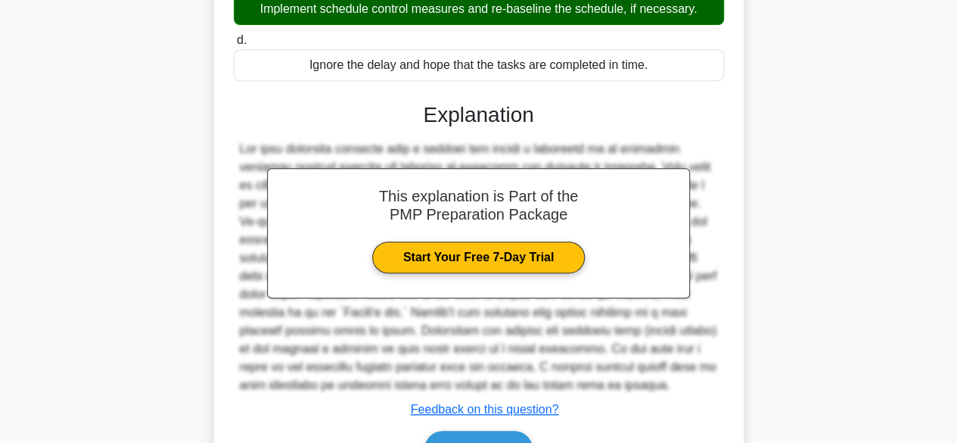
scroll to position [415, 0]
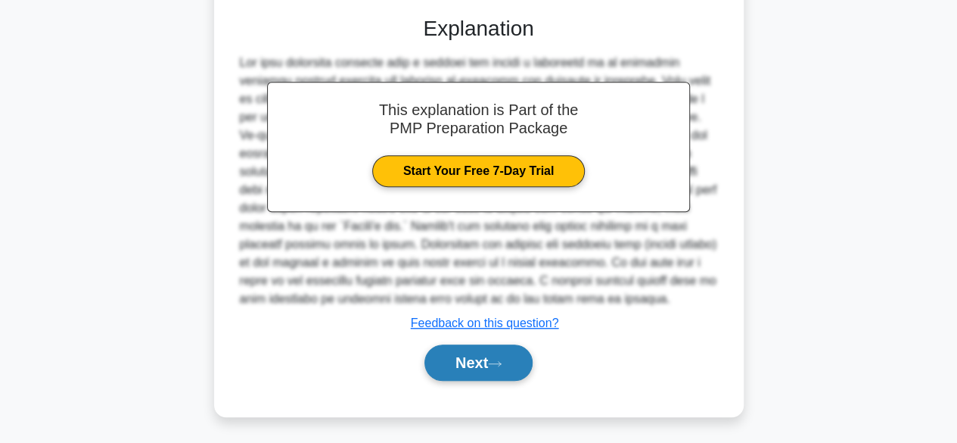
click at [500, 377] on button "Next" at bounding box center [478, 362] width 108 height 36
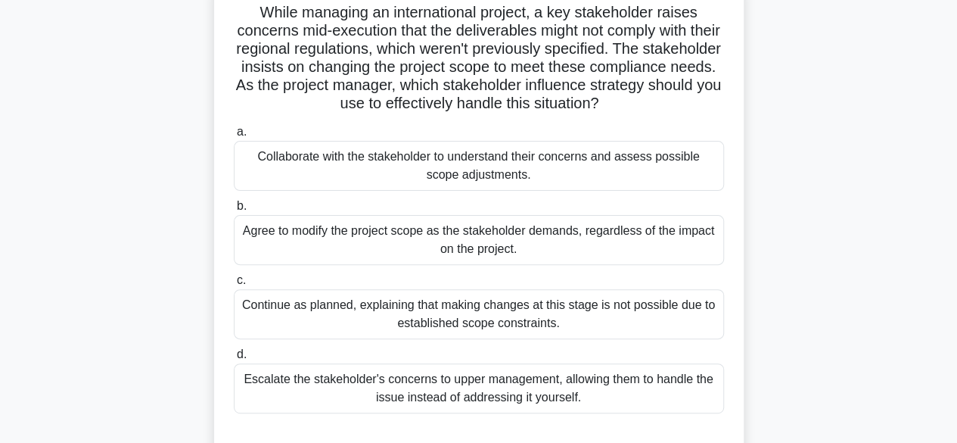
scroll to position [107, 0]
click at [410, 173] on div "Collaborate with the stakeholder to understand their concerns and assess possib…" at bounding box center [479, 165] width 490 height 50
click at [234, 136] on input "a. Collaborate with the stakeholder to understand their concerns and assess pos…" at bounding box center [234, 131] width 0 height 10
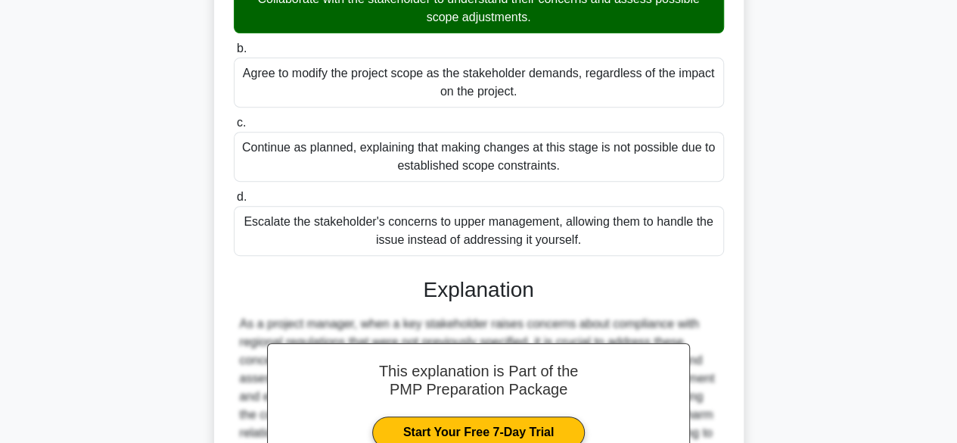
scroll to position [452, 0]
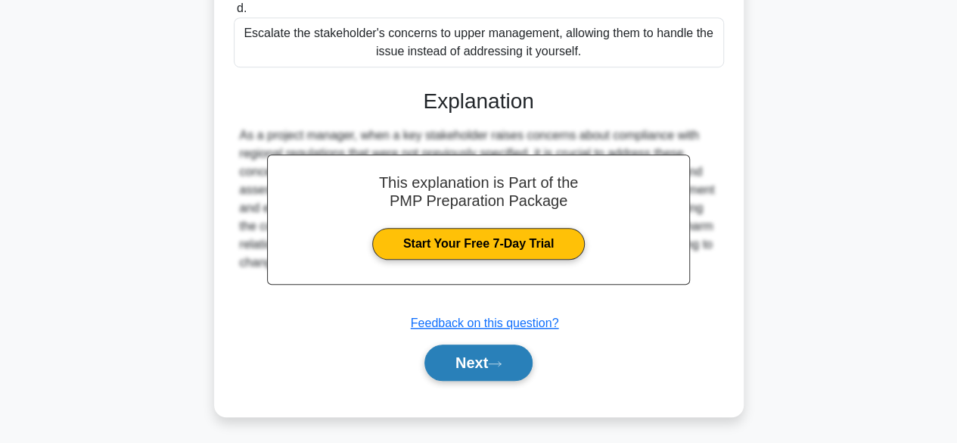
click at [466, 352] on button "Next" at bounding box center [478, 362] width 108 height 36
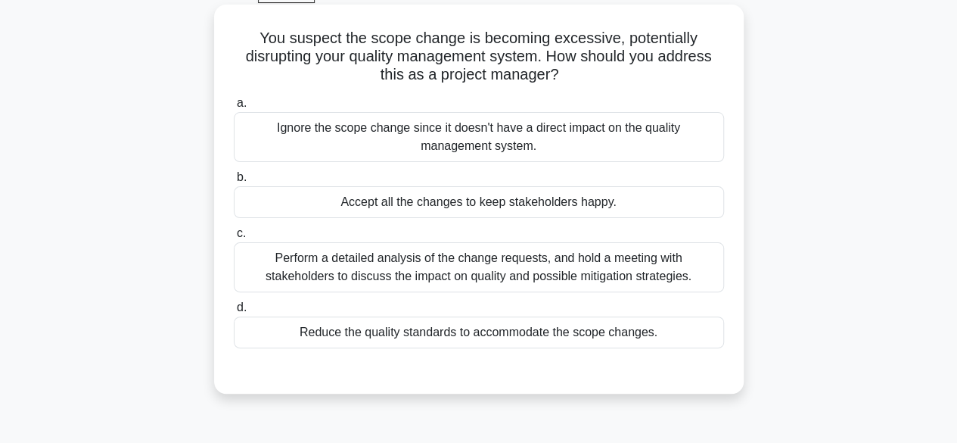
scroll to position [86, 0]
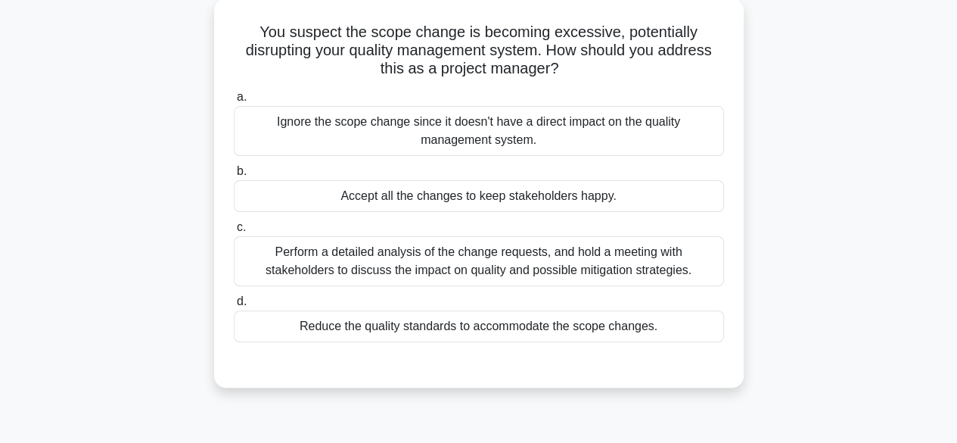
click at [389, 253] on div "Perform a detailed analysis of the change requests, and hold a meeting with sta…" at bounding box center [479, 261] width 490 height 50
click at [234, 232] on input "c. Perform a detailed analysis of the change requests, and hold a meeting with …" at bounding box center [234, 227] width 0 height 10
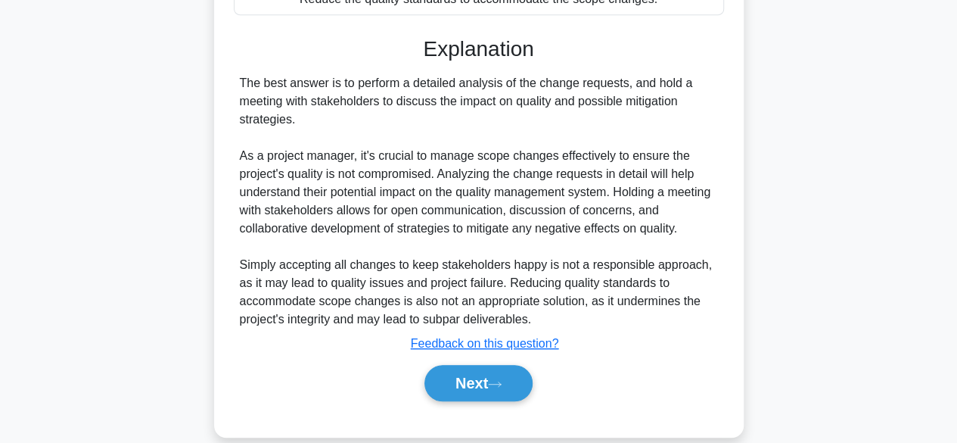
scroll to position [433, 0]
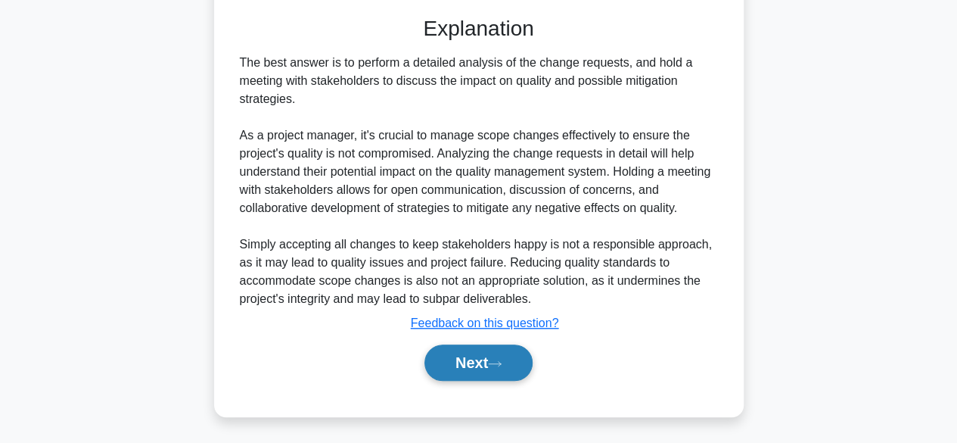
click at [467, 346] on button "Next" at bounding box center [478, 362] width 108 height 36
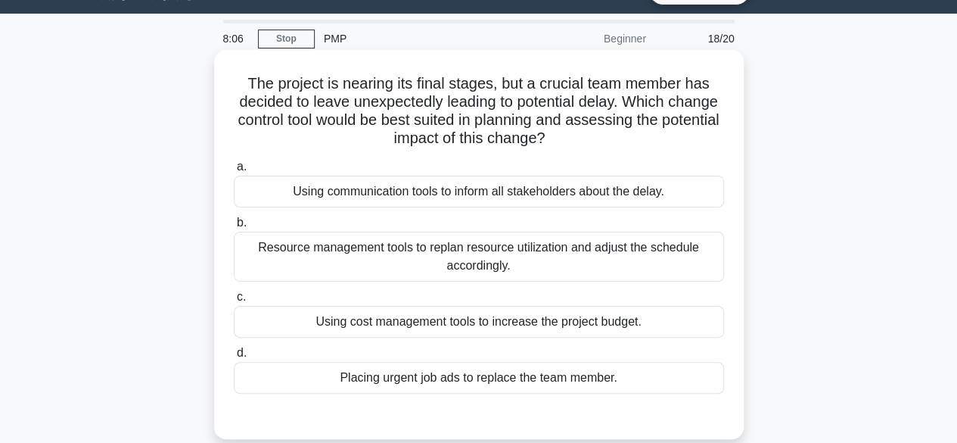
scroll to position [36, 0]
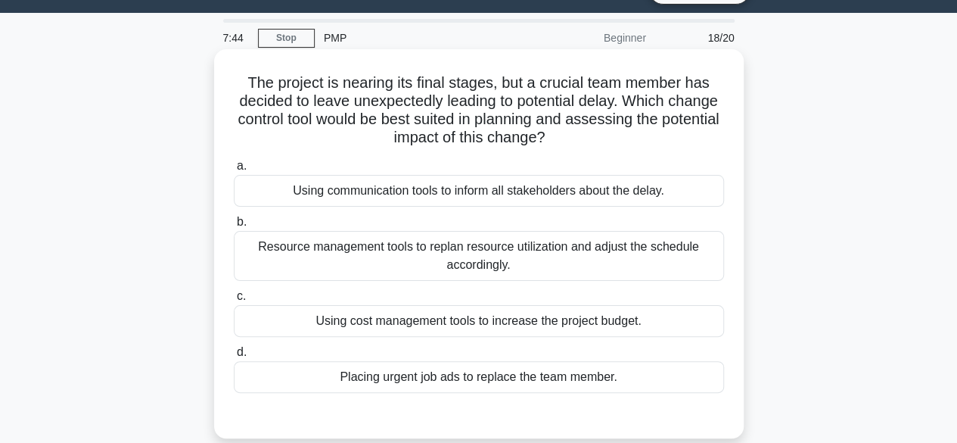
click at [507, 268] on div "Resource management tools to replan resource utilization and adjust the schedul…" at bounding box center [479, 256] width 490 height 50
click at [234, 227] on input "b. Resource management tools to replan resource utilization and adjust the sche…" at bounding box center [234, 222] width 0 height 10
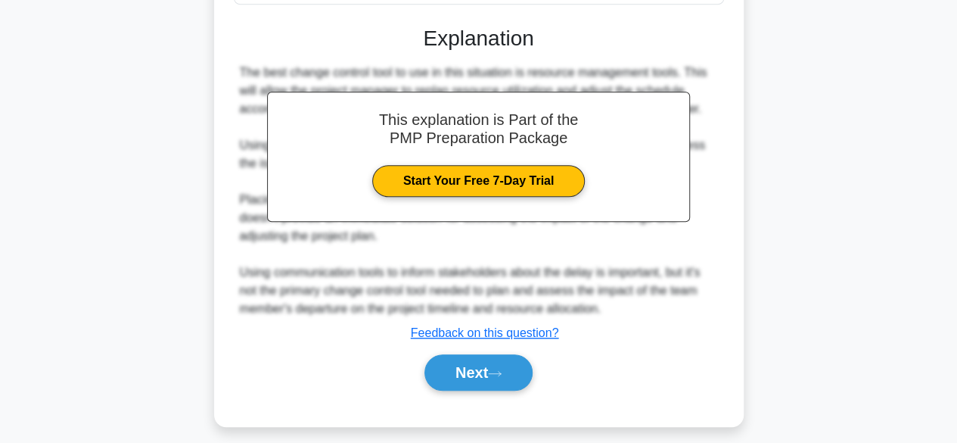
scroll to position [433, 0]
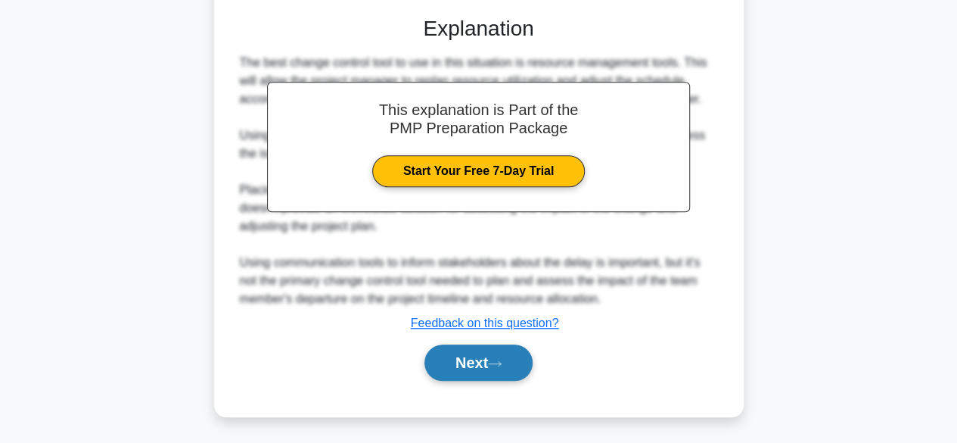
click at [502, 364] on icon at bounding box center [495, 363] width 14 height 8
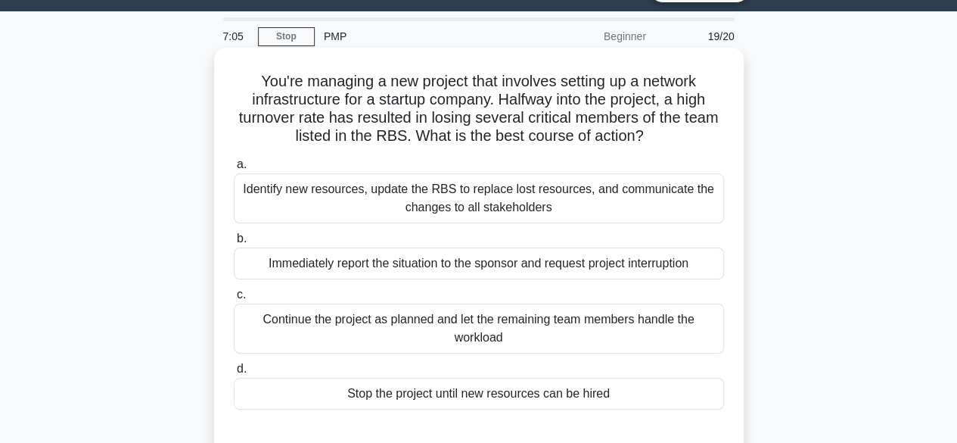
scroll to position [36, 0]
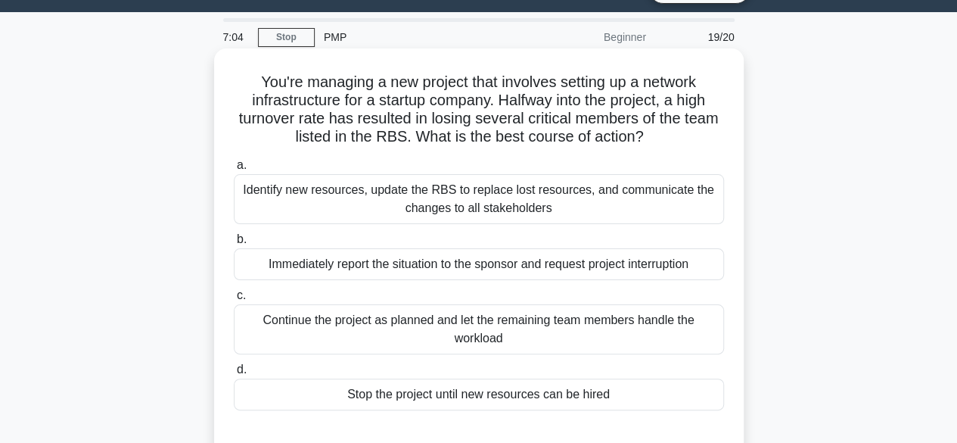
click at [425, 196] on div "Identify new resources, update the RBS to replace lost resources, and communica…" at bounding box center [479, 199] width 490 height 50
click at [234, 170] on input "a. Identify new resources, update the RBS to replace lost resources, and commun…" at bounding box center [234, 165] width 0 height 10
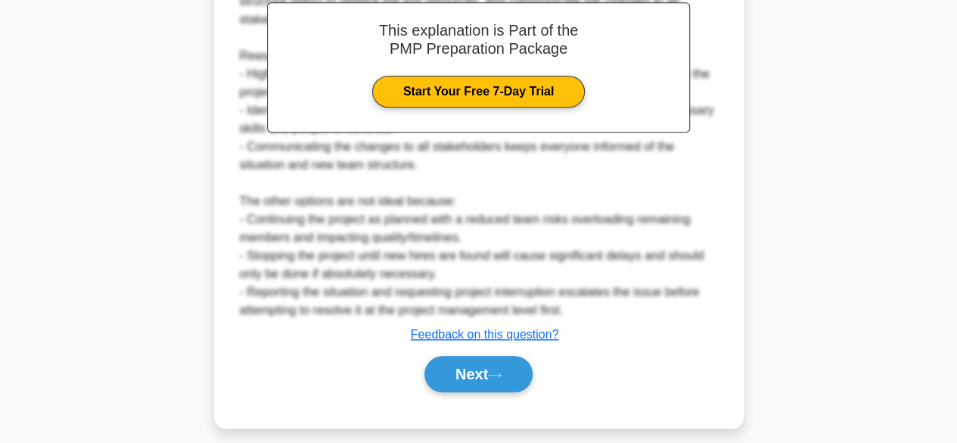
scroll to position [542, 0]
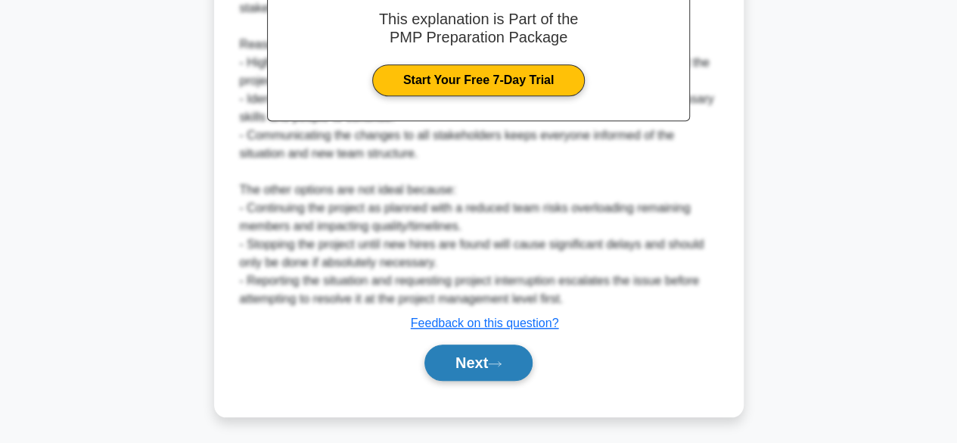
click at [443, 368] on button "Next" at bounding box center [478, 362] width 108 height 36
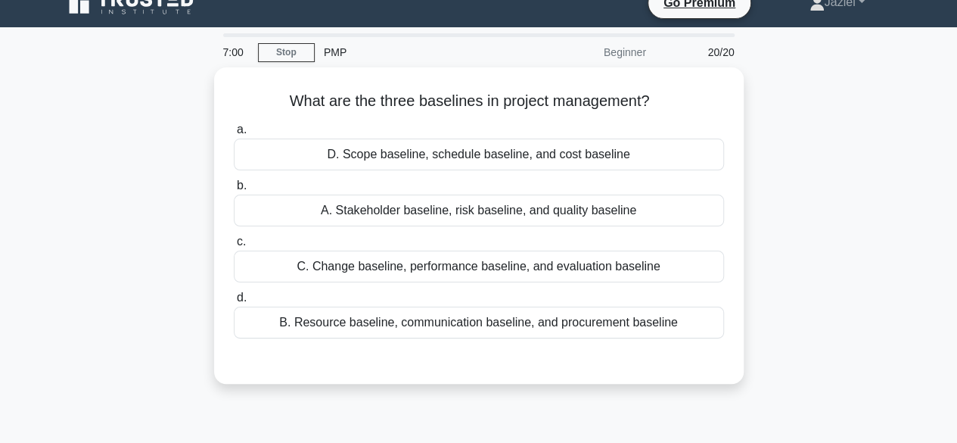
scroll to position [0, 0]
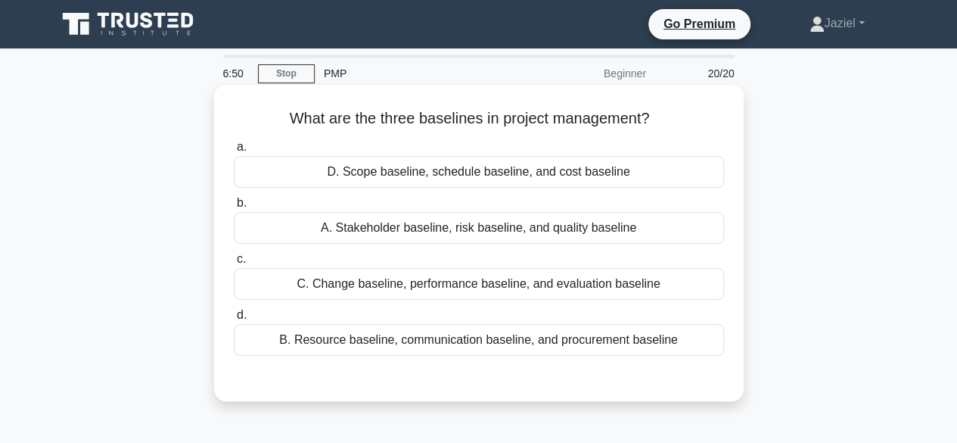
click at [461, 175] on div "D. Scope baseline, schedule baseline, and cost baseline" at bounding box center [479, 172] width 490 height 32
click at [234, 152] on input "a. D. Scope baseline, schedule baseline, and cost baseline" at bounding box center [234, 147] width 0 height 10
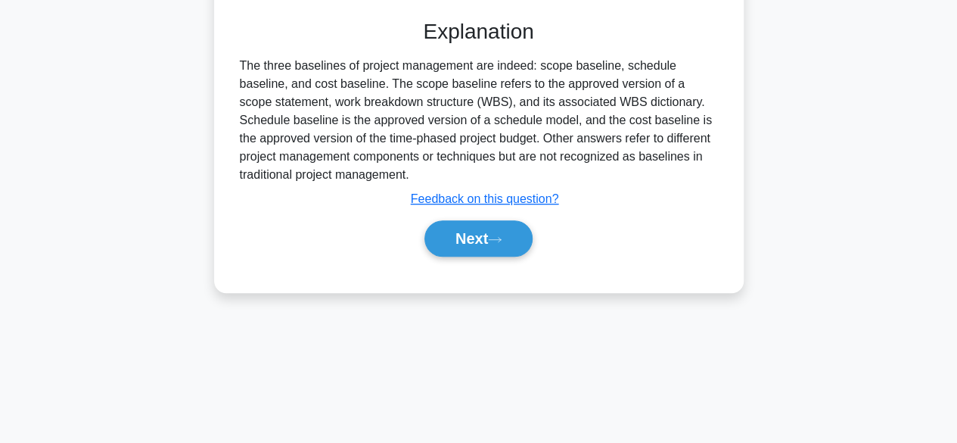
scroll to position [374, 0]
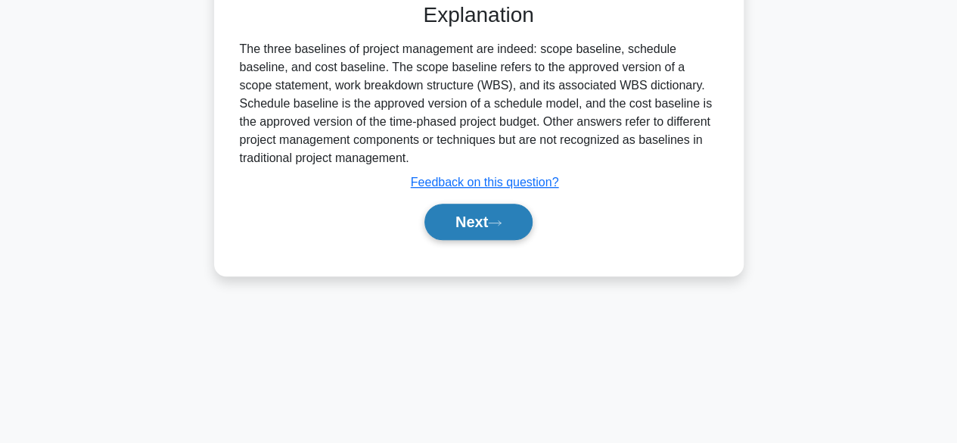
click at [477, 232] on button "Next" at bounding box center [478, 221] width 108 height 36
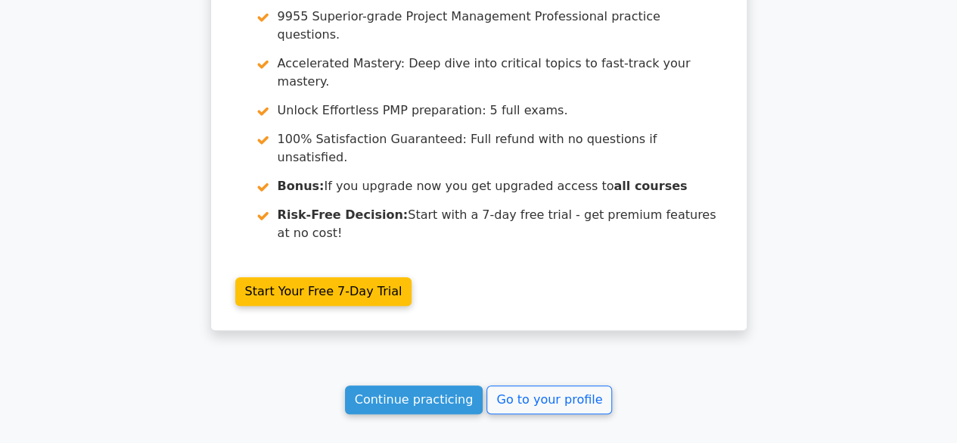
scroll to position [3407, 0]
